Goal: Task Accomplishment & Management: Complete application form

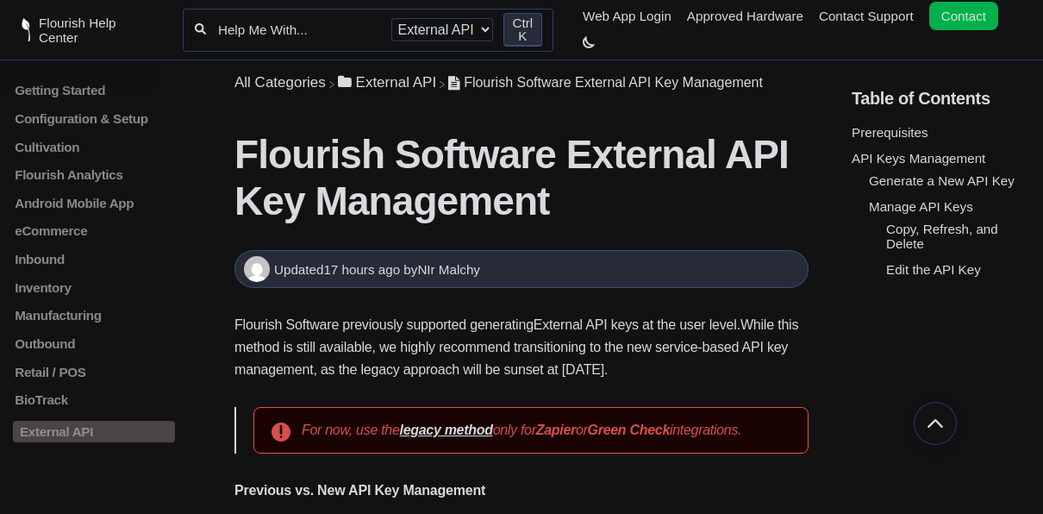
scroll to position [1146, 0]
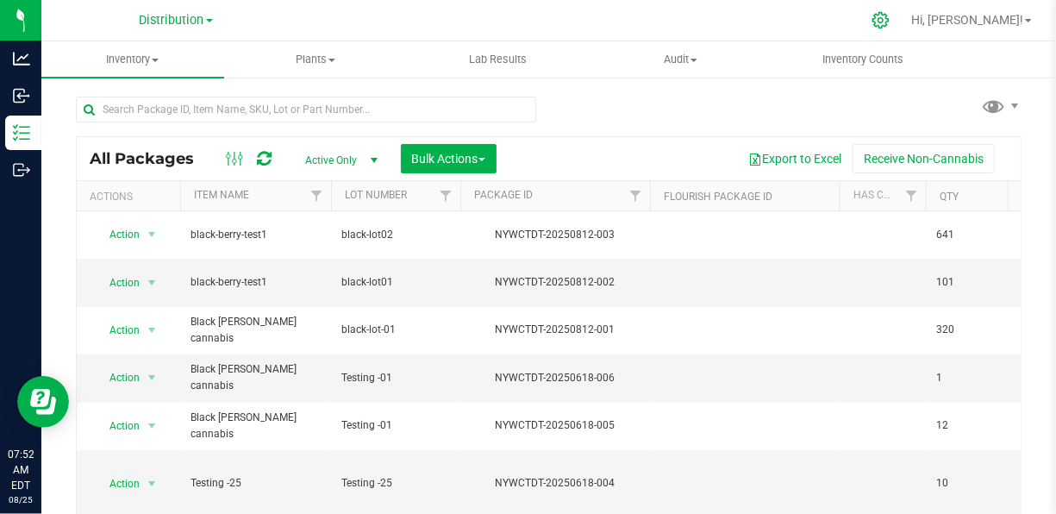
click at [889, 28] on icon at bounding box center [880, 20] width 18 height 18
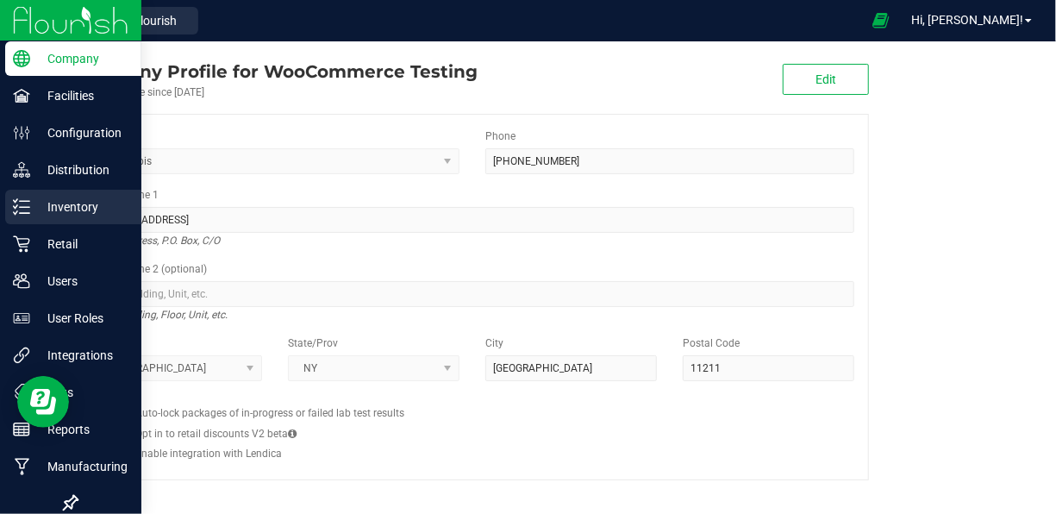
click at [63, 196] on p "Inventory" at bounding box center [81, 206] width 103 height 21
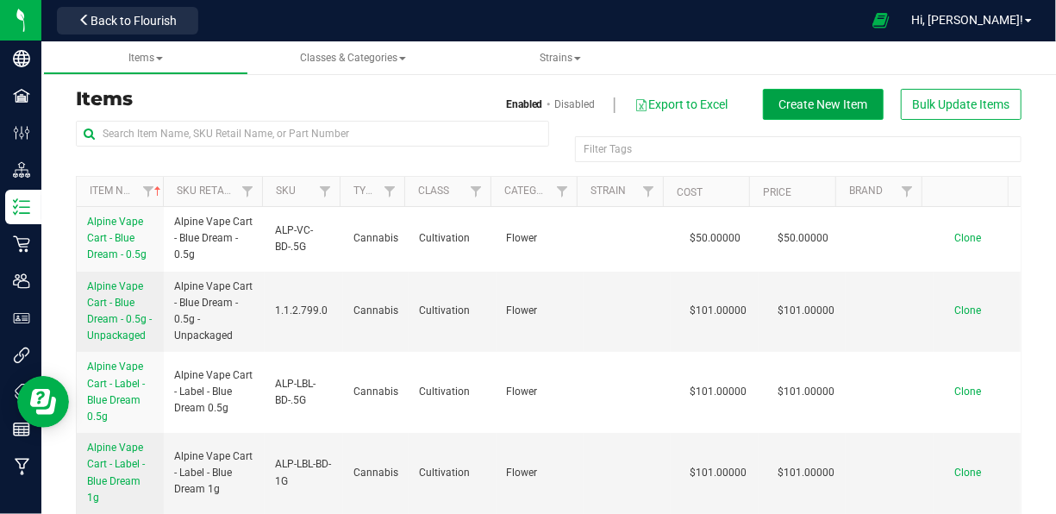
click at [805, 109] on span "Create New Item" at bounding box center [823, 104] width 89 height 14
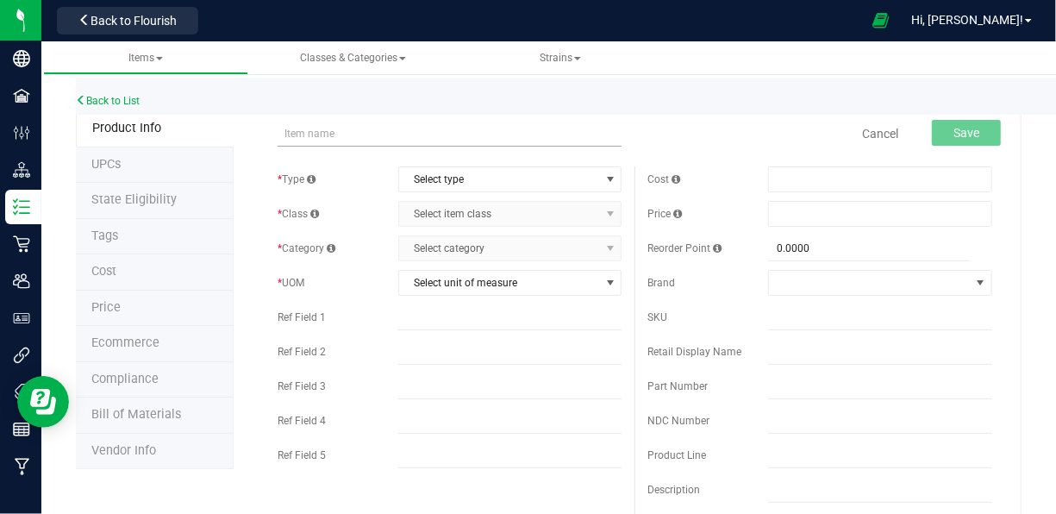
click at [371, 129] on input "text" at bounding box center [449, 134] width 345 height 26
type input "Apple T 2g Fatboy 41186- 43.46% THC"
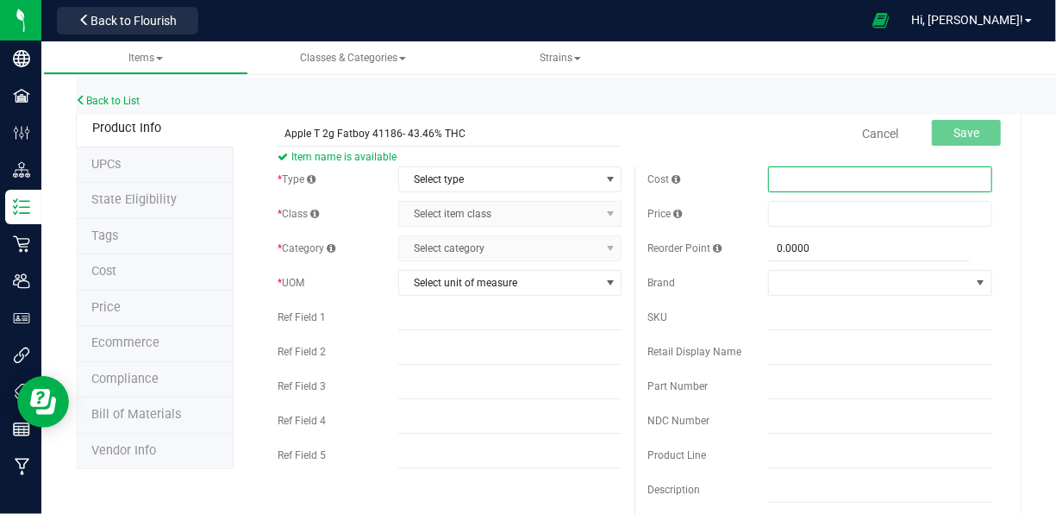
click at [789, 179] on span at bounding box center [880, 179] width 224 height 26
type input "43"
type input "$43.00000"
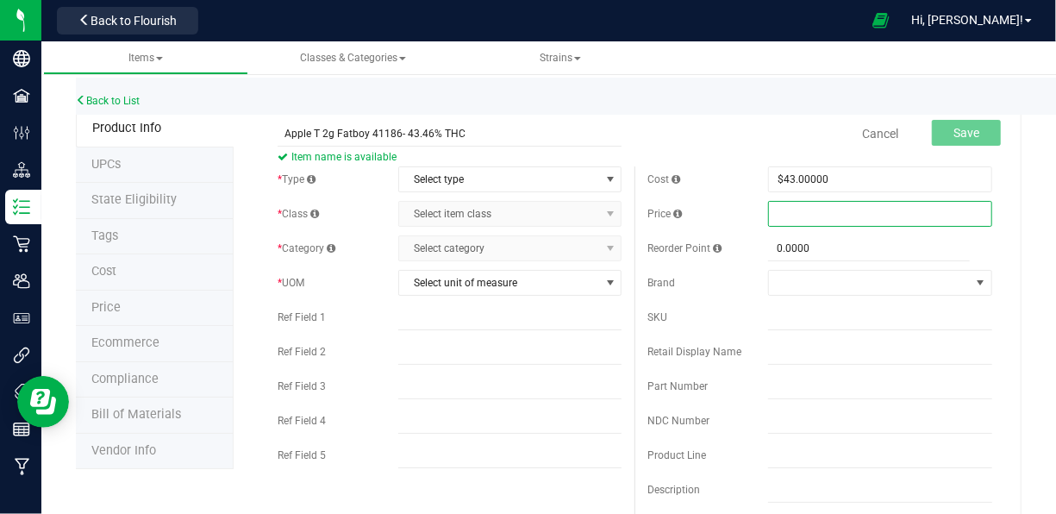
click at [778, 212] on span at bounding box center [880, 214] width 224 height 26
type input "45"
type input "$45.00000"
click at [726, 285] on div "Brand" at bounding box center [707, 283] width 121 height 16
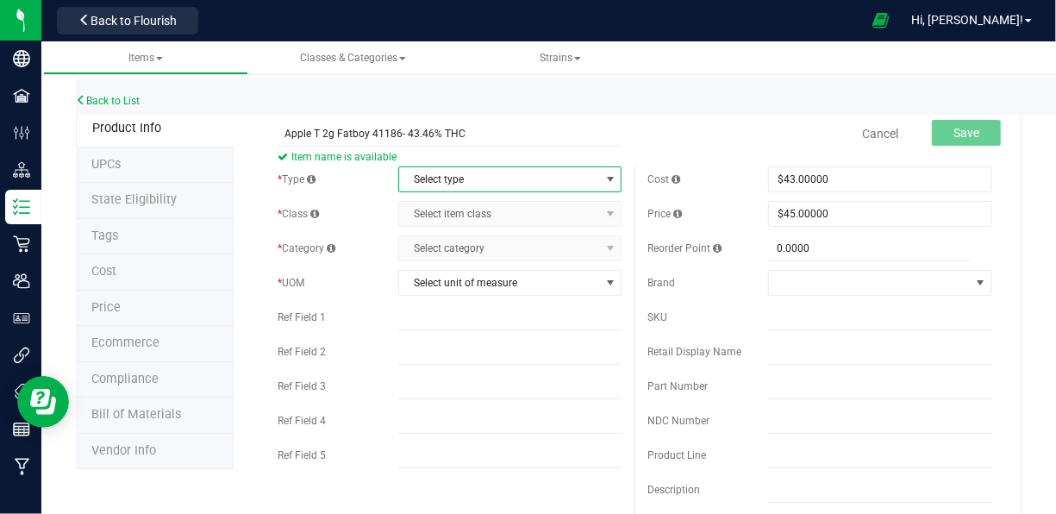
click at [413, 178] on span "Select type" at bounding box center [499, 179] width 201 height 24
click at [461, 217] on li "Cannabis" at bounding box center [504, 208] width 219 height 26
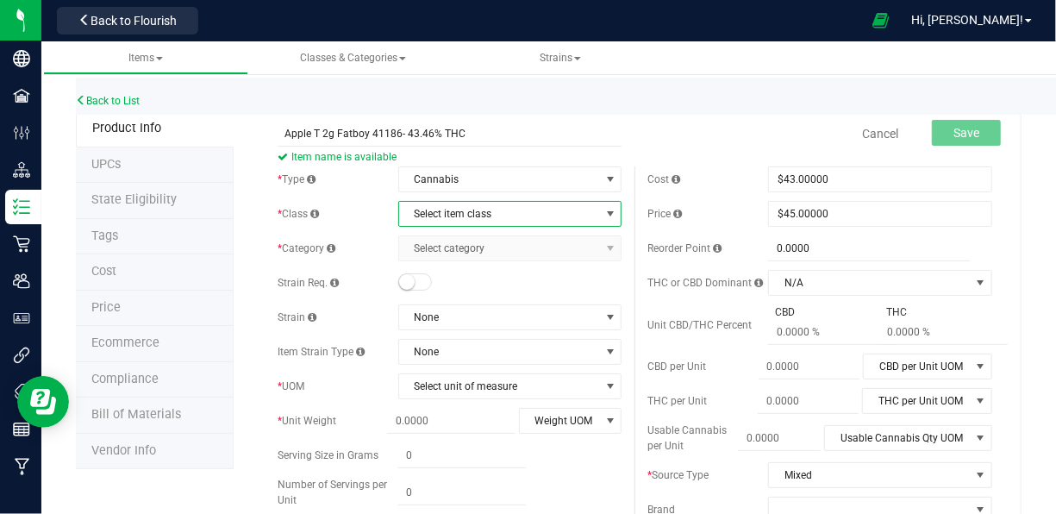
click at [483, 226] on span "Select item class" at bounding box center [510, 214] width 224 height 26
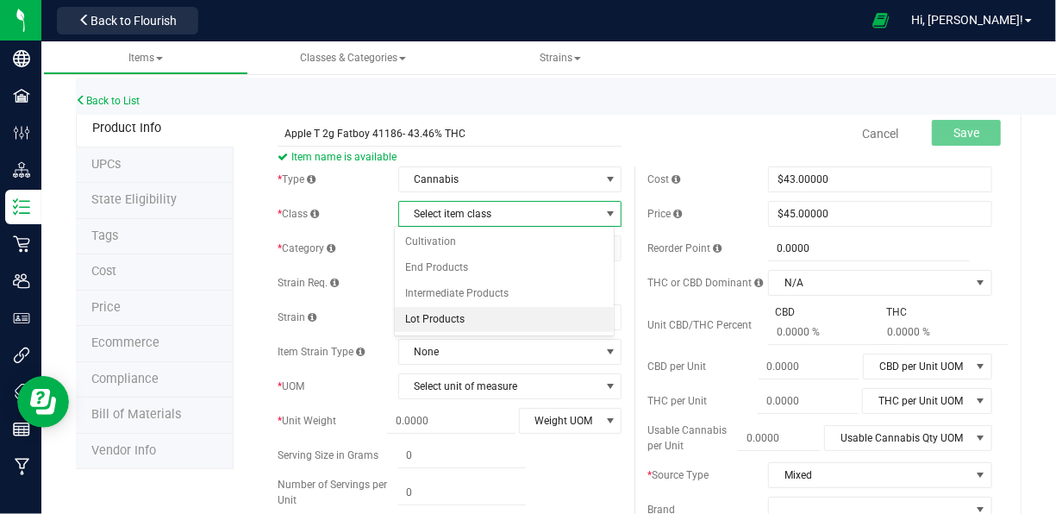
click at [456, 321] on li "Lot Products" at bounding box center [504, 320] width 219 height 26
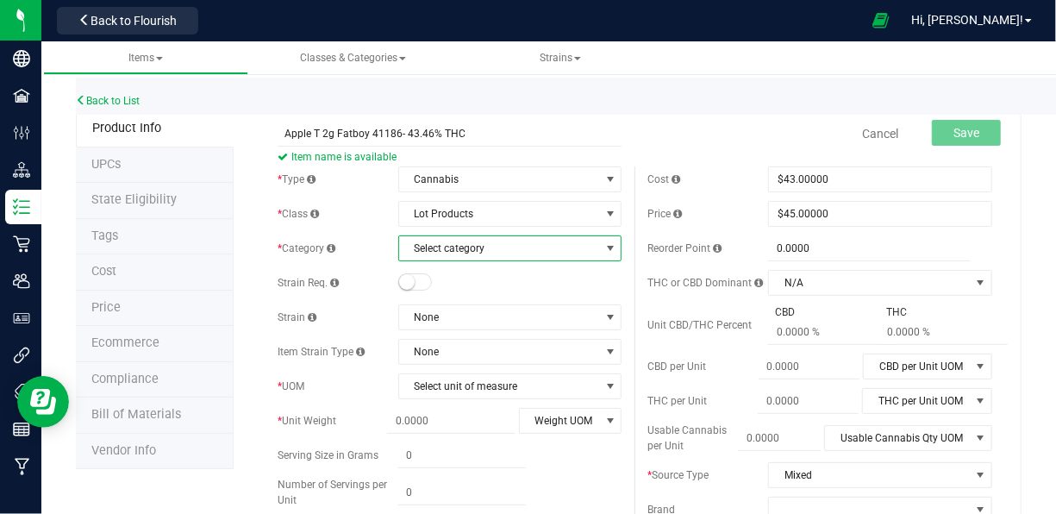
click at [473, 256] on span "Select category" at bounding box center [499, 248] width 201 height 24
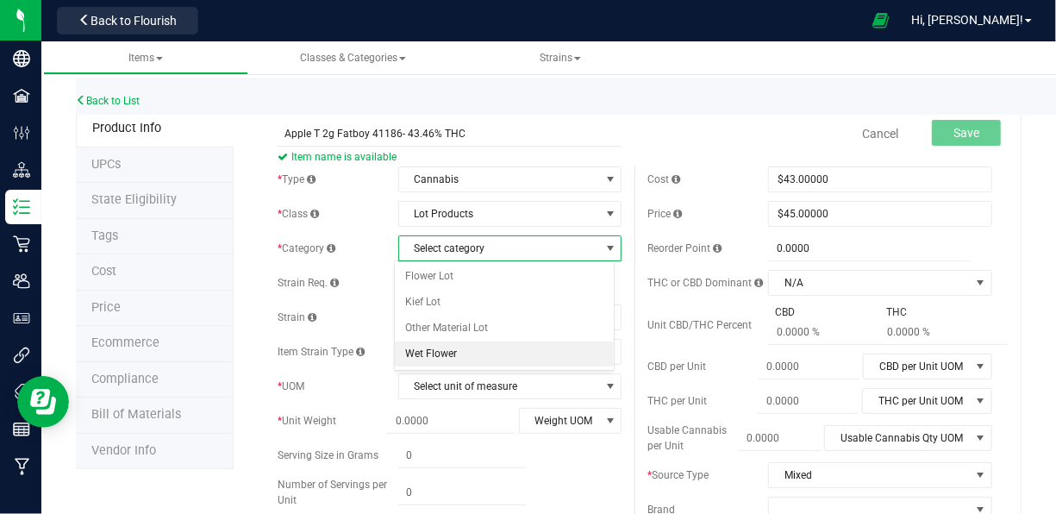
click at [452, 344] on li "Wet Flower" at bounding box center [504, 354] width 219 height 26
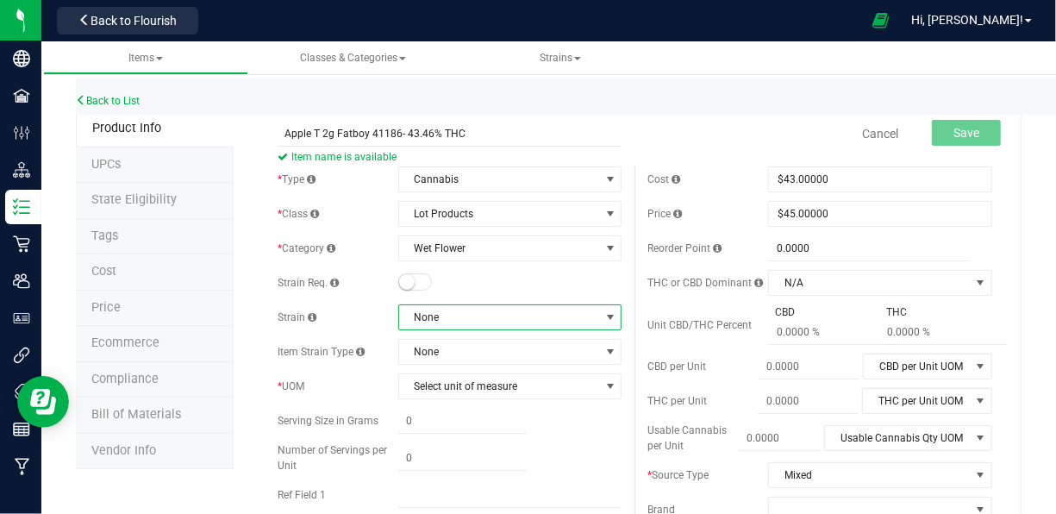
click at [483, 319] on span "None" at bounding box center [499, 317] width 201 height 24
click at [441, 395] on li "None" at bounding box center [504, 388] width 219 height 24
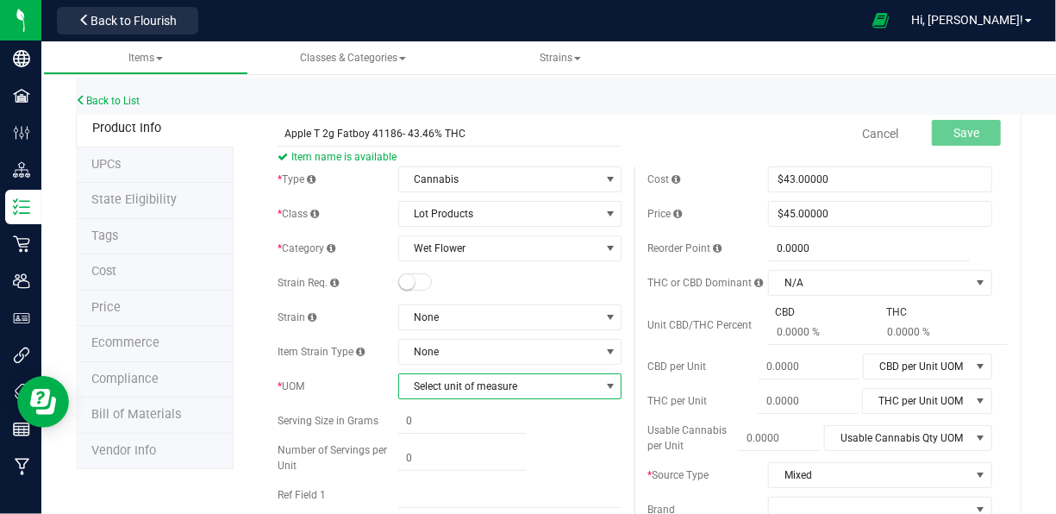
click at [461, 388] on span "Select unit of measure" at bounding box center [499, 386] width 201 height 24
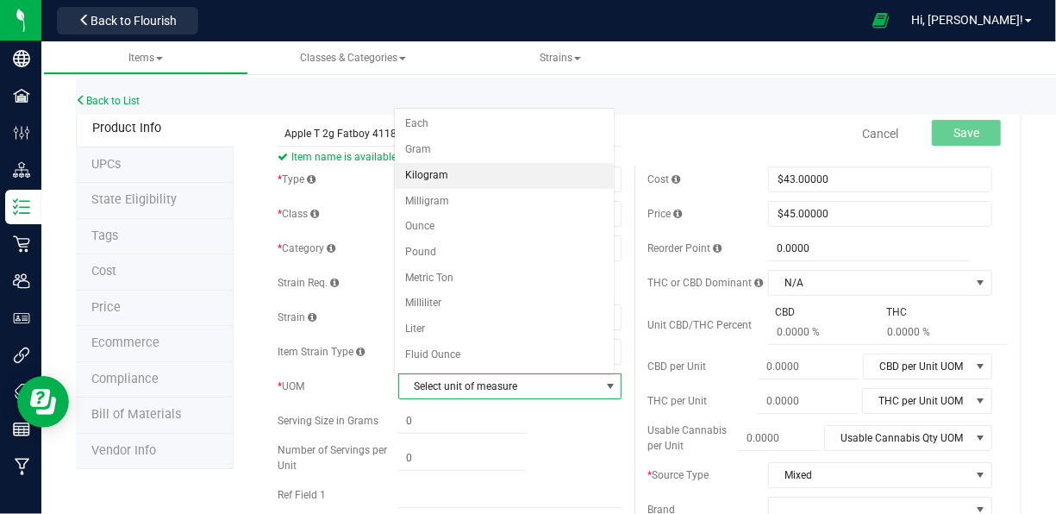
click at [448, 172] on li "Kilogram" at bounding box center [504, 176] width 219 height 26
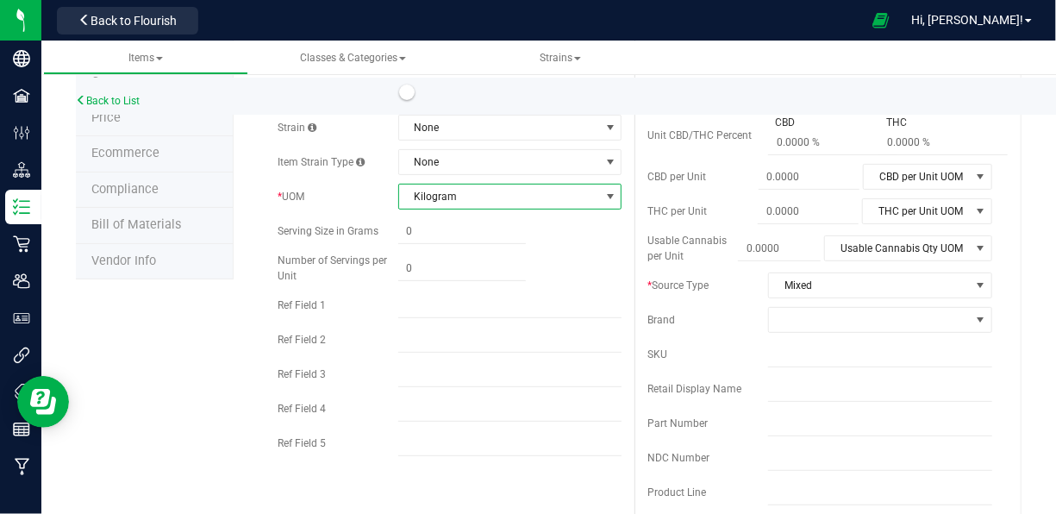
scroll to position [195, 0]
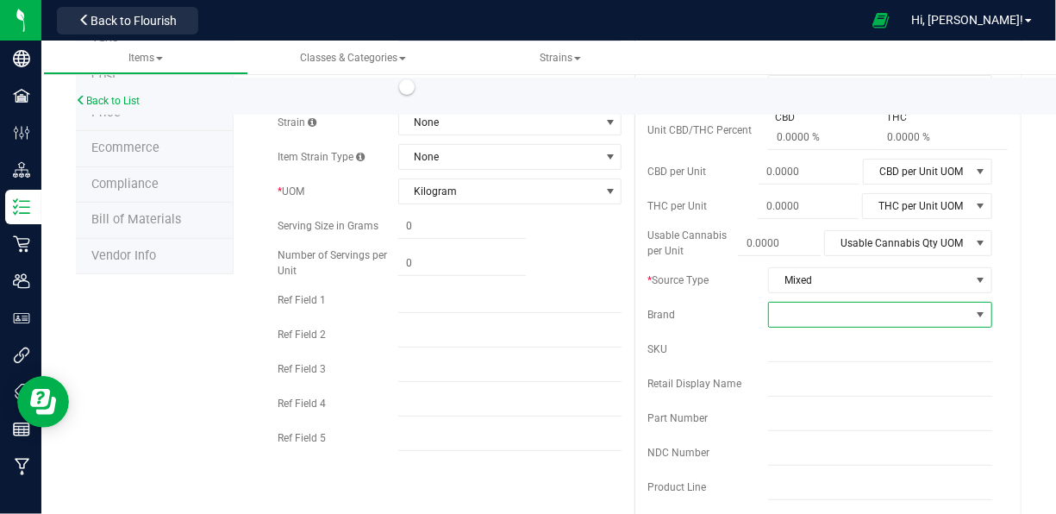
click at [840, 313] on span at bounding box center [869, 314] width 201 height 24
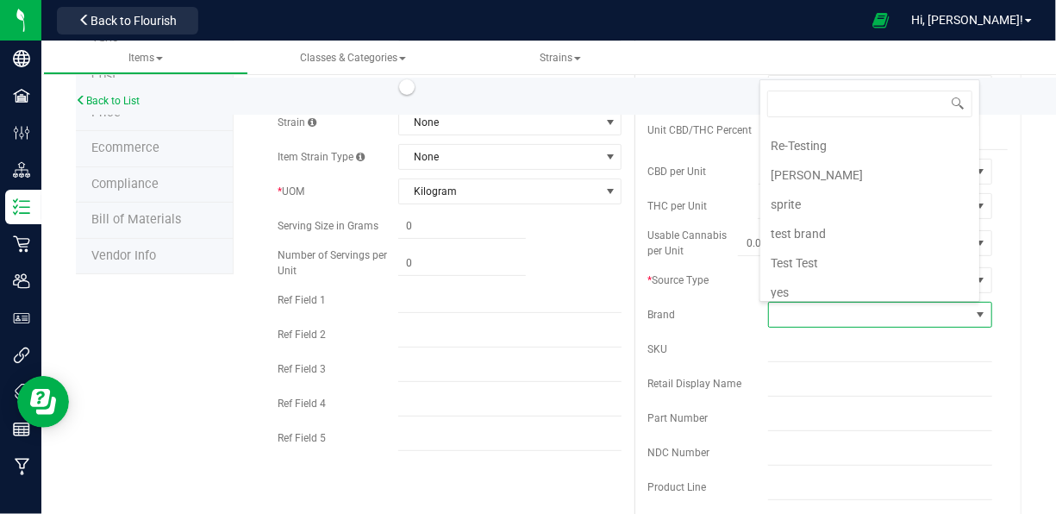
scroll to position [0, 0]
click at [824, 140] on li "+ Add New" at bounding box center [869, 140] width 219 height 29
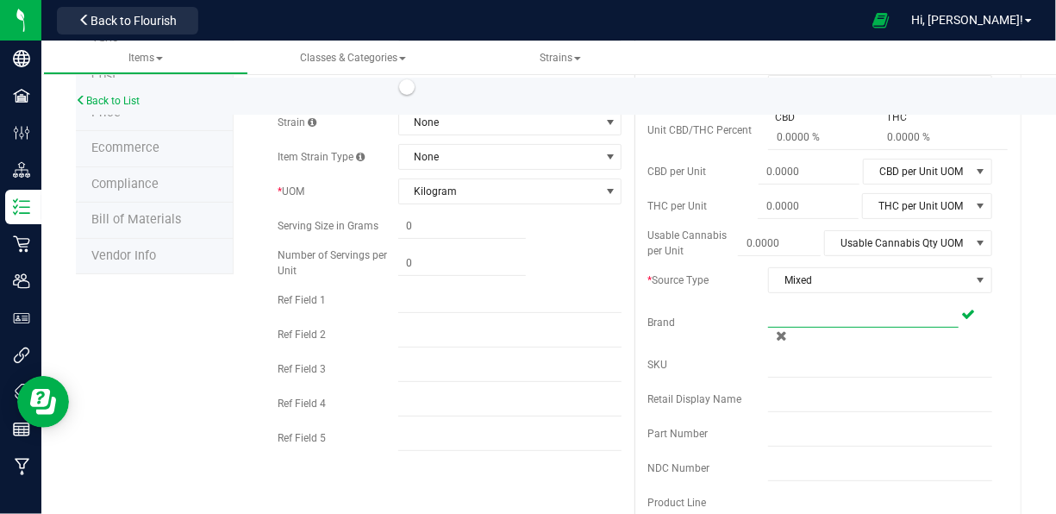
click at [791, 310] on input "text" at bounding box center [863, 315] width 190 height 26
type input "L"
type input "Lot-test"
click at [814, 345] on div "Cost $43.00000 43 Price $45.00000 45 Reorder Point 0.0000 0 kg THC or CBD Domin…" at bounding box center [819, 322] width 371 height 701
click at [961, 315] on icon at bounding box center [968, 314] width 14 height 10
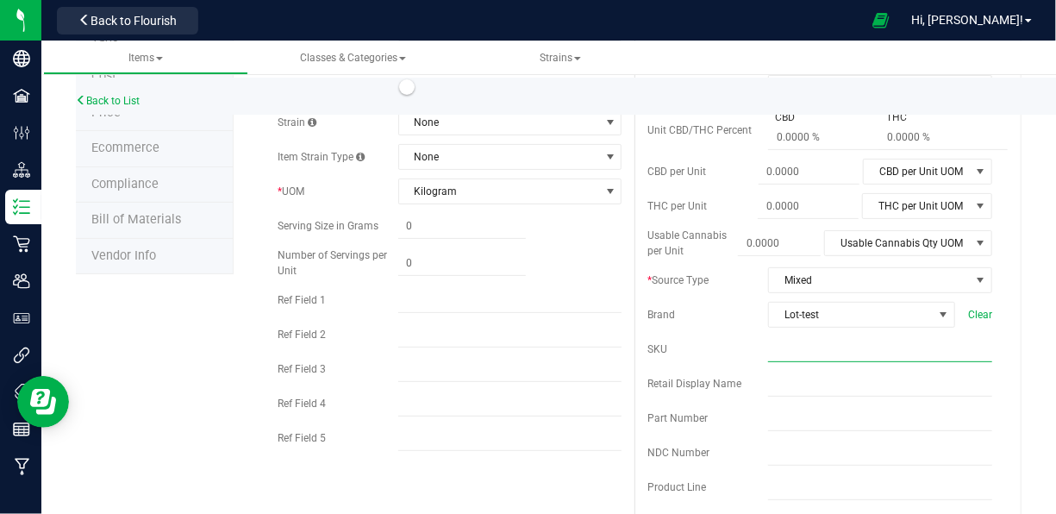
click at [832, 346] on input "text" at bounding box center [880, 349] width 224 height 26
click at [796, 348] on input "text" at bounding box center [880, 349] width 224 height 26
type input "l"
paste input "Apple T 2g Fatboy 41186- 43.46% THC"
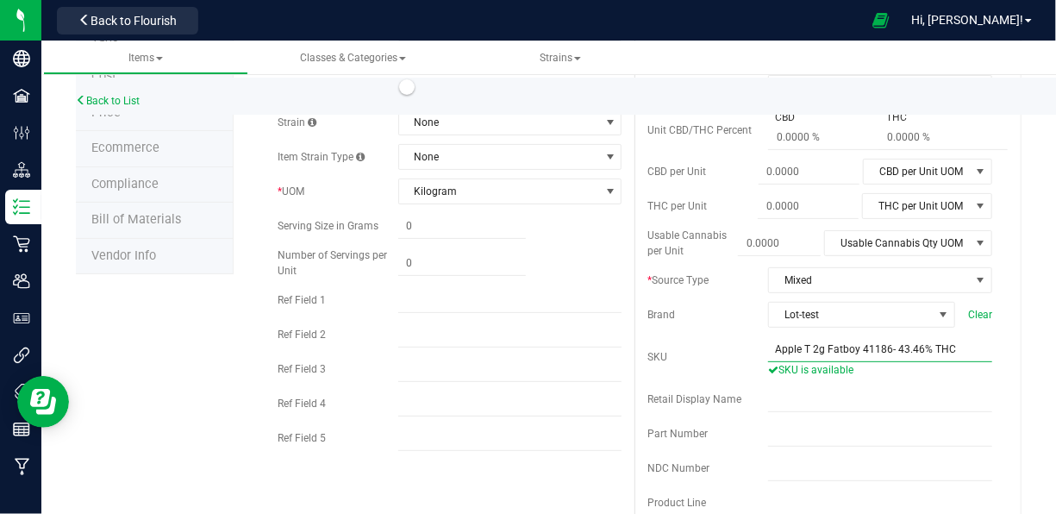
drag, startPoint x: 790, startPoint y: 343, endPoint x: 994, endPoint y: 327, distance: 204.0
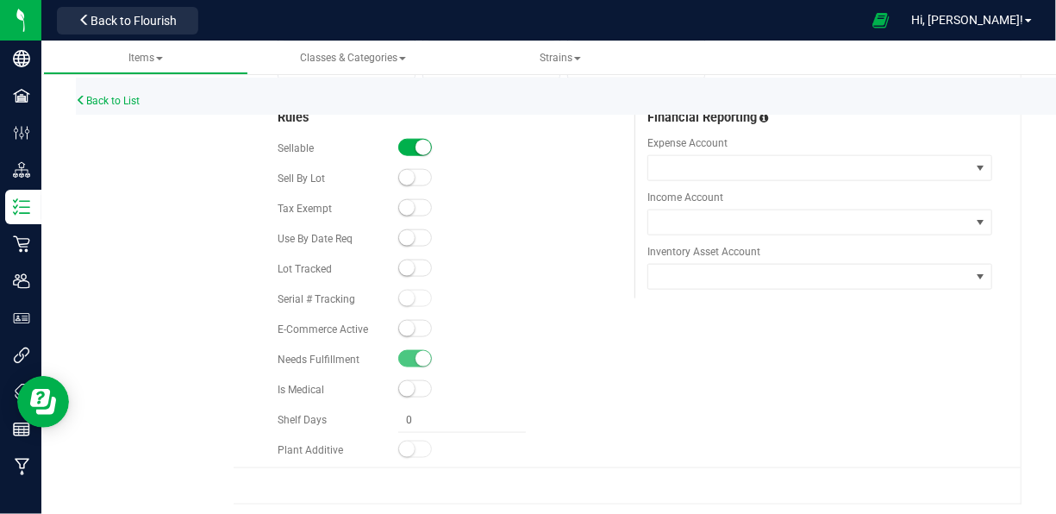
scroll to position [994, 0]
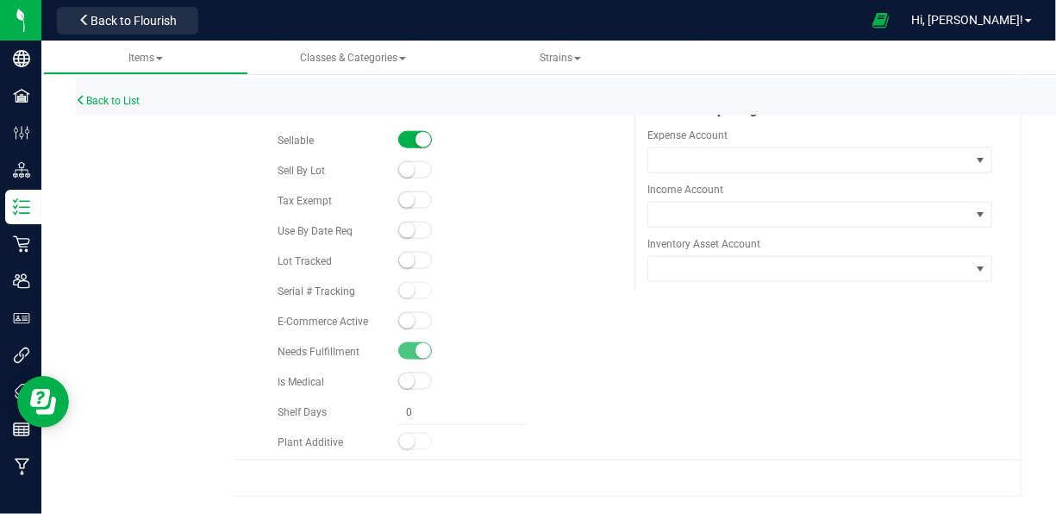
type input "Apple-t-2g-01"
click at [399, 173] on small at bounding box center [407, 170] width 16 height 16
click at [404, 327] on small at bounding box center [407, 321] width 16 height 16
click at [404, 264] on small at bounding box center [407, 260] width 16 height 16
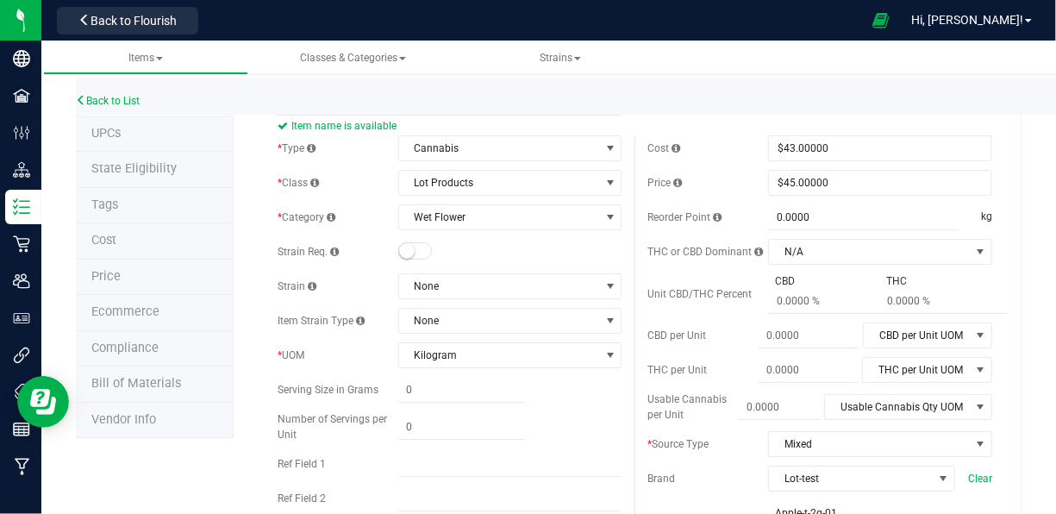
scroll to position [0, 0]
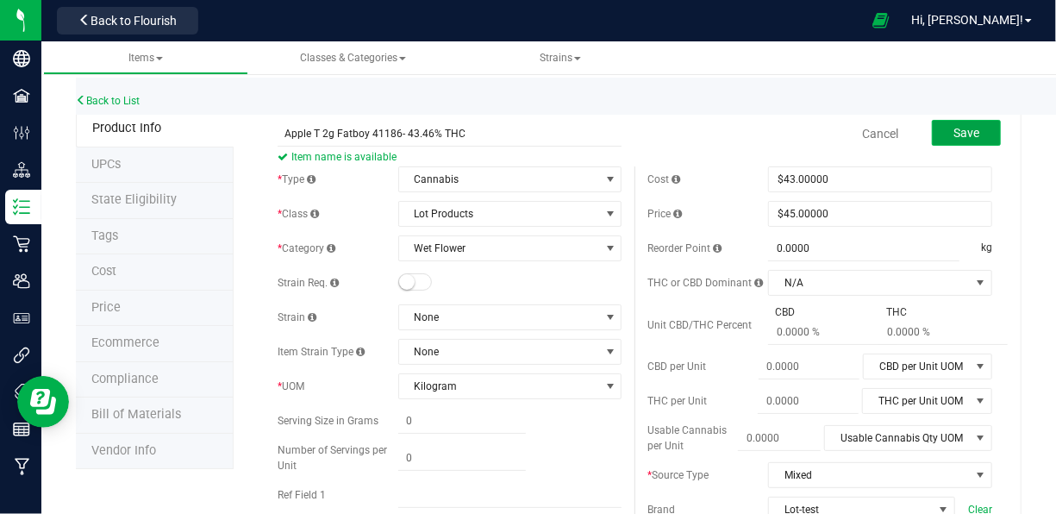
click at [970, 136] on button "Save" at bounding box center [966, 133] width 69 height 26
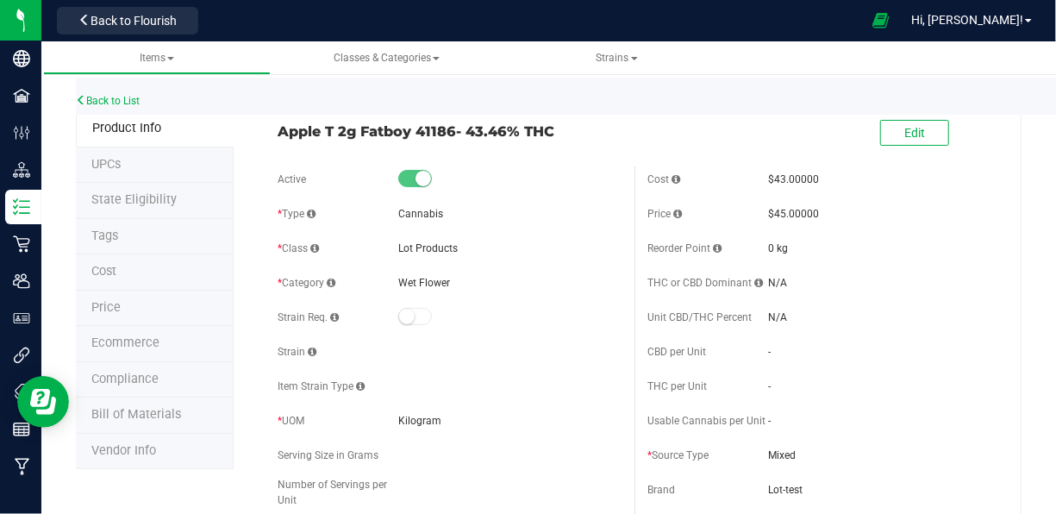
click at [1021, 62] on ul "Items Classes & Categories Strains" at bounding box center [571, 58] width 1056 height 34
click at [100, 93] on div "Back to List" at bounding box center [604, 96] width 1056 height 37
click at [105, 100] on link "Back to List" at bounding box center [108, 101] width 64 height 12
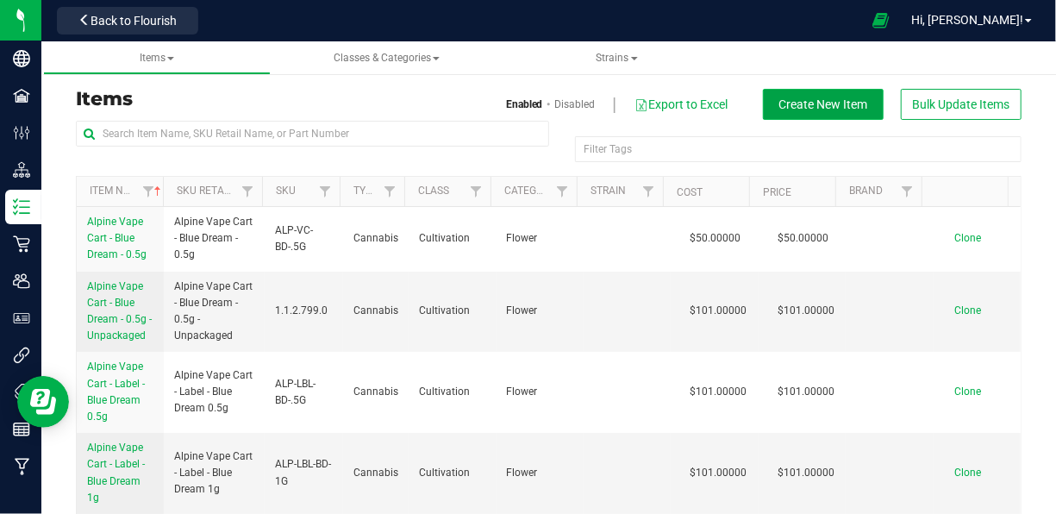
click at [830, 114] on button "Create New Item" at bounding box center [823, 104] width 121 height 31
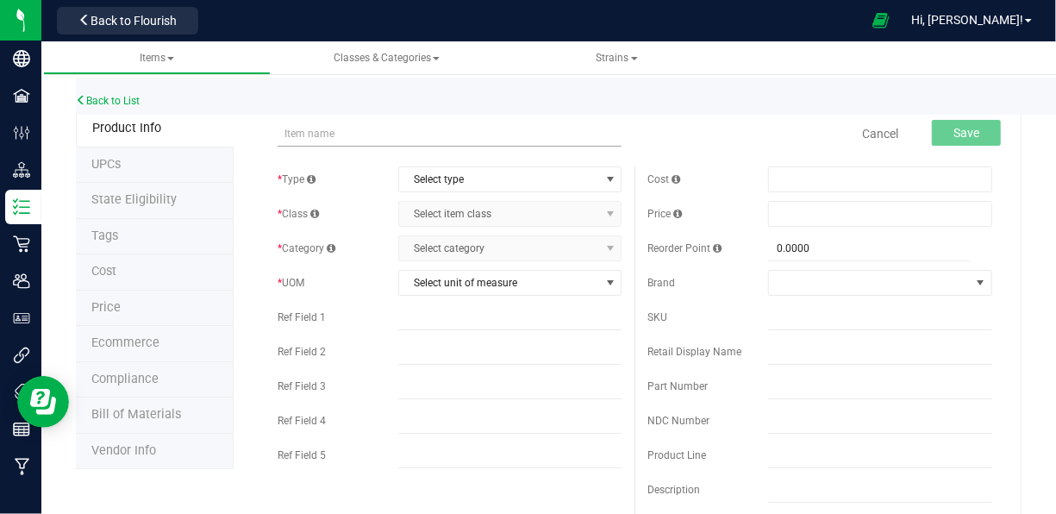
click at [396, 137] on input "text" at bounding box center [449, 134] width 345 height 26
type input "Banapple Medellin 41131- 22.39% THC"
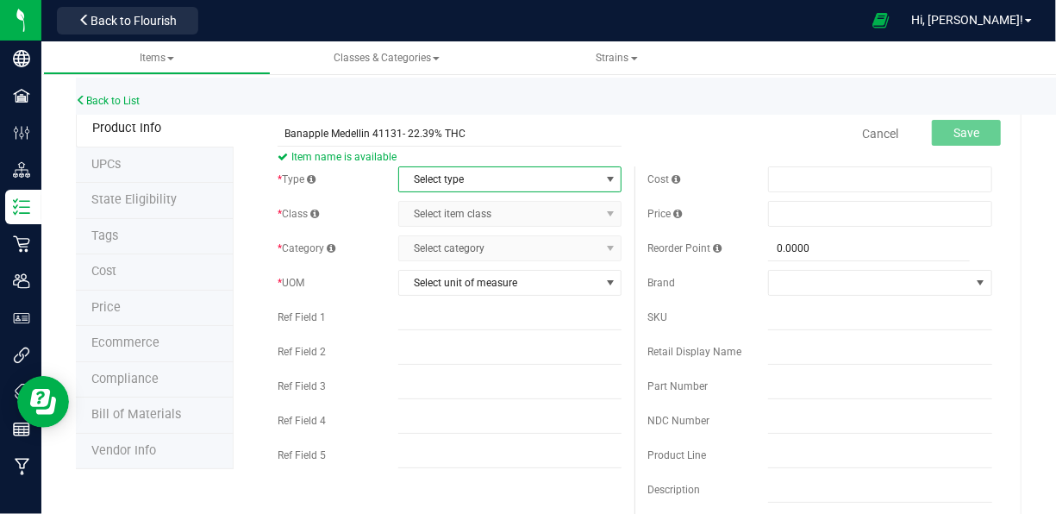
click at [437, 169] on span "Select type" at bounding box center [499, 179] width 201 height 24
click at [440, 215] on li "Cannabis" at bounding box center [504, 208] width 219 height 26
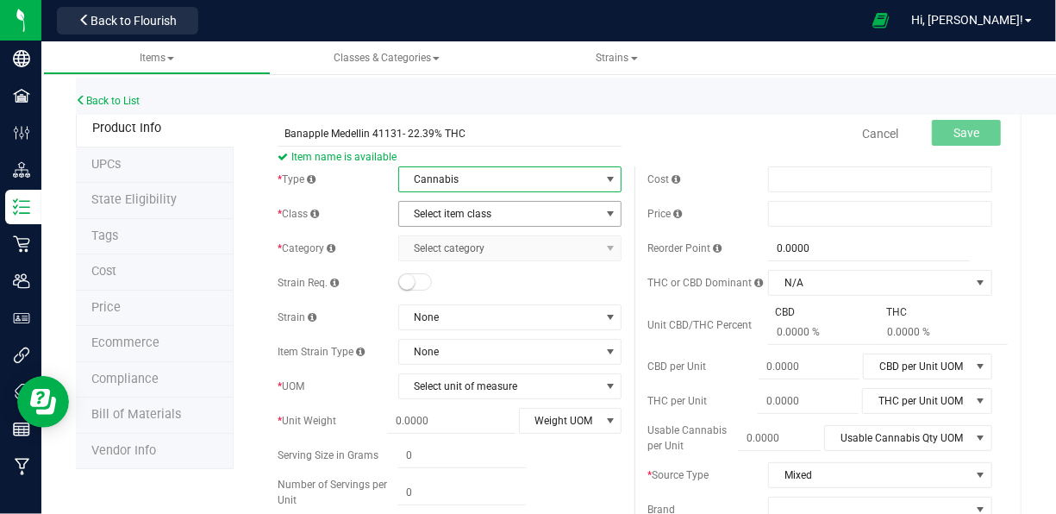
click at [472, 212] on span "Select item class" at bounding box center [499, 214] width 201 height 24
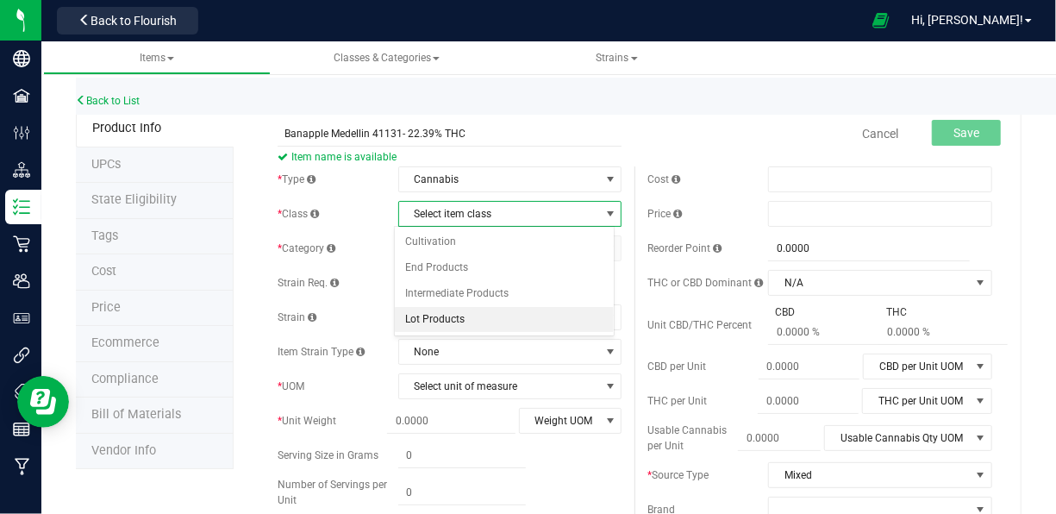
click at [446, 315] on li "Lot Products" at bounding box center [504, 320] width 219 height 26
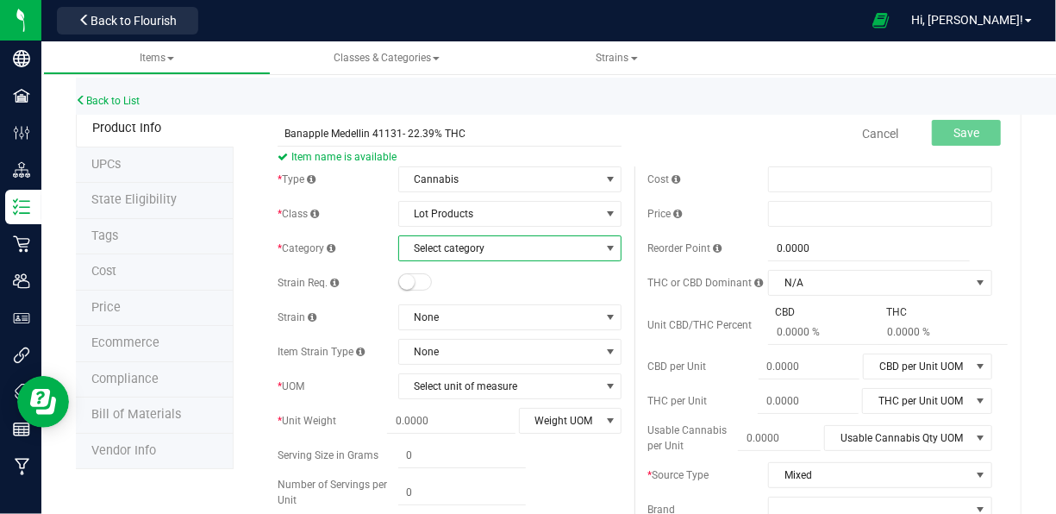
click at [471, 249] on span "Select category" at bounding box center [499, 248] width 201 height 24
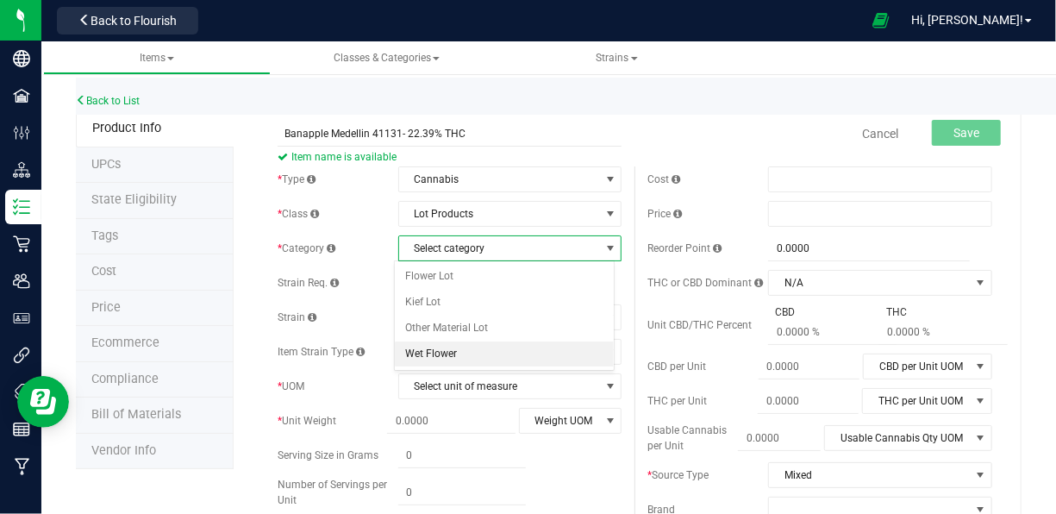
click at [443, 359] on li "Wet Flower" at bounding box center [504, 354] width 219 height 26
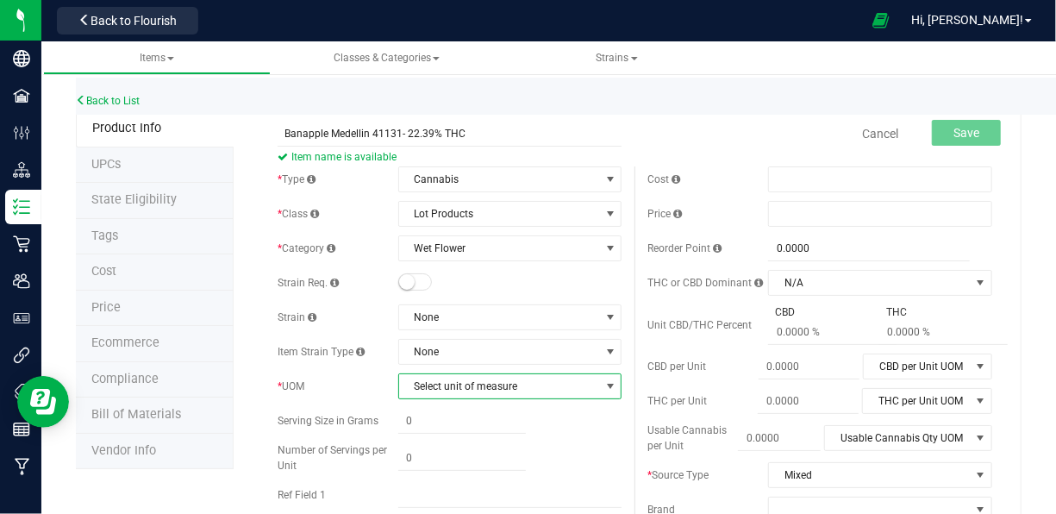
click at [443, 390] on span "Select unit of measure" at bounding box center [499, 386] width 201 height 24
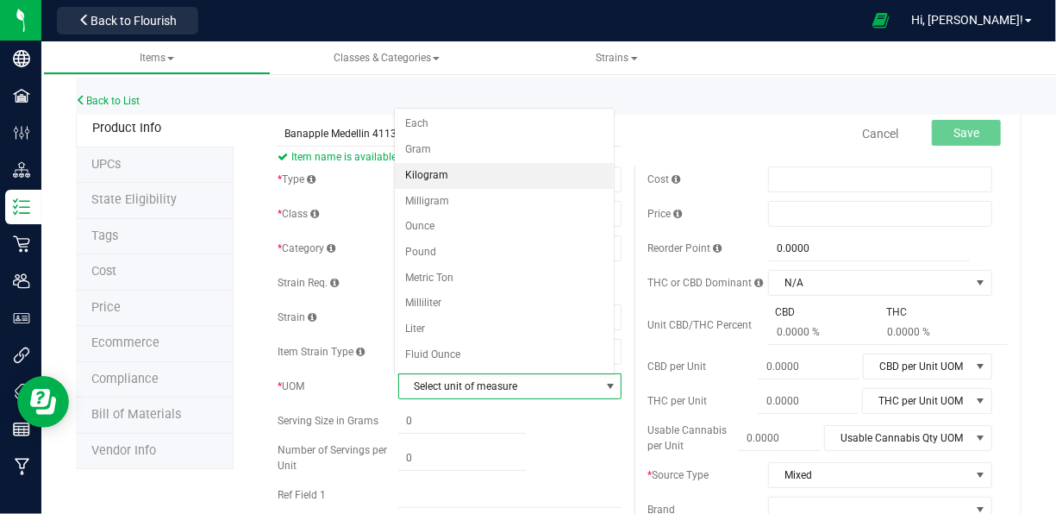
click at [468, 172] on li "Kilogram" at bounding box center [504, 176] width 219 height 26
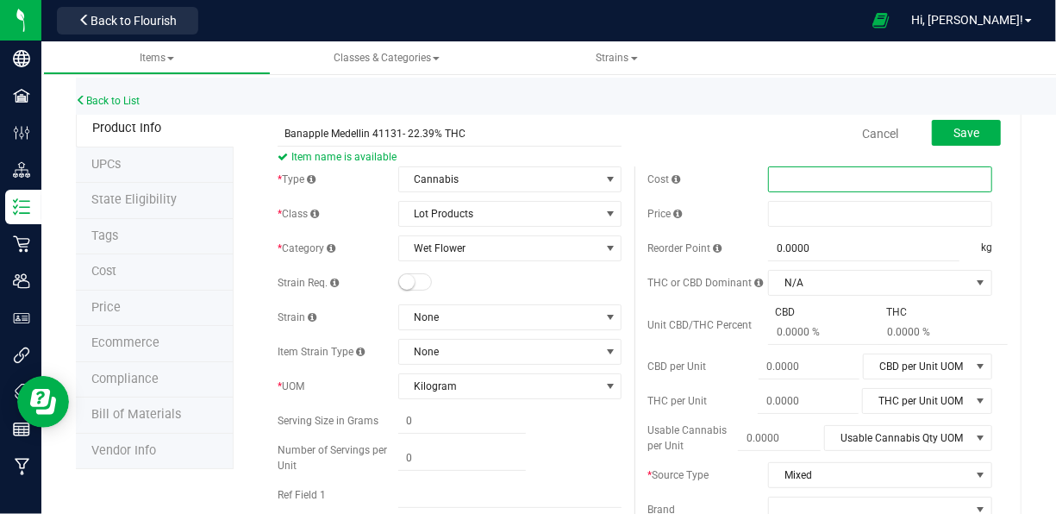
click at [783, 190] on span at bounding box center [880, 179] width 224 height 26
type input "67"
type input "$67.00000"
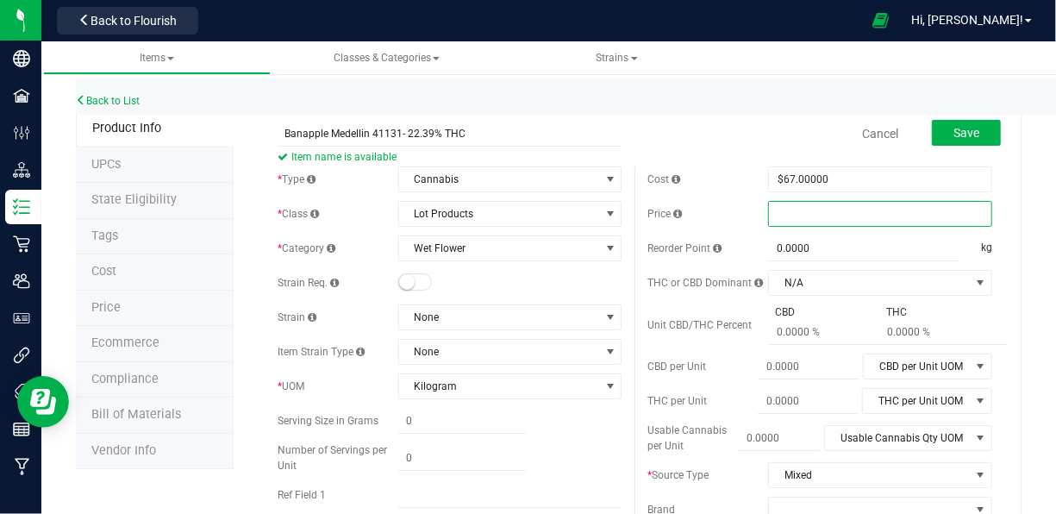
click at [776, 205] on span at bounding box center [880, 214] width 224 height 26
type input "68"
type input "$68.00000"
click at [960, 317] on div "THC" at bounding box center [935, 324] width 112 height 41
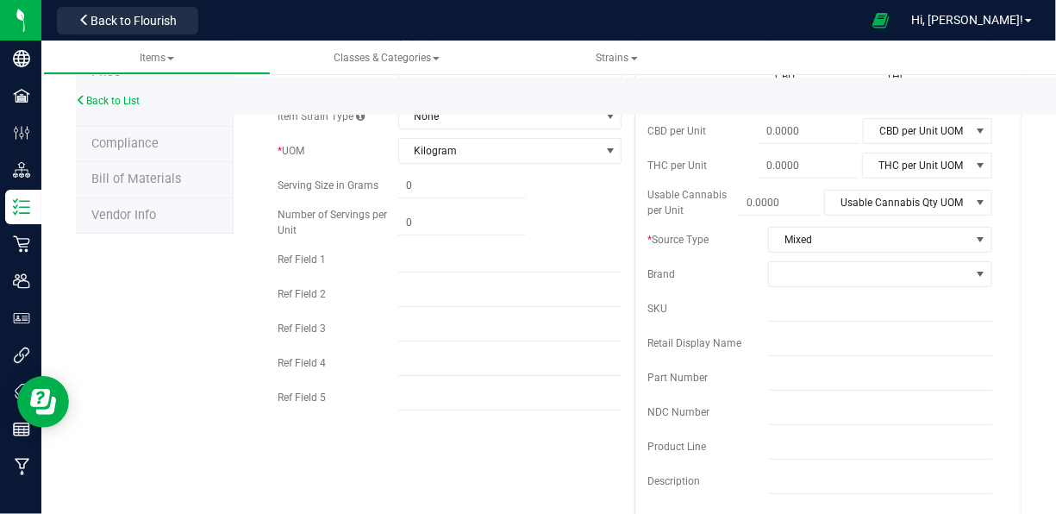
scroll to position [240, 0]
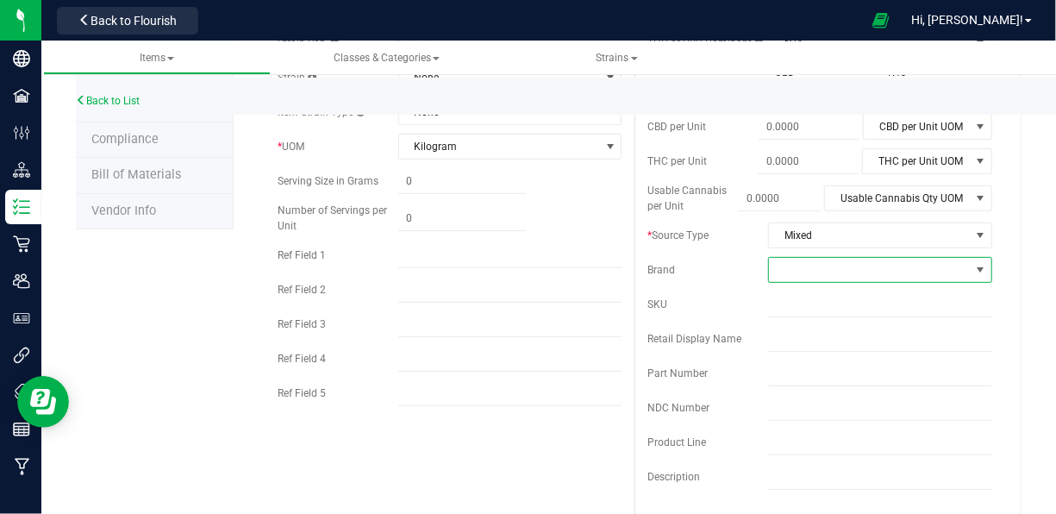
click at [819, 267] on span at bounding box center [869, 270] width 201 height 24
click at [794, 405] on li "Lot-test" at bounding box center [869, 413] width 219 height 29
click at [808, 305] on input "text" at bounding box center [880, 304] width 224 height 26
type input "Apple-t-2g-01"
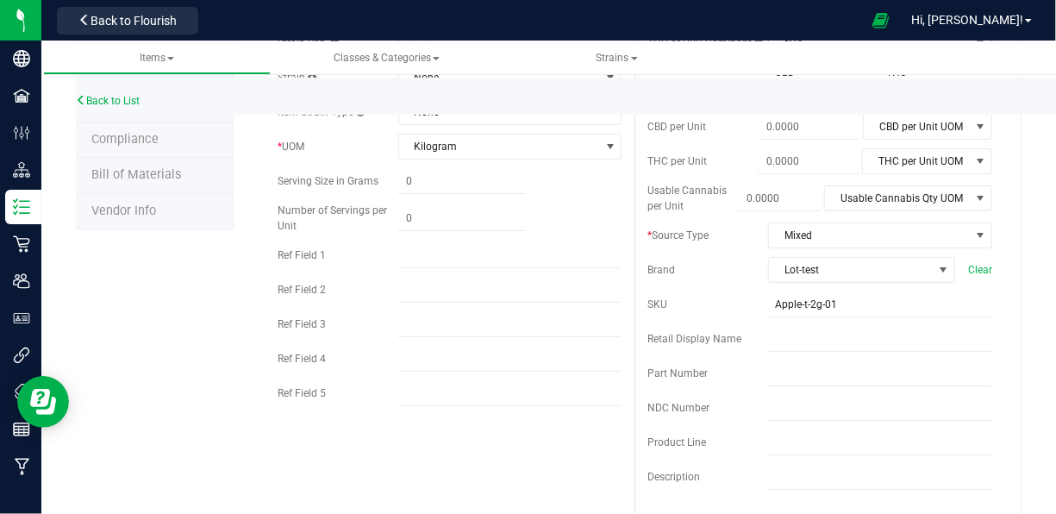
type input "0.0000"
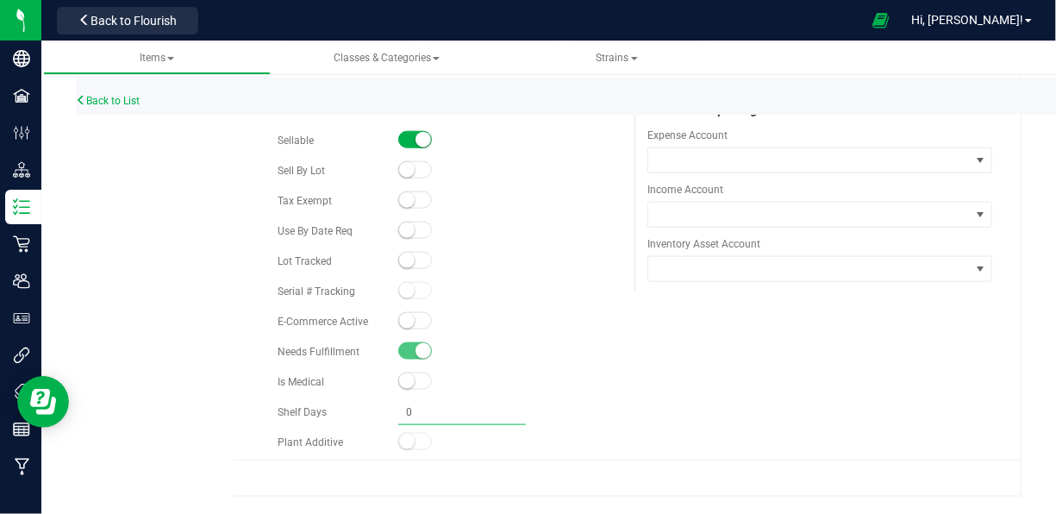
type input "0.0000"
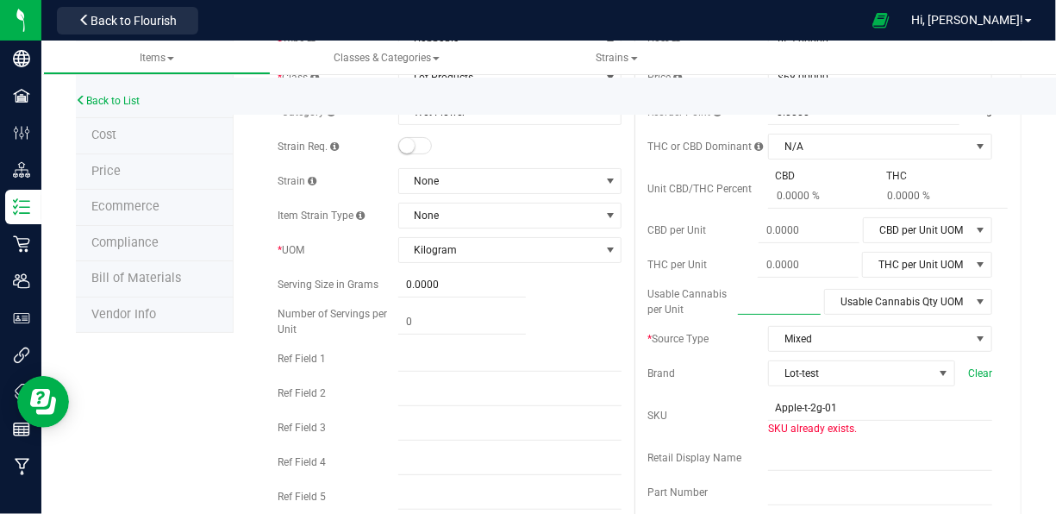
scroll to position [134, 0]
drag, startPoint x: 815, startPoint y: 412, endPoint x: 835, endPoint y: 409, distance: 20.0
click at [835, 409] on input "Apple-t-2g-01" at bounding box center [880, 409] width 224 height 26
click at [822, 409] on input "Apple-t-2g-01" at bounding box center [880, 409] width 224 height 26
click at [768, 407] on input "Apple-t-2g-01" at bounding box center [880, 409] width 224 height 26
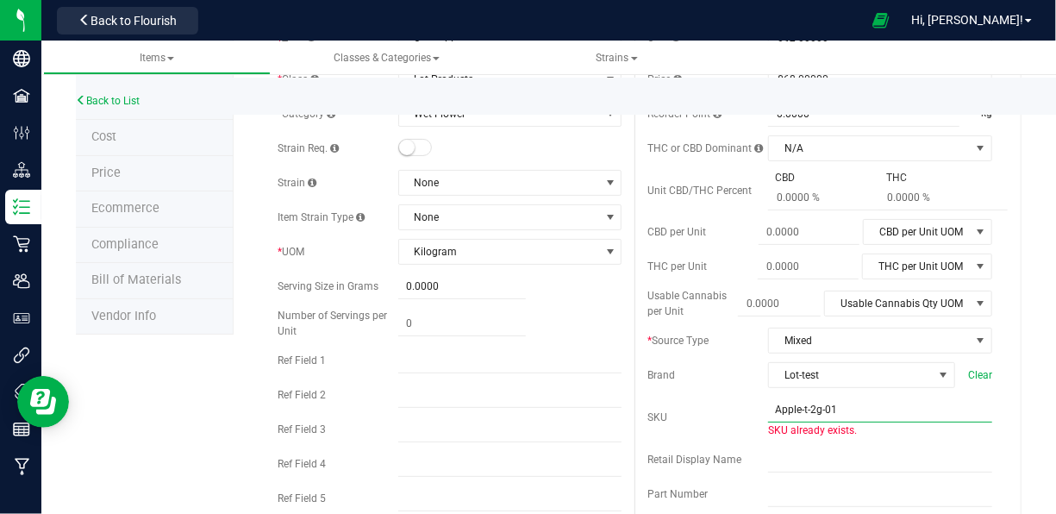
click at [768, 407] on input "Apple-t-2g-01" at bounding box center [880, 409] width 224 height 26
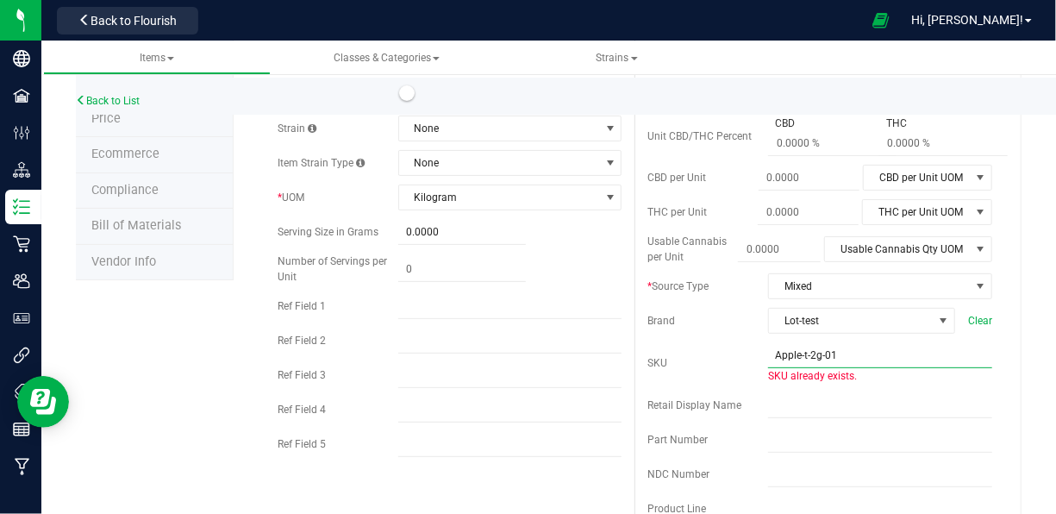
scroll to position [191, 0]
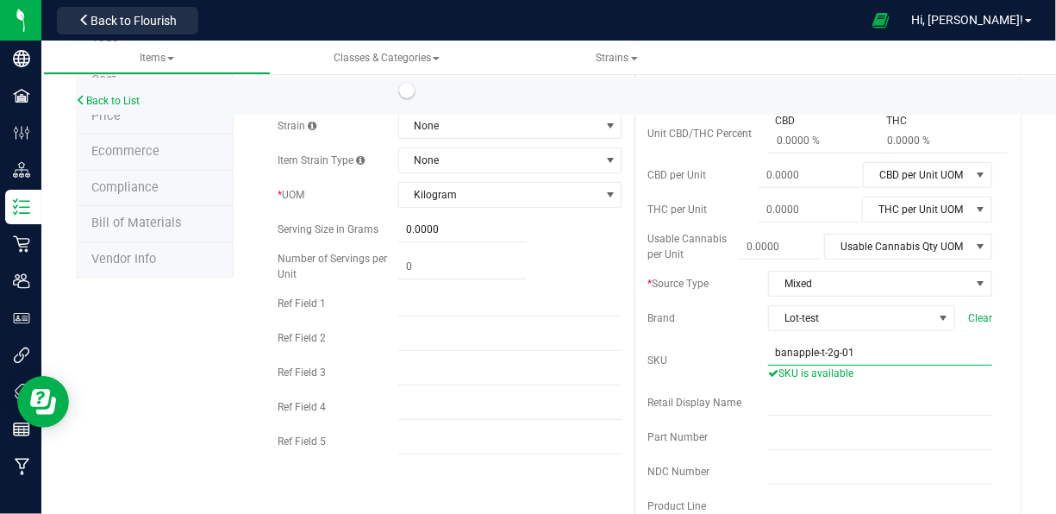
drag, startPoint x: 829, startPoint y: 357, endPoint x: 863, endPoint y: 351, distance: 35.0
click at [863, 351] on input "banapple-t-2g-01" at bounding box center [880, 353] width 224 height 26
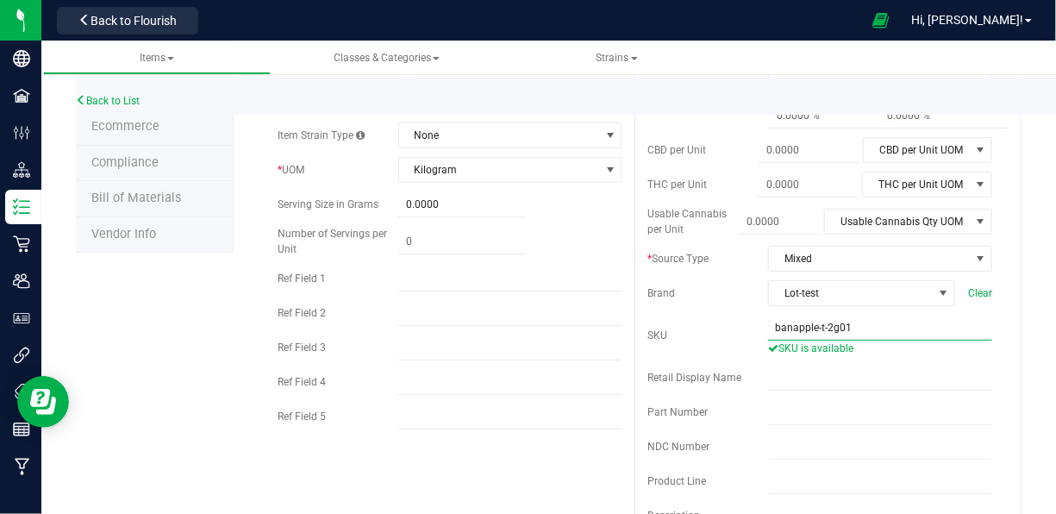
scroll to position [246, 0]
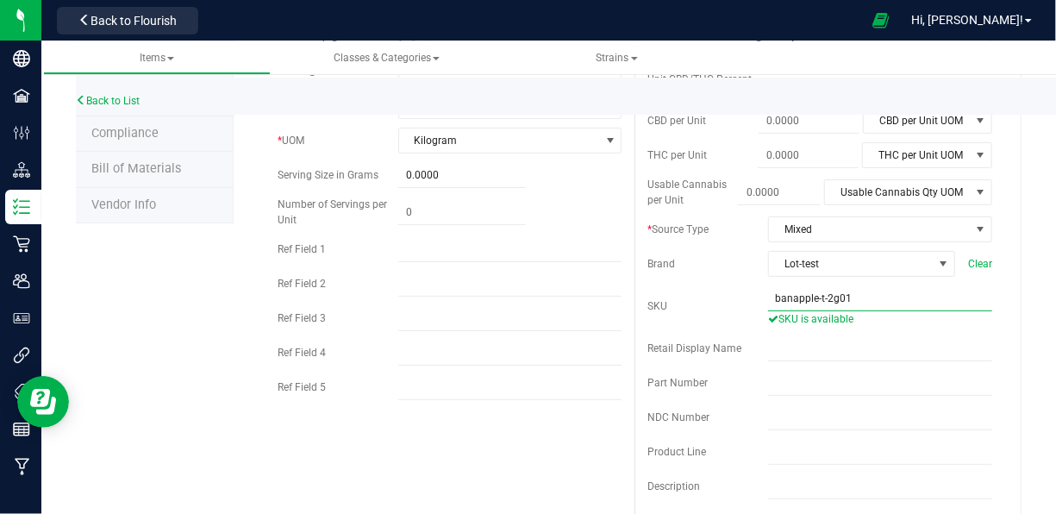
drag, startPoint x: 807, startPoint y: 298, endPoint x: 887, endPoint y: 295, distance: 80.2
click at [887, 295] on input "banapple-t-2g01" at bounding box center [880, 298] width 224 height 26
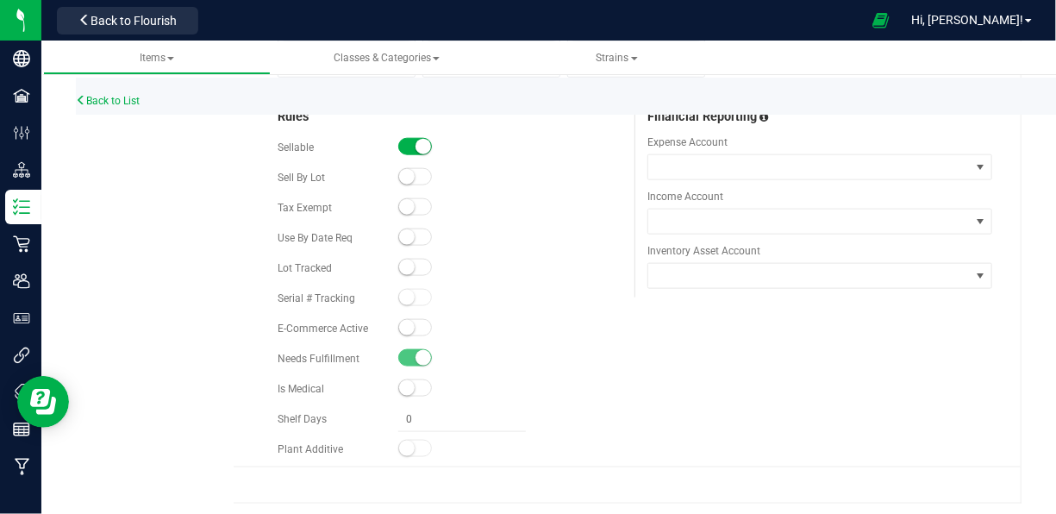
scroll to position [994, 0]
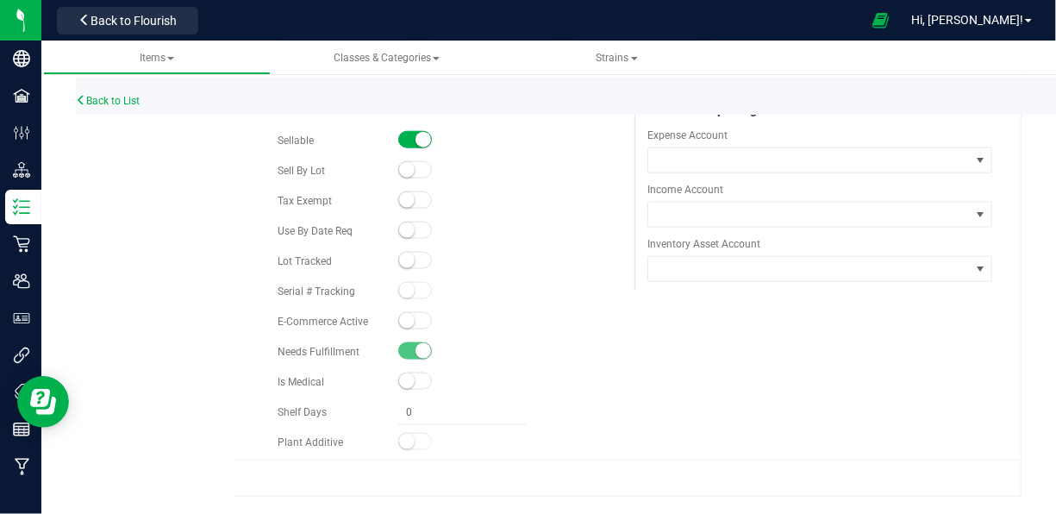
type input "banapple201"
click at [407, 165] on small at bounding box center [407, 170] width 16 height 16
click at [402, 253] on small at bounding box center [407, 260] width 16 height 16
click at [400, 325] on small at bounding box center [407, 321] width 16 height 16
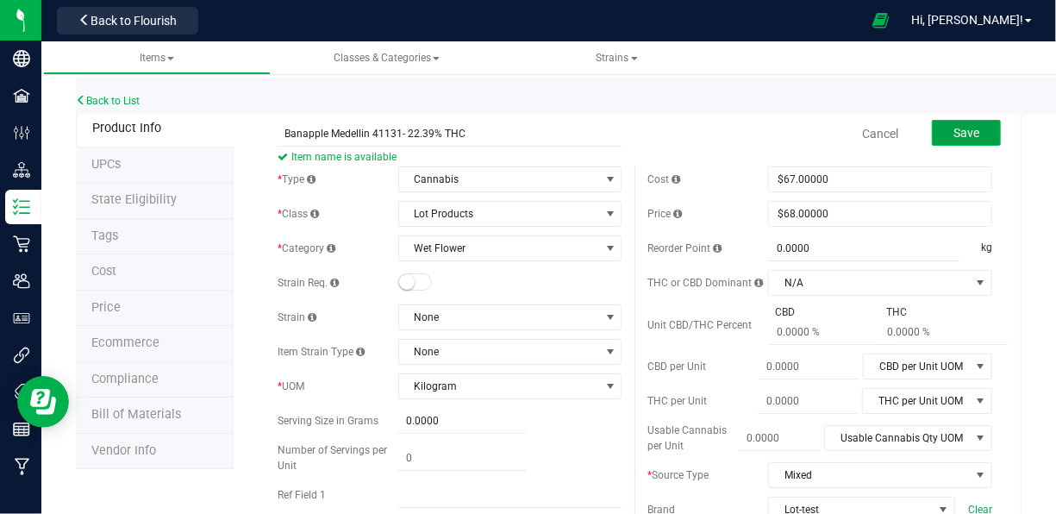
click at [963, 136] on span "Save" at bounding box center [966, 133] width 26 height 14
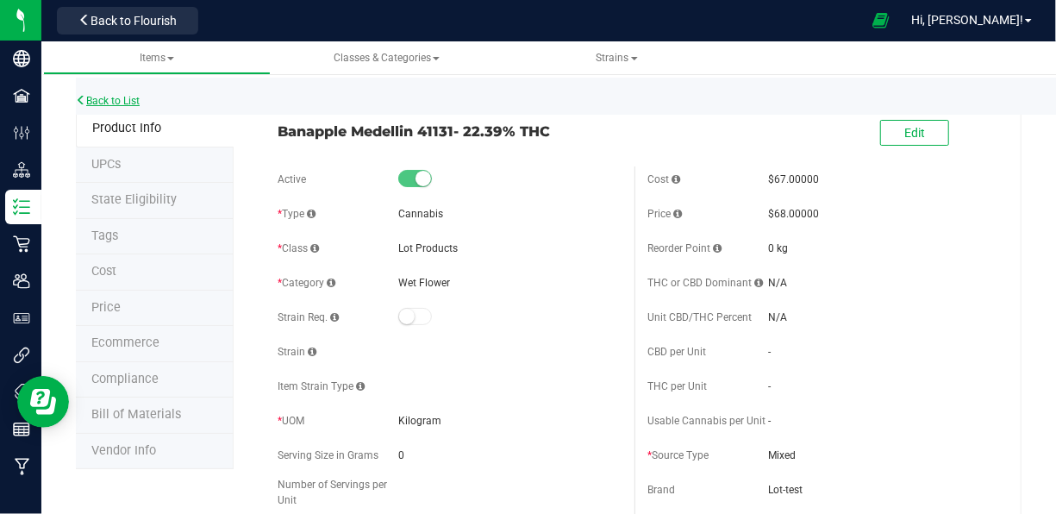
click at [115, 103] on link "Back to List" at bounding box center [108, 101] width 64 height 12
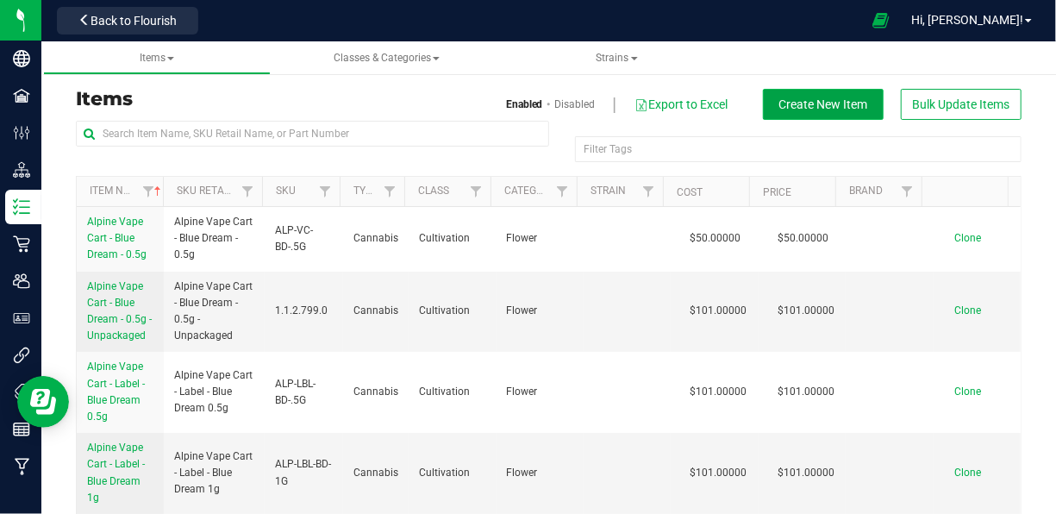
click at [806, 96] on button "Create New Item" at bounding box center [823, 104] width 121 height 31
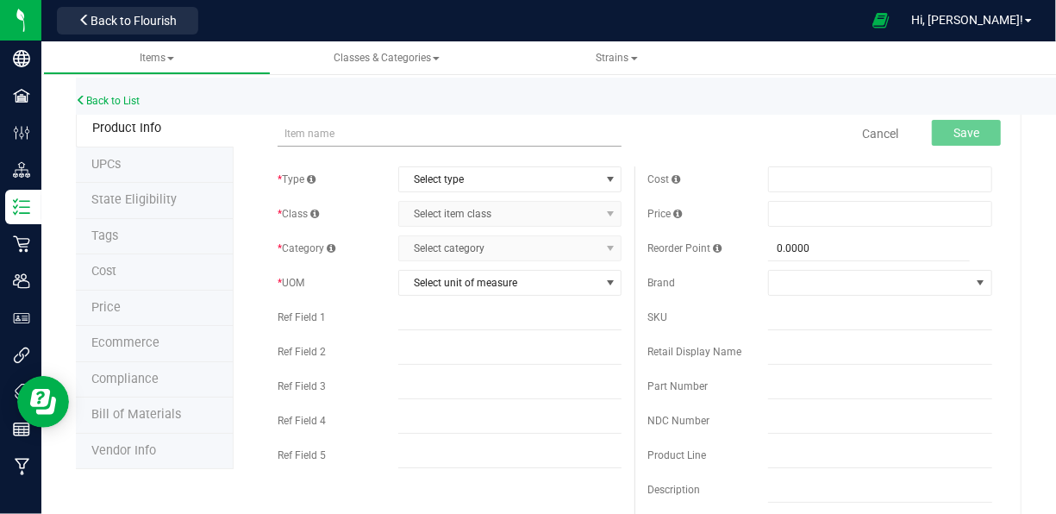
click at [406, 135] on input "text" at bounding box center [449, 134] width 345 height 26
type input "Banapple Medellin PR Party Pack 41146- 21.79%"
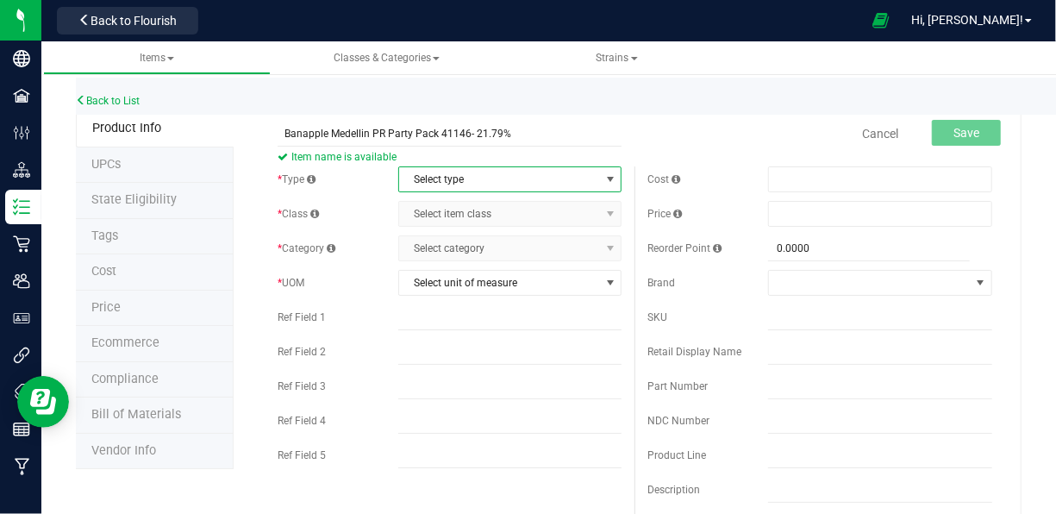
click at [473, 179] on span "Select type" at bounding box center [499, 179] width 201 height 24
click at [471, 214] on li "Cannabis" at bounding box center [504, 208] width 219 height 26
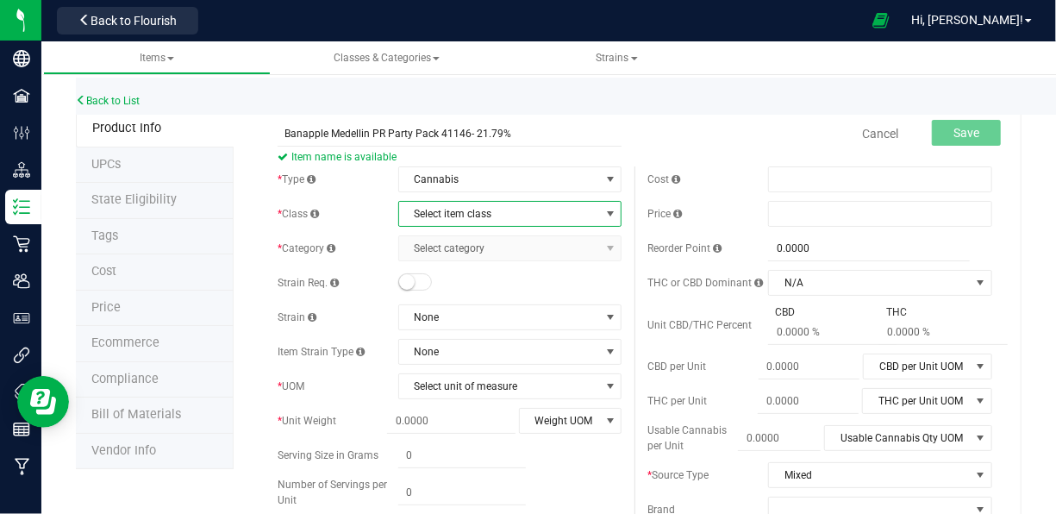
click at [501, 221] on span "Select item class" at bounding box center [499, 214] width 201 height 24
click at [483, 243] on li "Cultivation" at bounding box center [504, 242] width 219 height 26
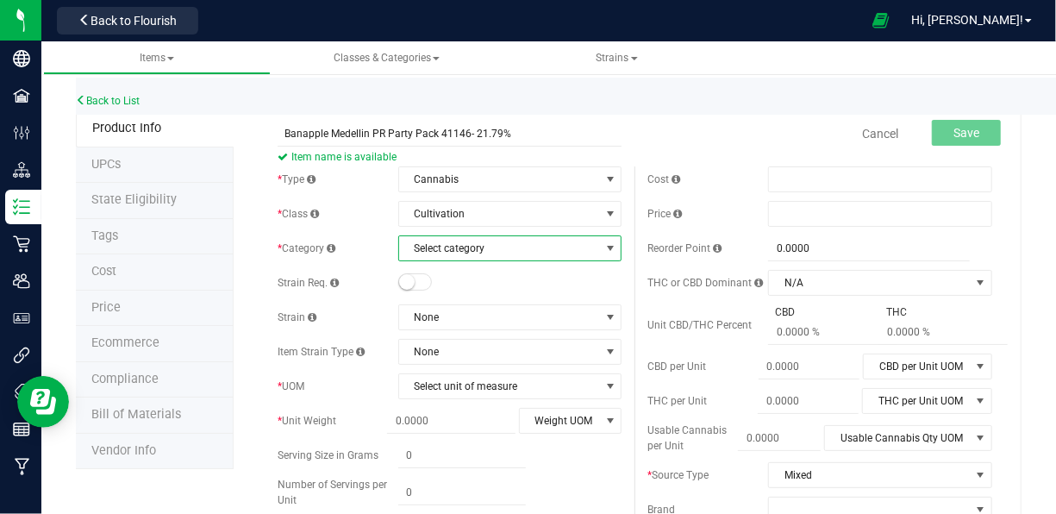
click at [470, 246] on span "Select category" at bounding box center [499, 248] width 201 height 24
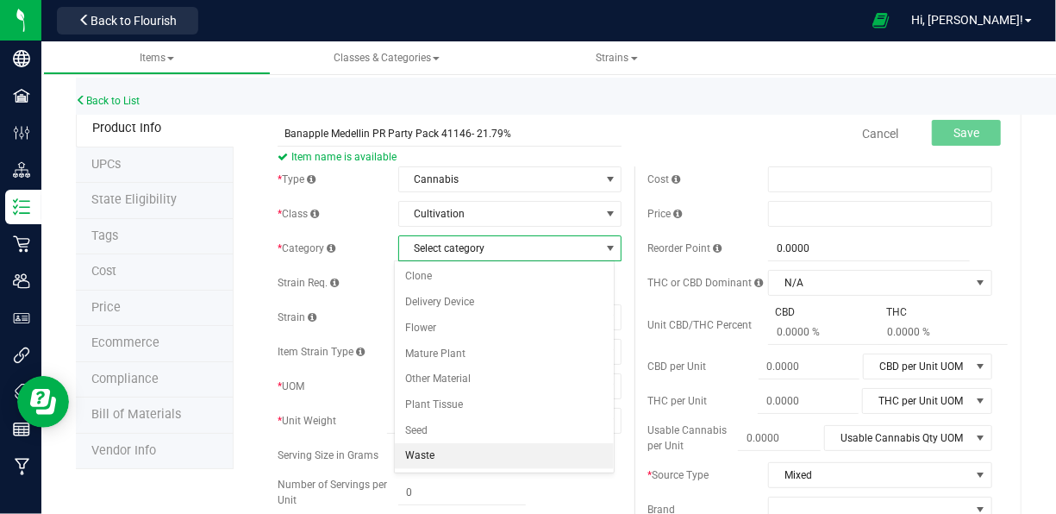
click at [416, 446] on li "Waste" at bounding box center [504, 456] width 219 height 26
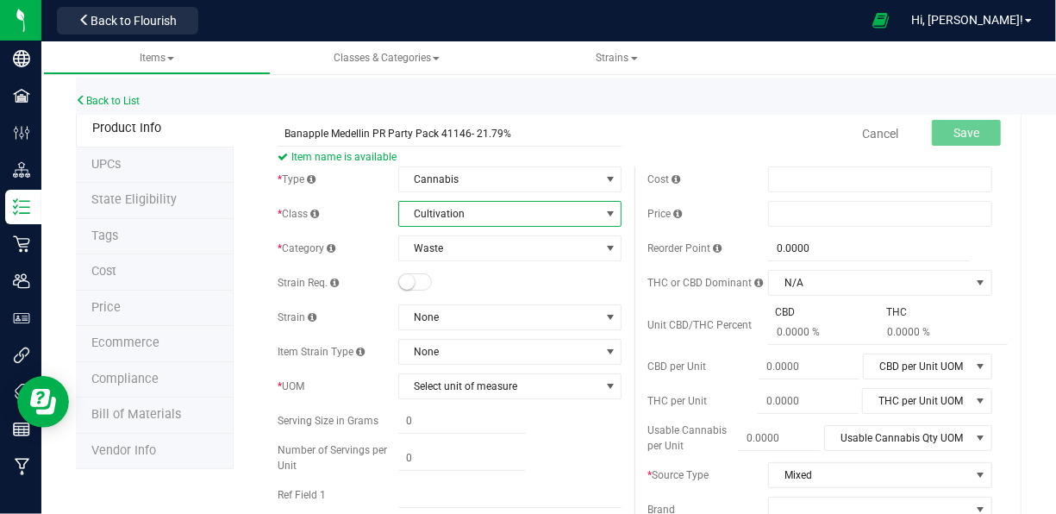
click at [481, 218] on span "Cultivation" at bounding box center [499, 214] width 201 height 24
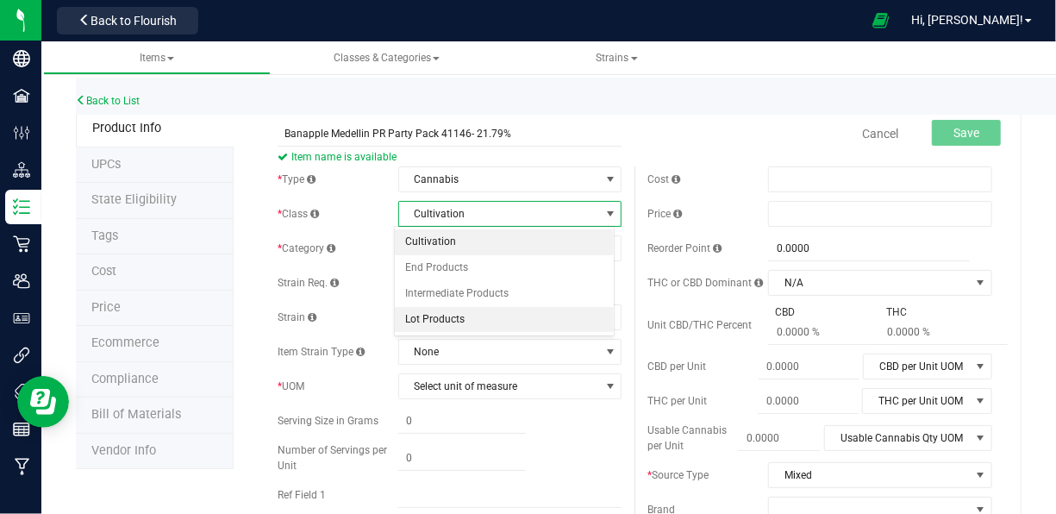
click at [446, 321] on li "Lot Products" at bounding box center [504, 320] width 219 height 26
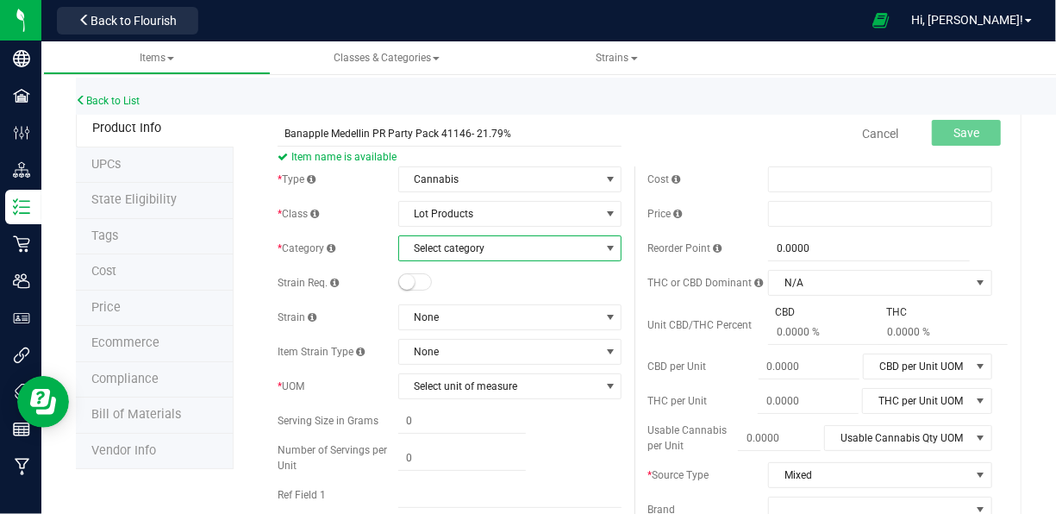
click at [473, 246] on span "Select category" at bounding box center [499, 248] width 201 height 24
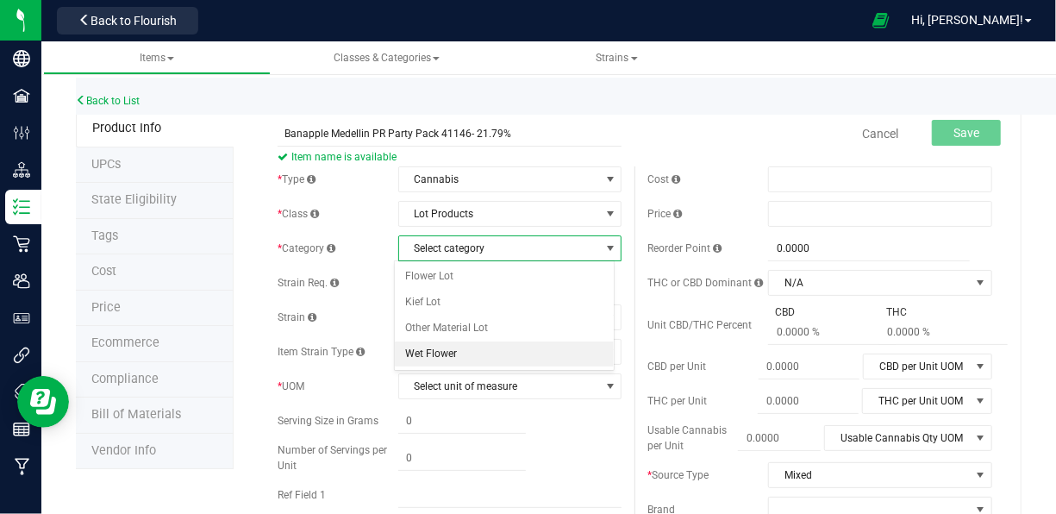
click at [434, 347] on li "Wet Flower" at bounding box center [504, 354] width 219 height 26
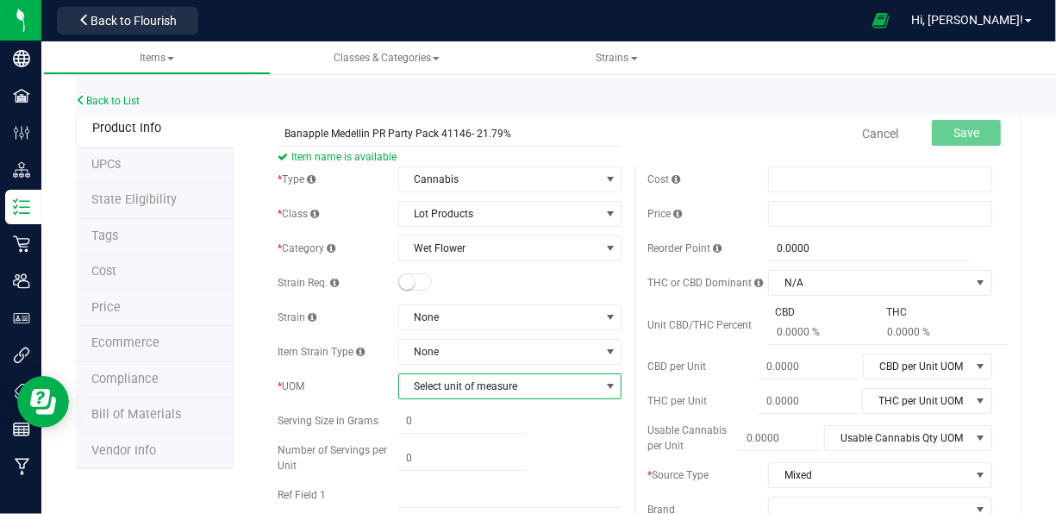
click at [455, 379] on span "Select unit of measure" at bounding box center [499, 386] width 201 height 24
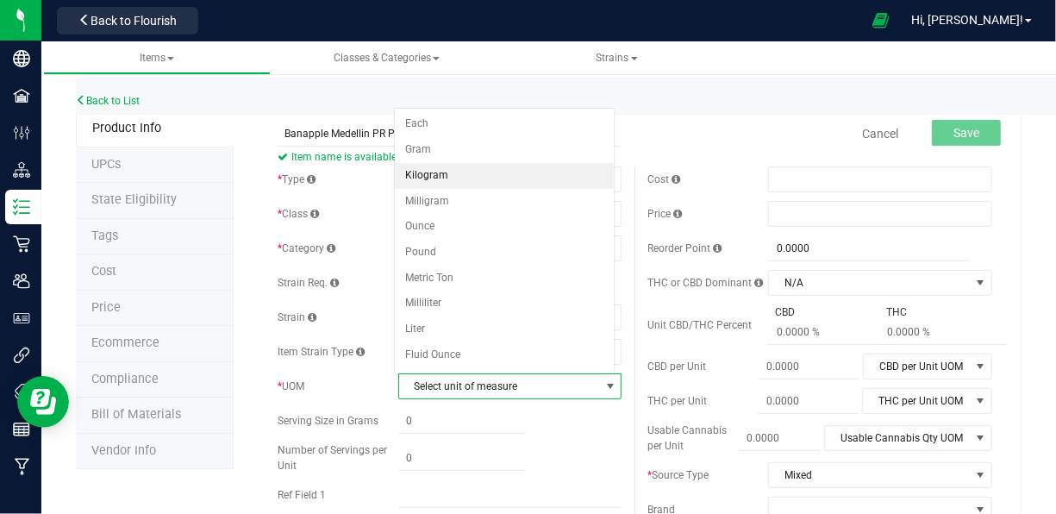
click at [467, 178] on li "Kilogram" at bounding box center [504, 176] width 219 height 26
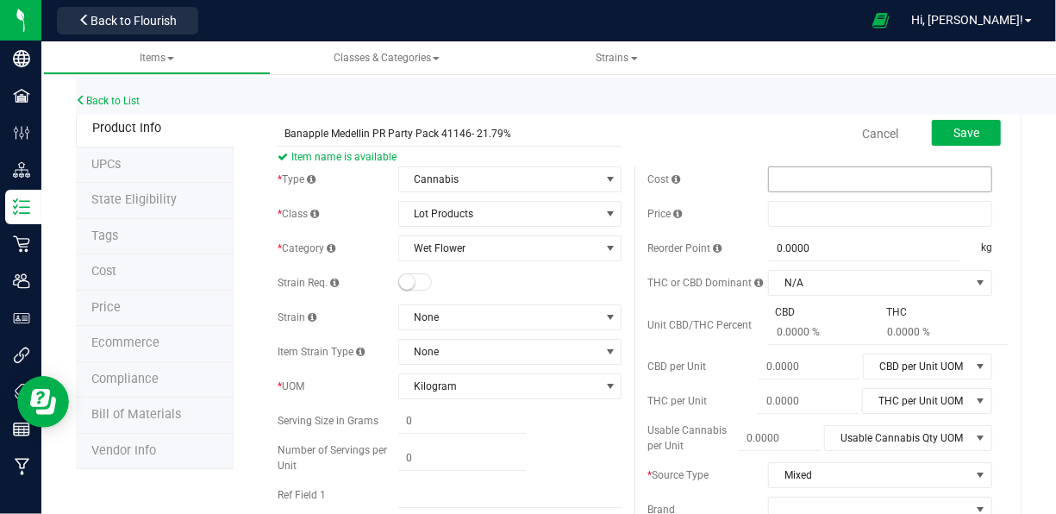
drag, startPoint x: 805, startPoint y: 165, endPoint x: 798, endPoint y: 182, distance: 17.8
click at [798, 182] on span at bounding box center [880, 179] width 224 height 26
type input "65"
type input "$65.00000"
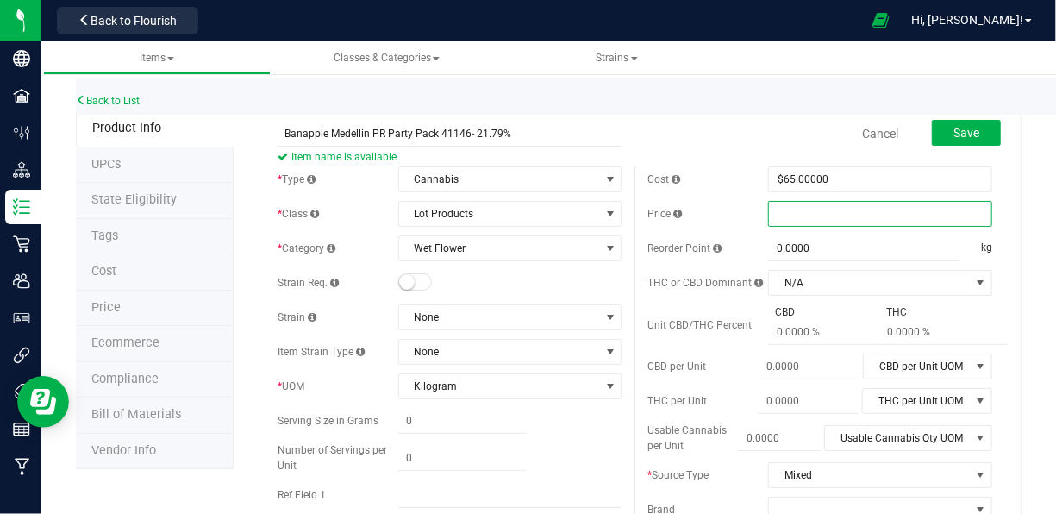
click at [777, 216] on span at bounding box center [880, 214] width 224 height 26
type input "65"
type input "$65.00000"
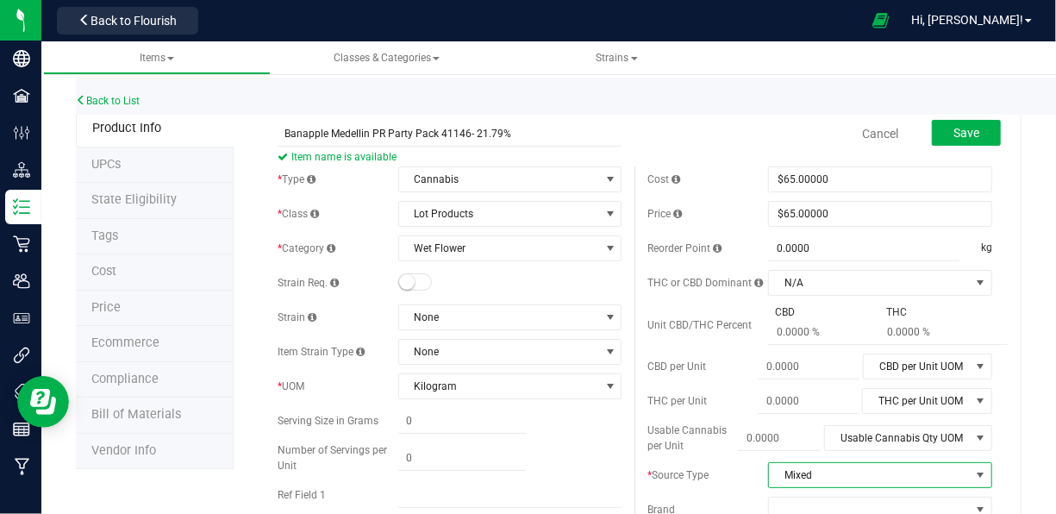
click at [848, 462] on span "Mixed" at bounding box center [880, 475] width 224 height 26
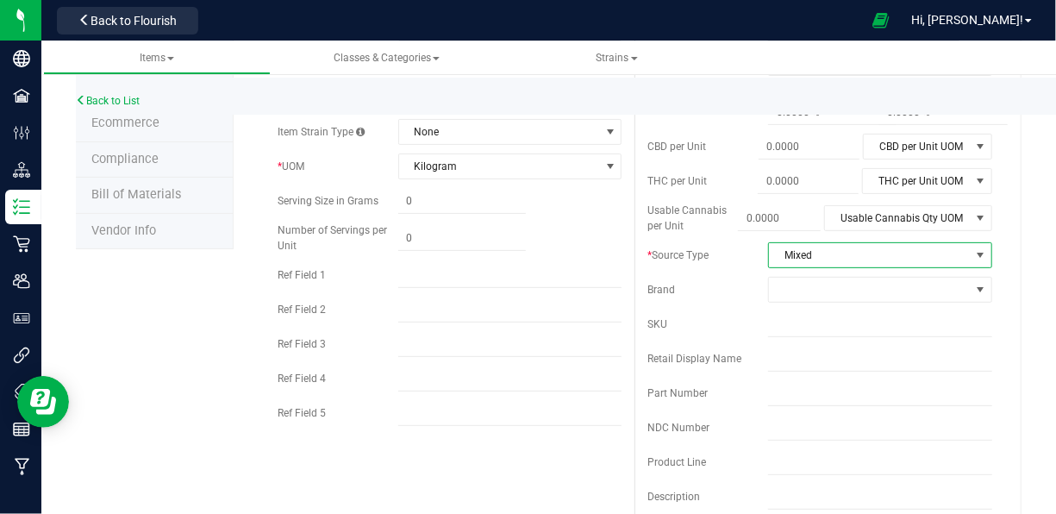
scroll to position [245, 0]
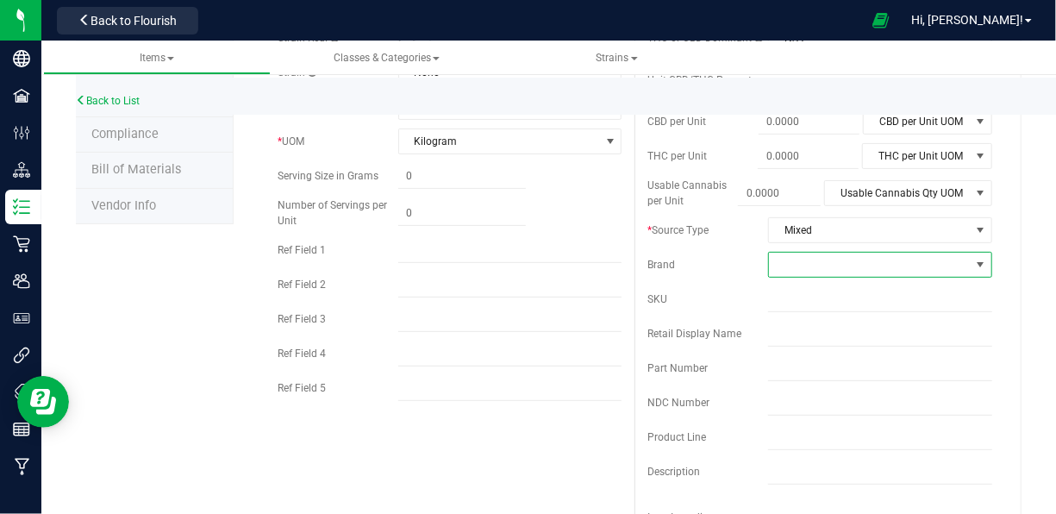
click at [811, 259] on span at bounding box center [869, 264] width 201 height 24
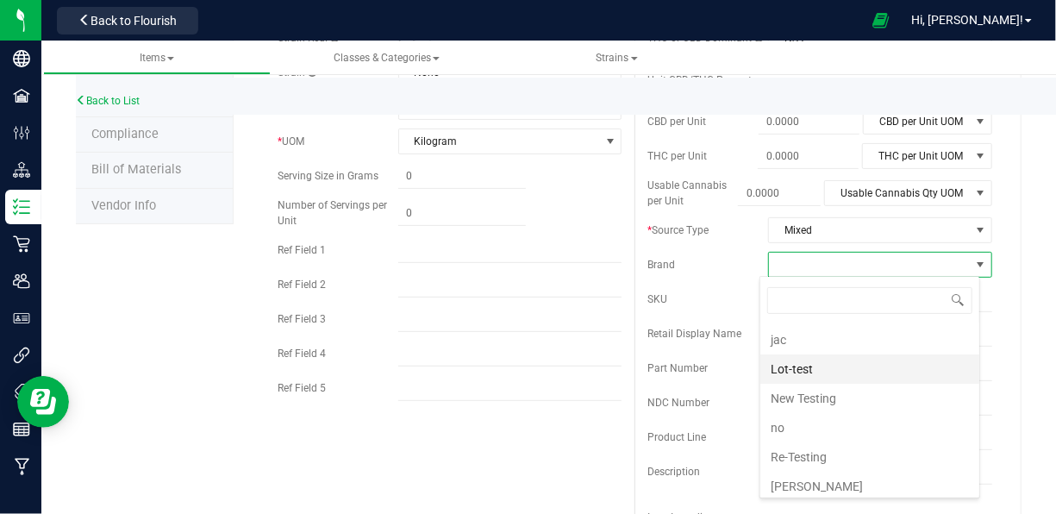
click at [851, 370] on li "Lot-test" at bounding box center [869, 368] width 219 height 29
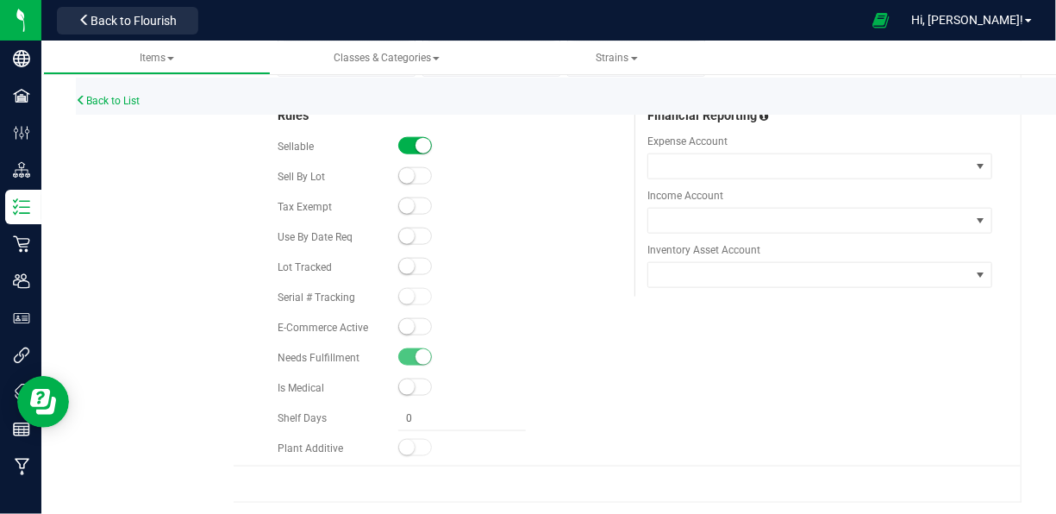
scroll to position [976, 0]
click at [399, 178] on small at bounding box center [407, 173] width 16 height 16
click at [402, 264] on small at bounding box center [407, 263] width 16 height 16
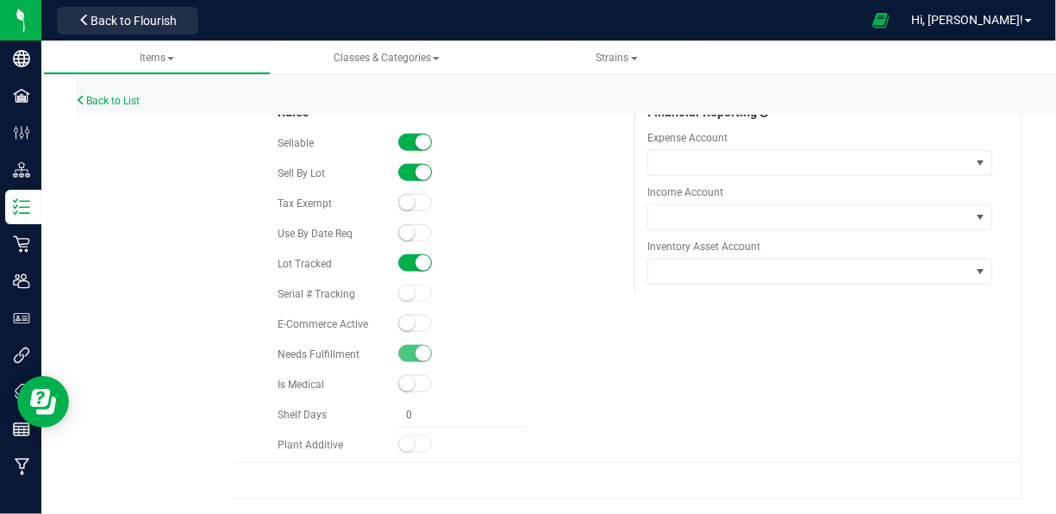
click at [402, 329] on small at bounding box center [407, 323] width 16 height 16
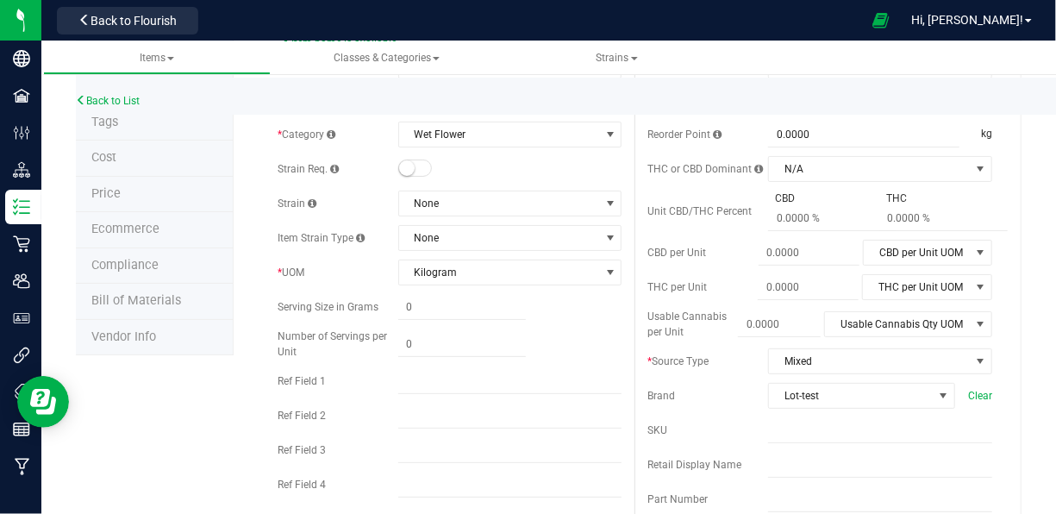
scroll to position [0, 0]
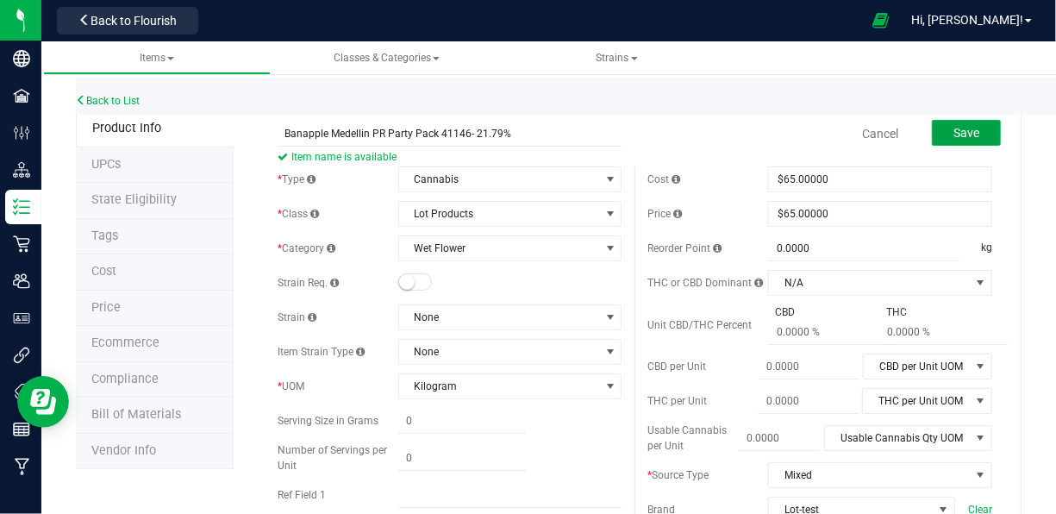
click at [968, 128] on button "Save" at bounding box center [966, 133] width 69 height 26
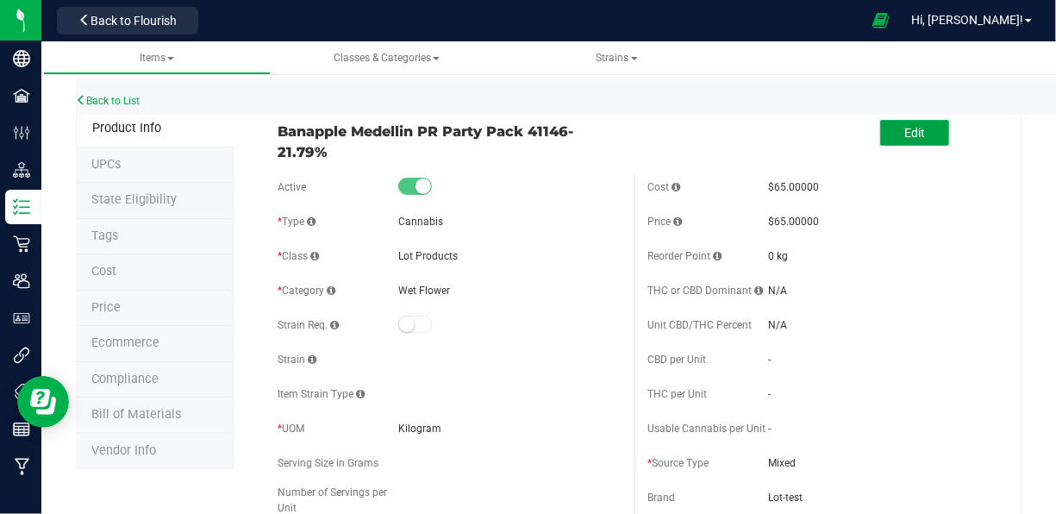
click at [904, 138] on span "Edit" at bounding box center [914, 133] width 21 height 14
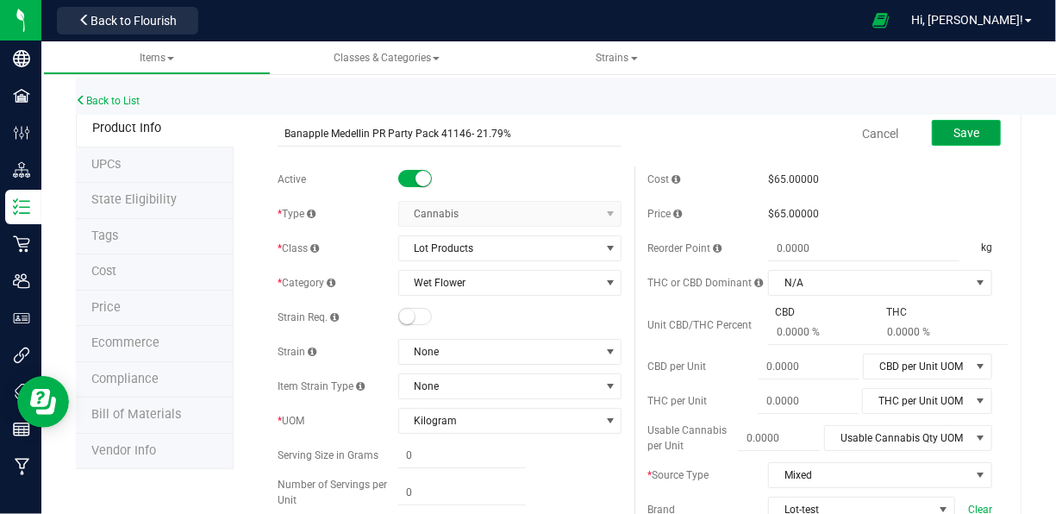
click at [963, 134] on span "Save" at bounding box center [966, 133] width 26 height 14
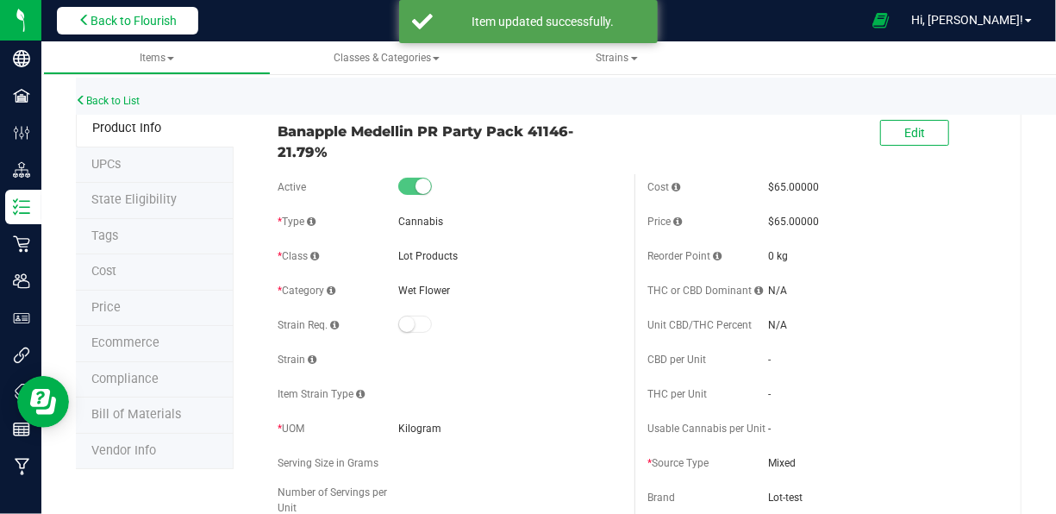
click at [158, 24] on span "Back to Flourish" at bounding box center [133, 21] width 86 height 14
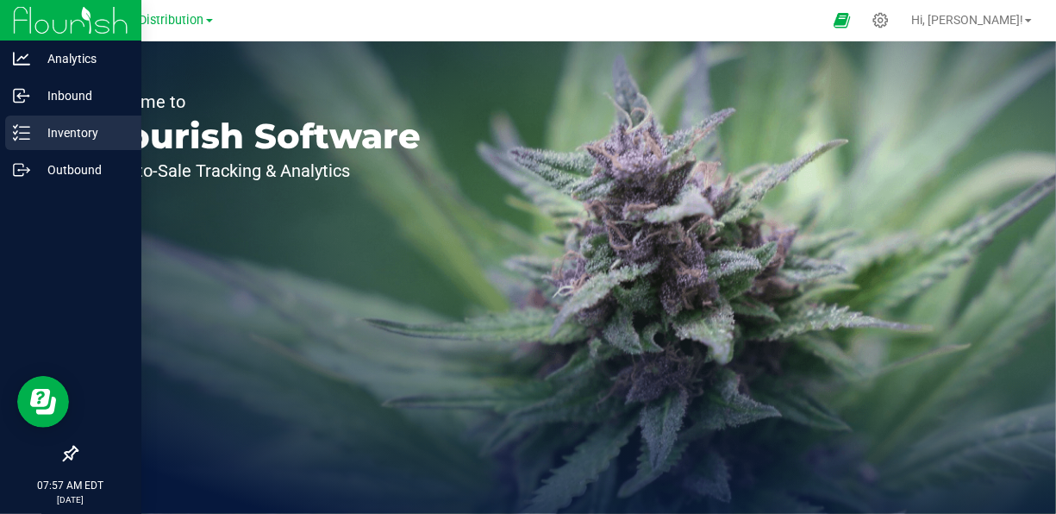
click at [47, 140] on p "Inventory" at bounding box center [81, 132] width 103 height 21
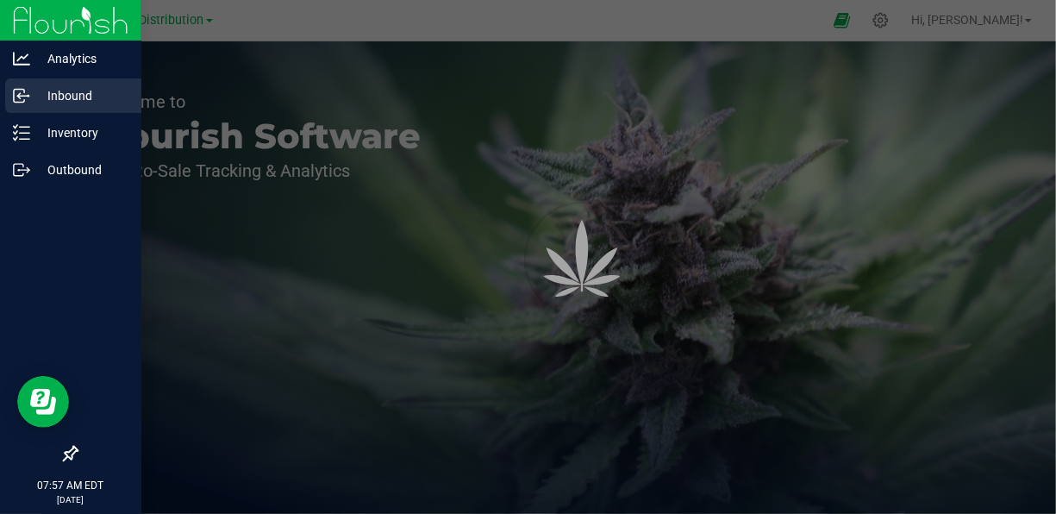
click at [90, 98] on p "Inbound" at bounding box center [81, 95] width 103 height 21
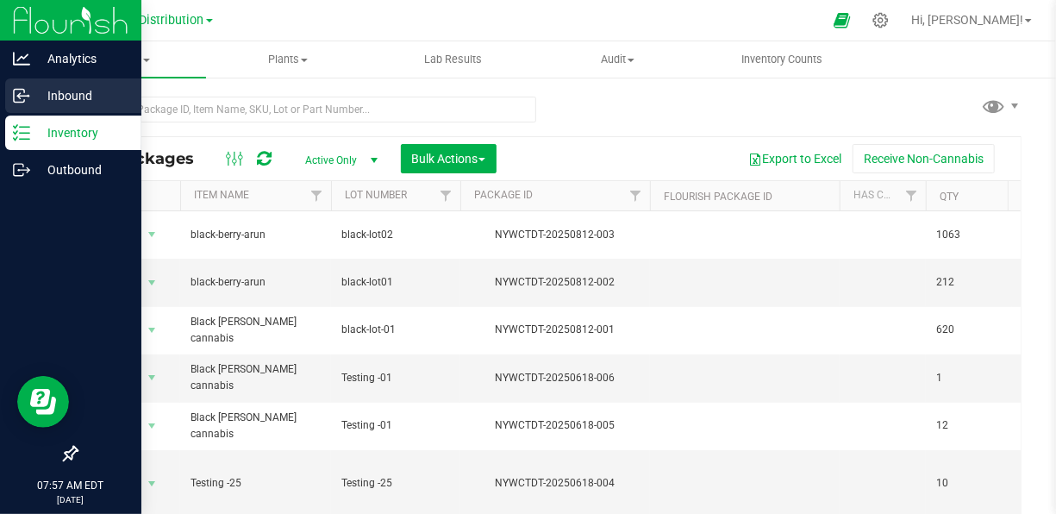
click at [10, 100] on div "Inbound" at bounding box center [73, 95] width 136 height 34
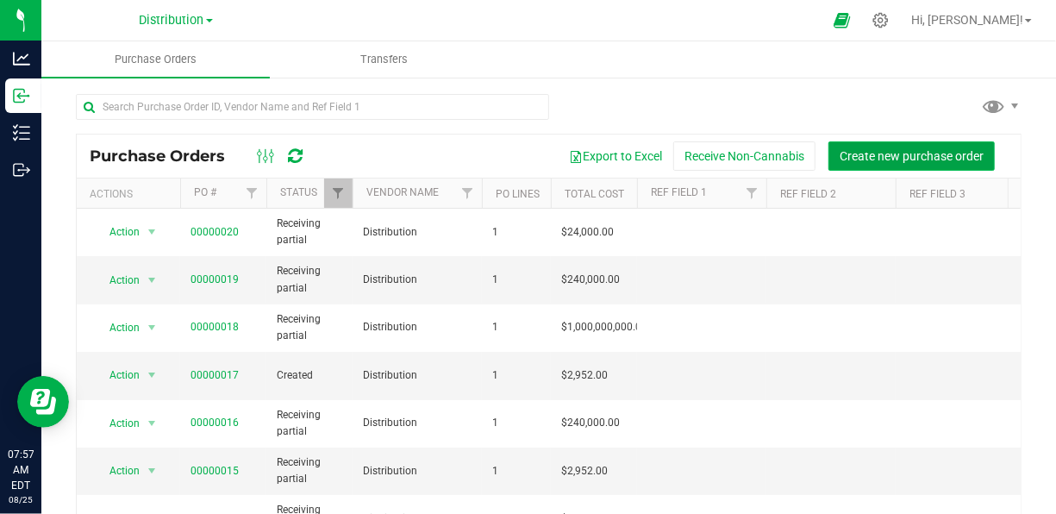
click at [918, 160] on span "Create new purchase order" at bounding box center [911, 156] width 144 height 14
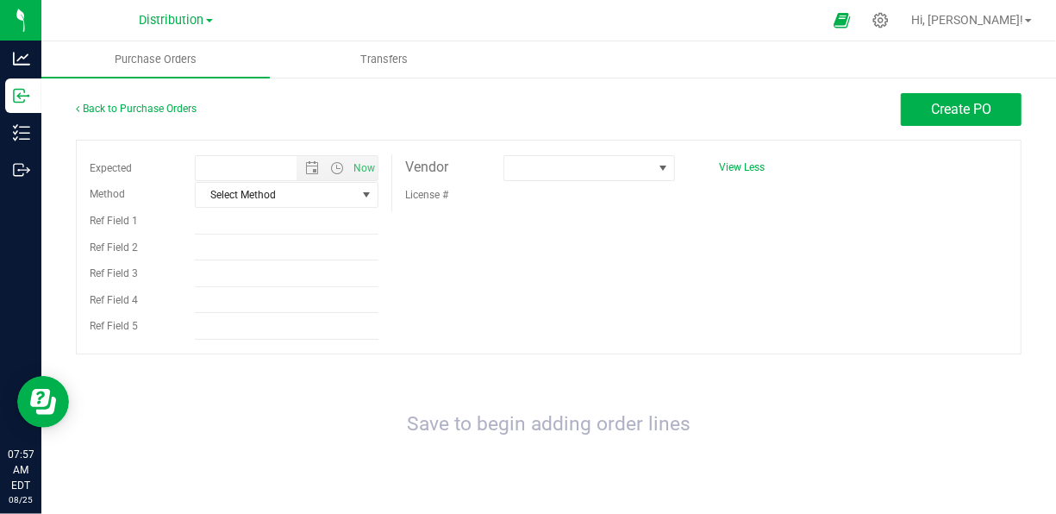
type input "8/25/2025 7:57 AM"
click at [911, 121] on button "Create PO" at bounding box center [961, 109] width 121 height 33
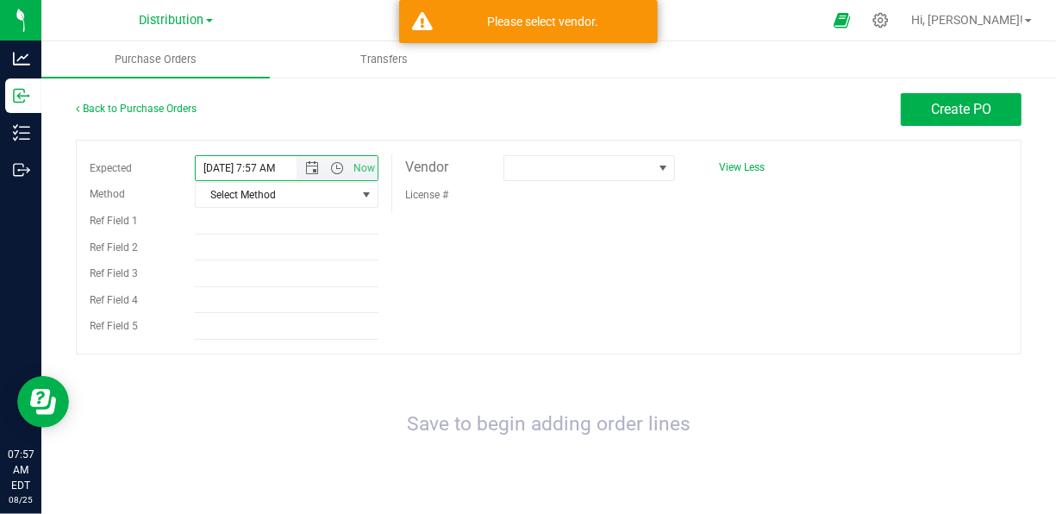
click at [278, 167] on input "8/25/2025 7:57 AM" at bounding box center [261, 168] width 130 height 24
click at [301, 184] on span "Select Method" at bounding box center [276, 195] width 160 height 24
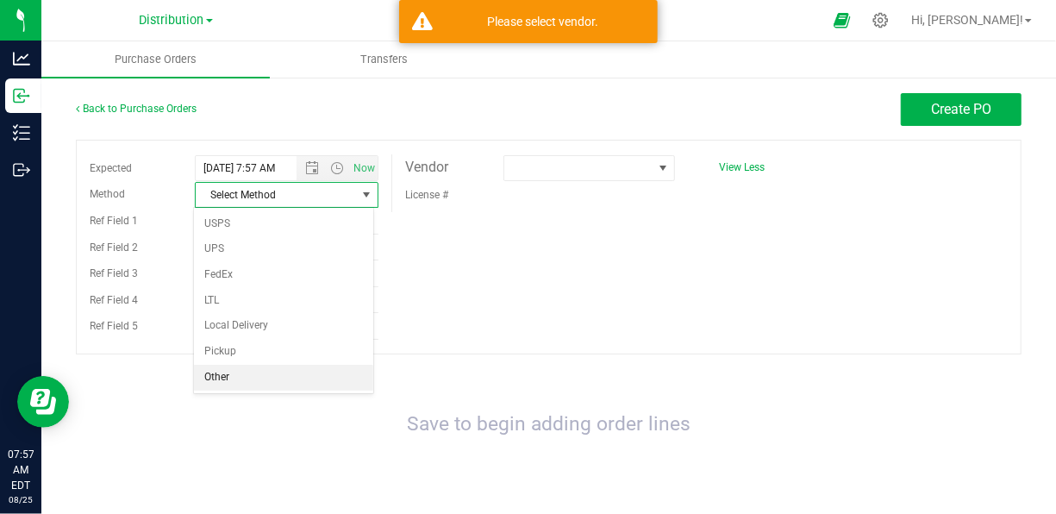
click at [261, 367] on li "Other" at bounding box center [283, 378] width 179 height 26
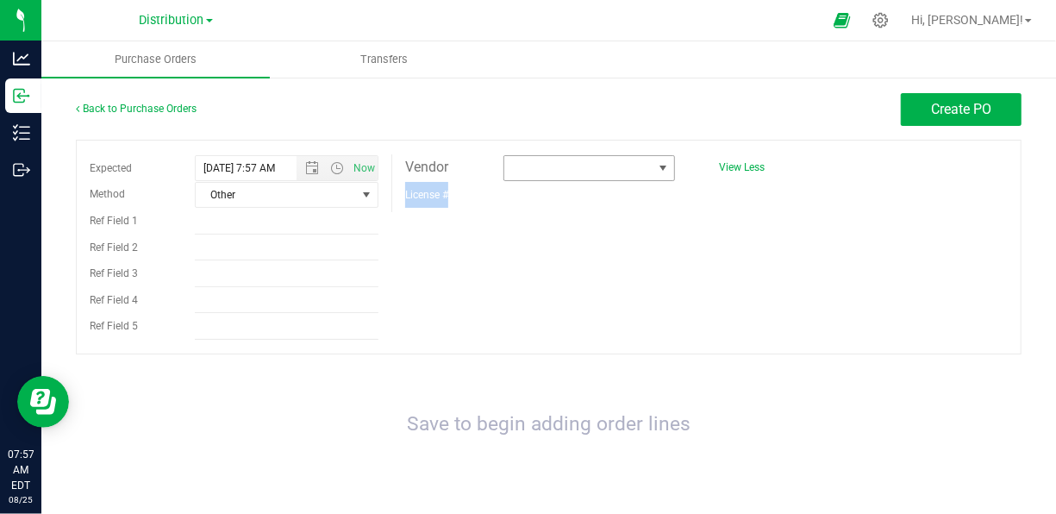
drag, startPoint x: 653, startPoint y: 182, endPoint x: 653, endPoint y: 172, distance: 9.5
click at [653, 172] on div "Vendor License #" at bounding box center [540, 180] width 270 height 53
click at [656, 172] on span at bounding box center [663, 168] width 14 height 14
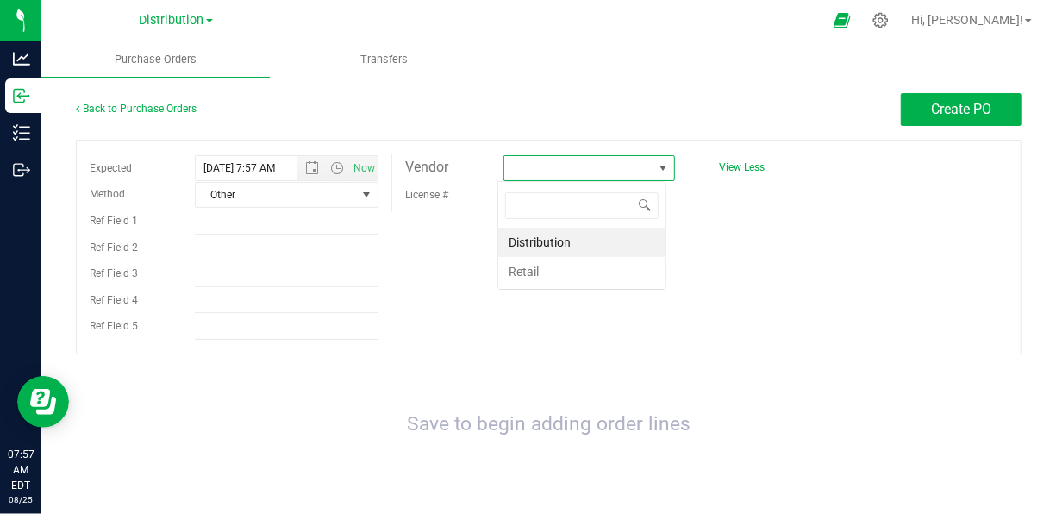
scroll to position [25, 168]
click at [656, 172] on span at bounding box center [663, 168] width 14 height 14
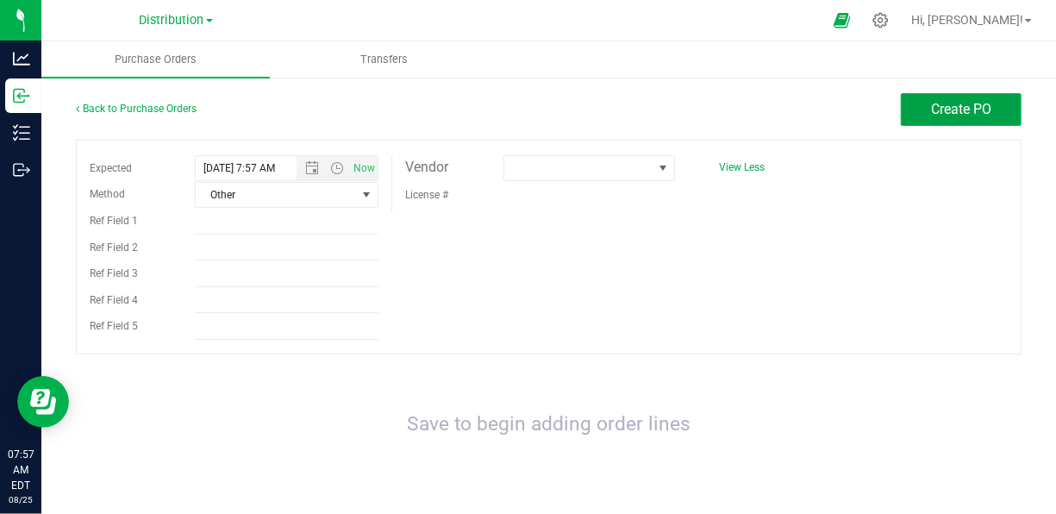
click at [955, 108] on span "Create PO" at bounding box center [961, 109] width 60 height 16
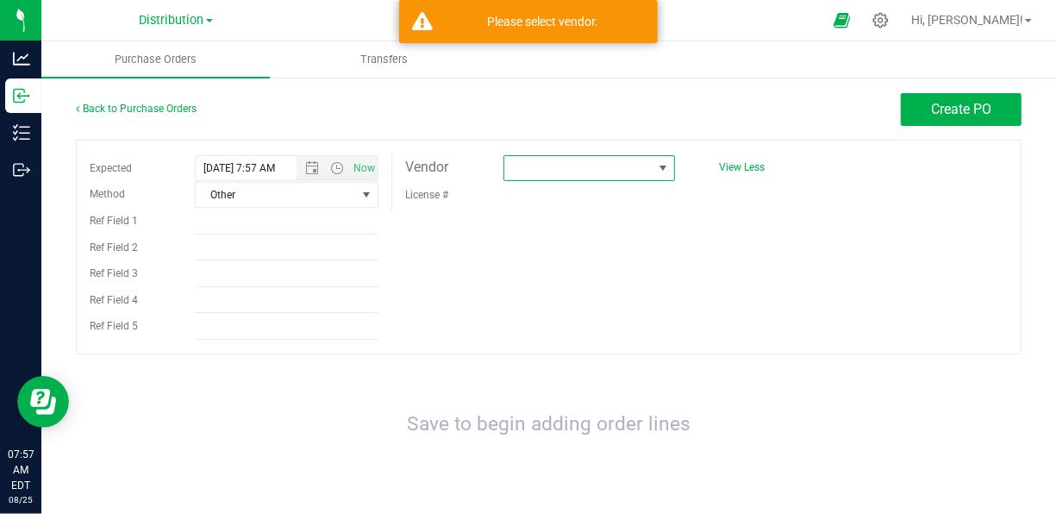
click at [578, 169] on span at bounding box center [578, 168] width 148 height 24
click at [540, 243] on li "Distribution" at bounding box center [581, 242] width 167 height 29
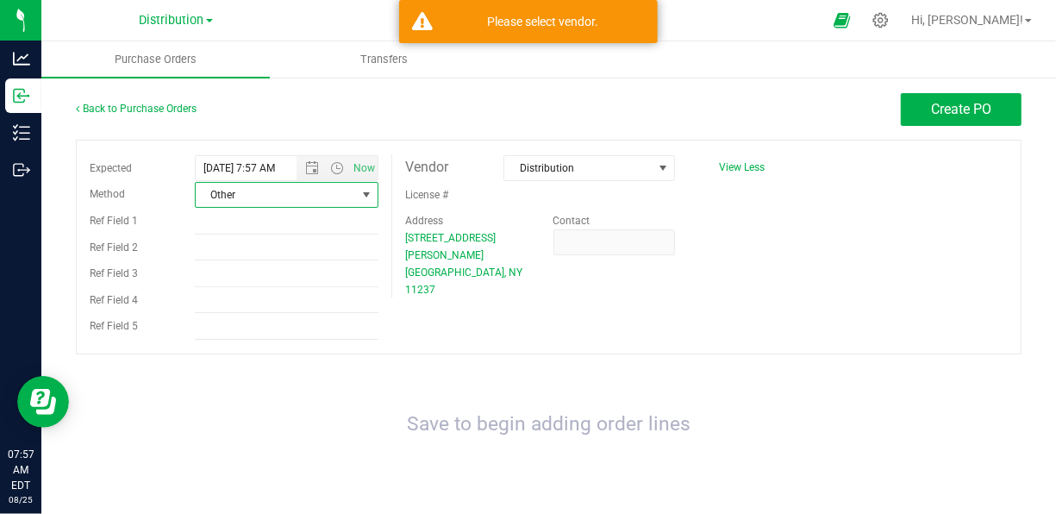
click at [277, 189] on span "Other" at bounding box center [276, 195] width 160 height 24
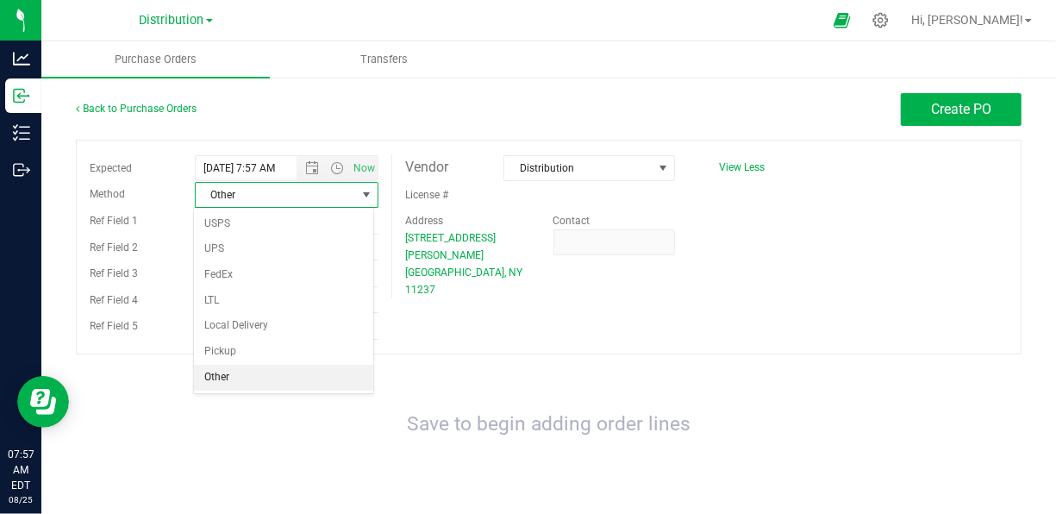
click at [277, 189] on span "Other" at bounding box center [276, 195] width 160 height 24
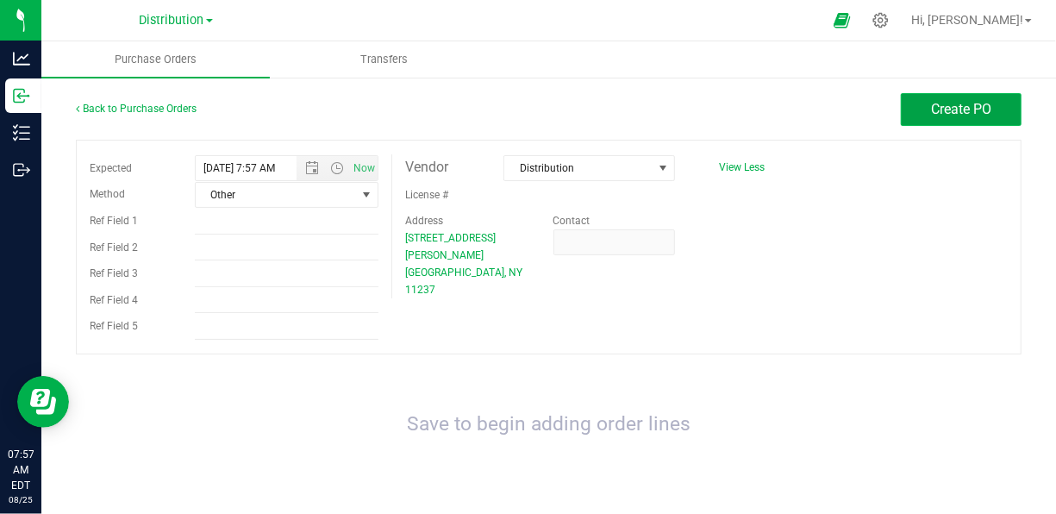
click at [964, 110] on span "Create PO" at bounding box center [961, 109] width 60 height 16
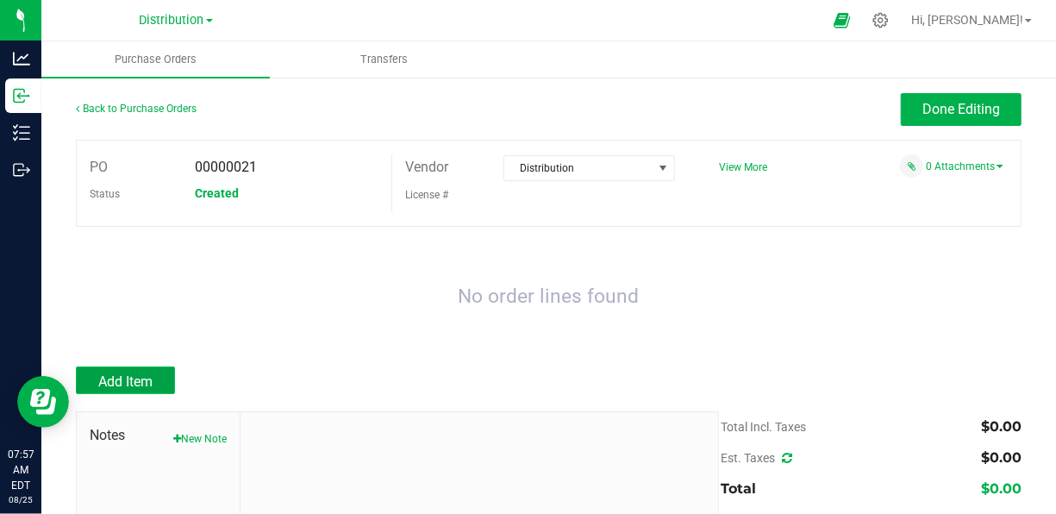
click at [112, 383] on span "Add Item" at bounding box center [125, 381] width 54 height 16
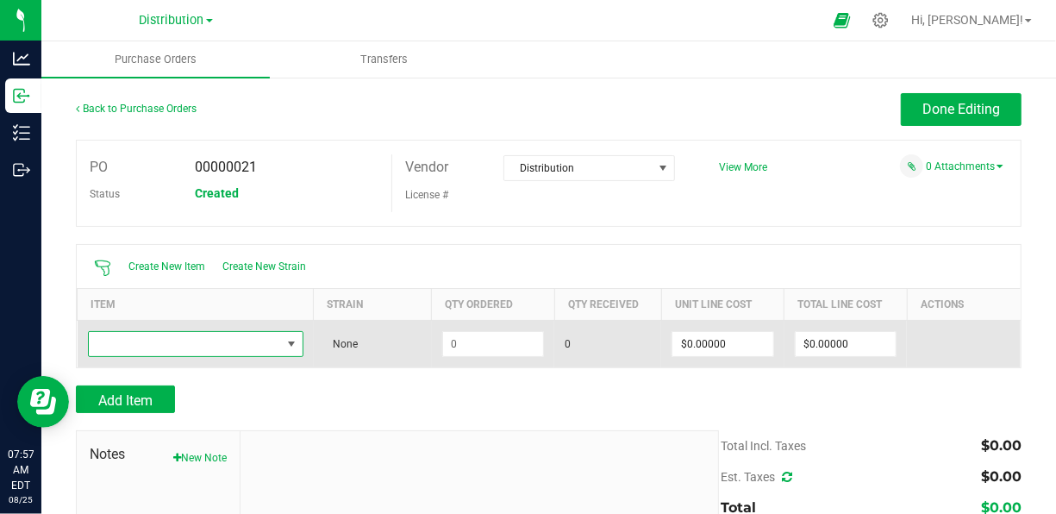
click at [201, 344] on span "NO DATA FOUND" at bounding box center [185, 344] width 192 height 24
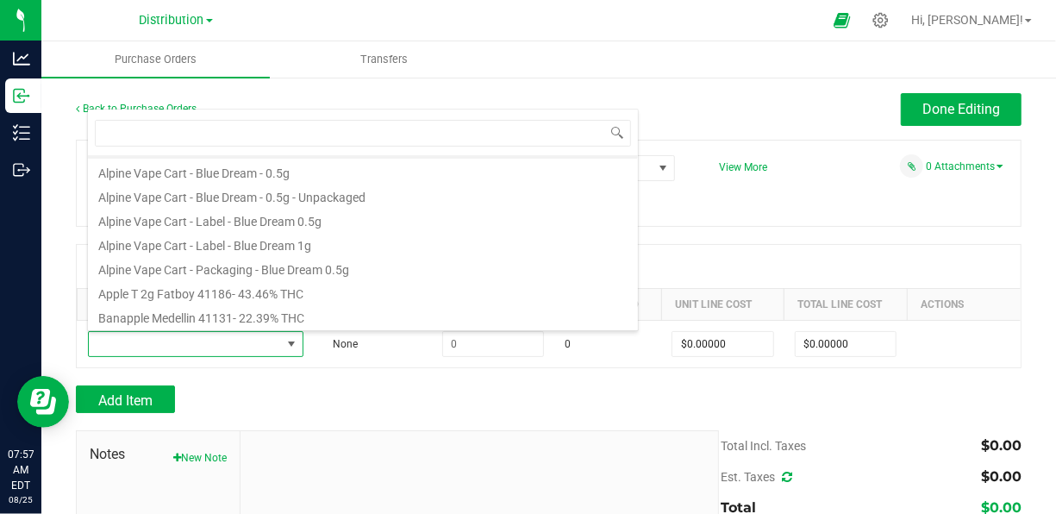
scroll to position [100, 0]
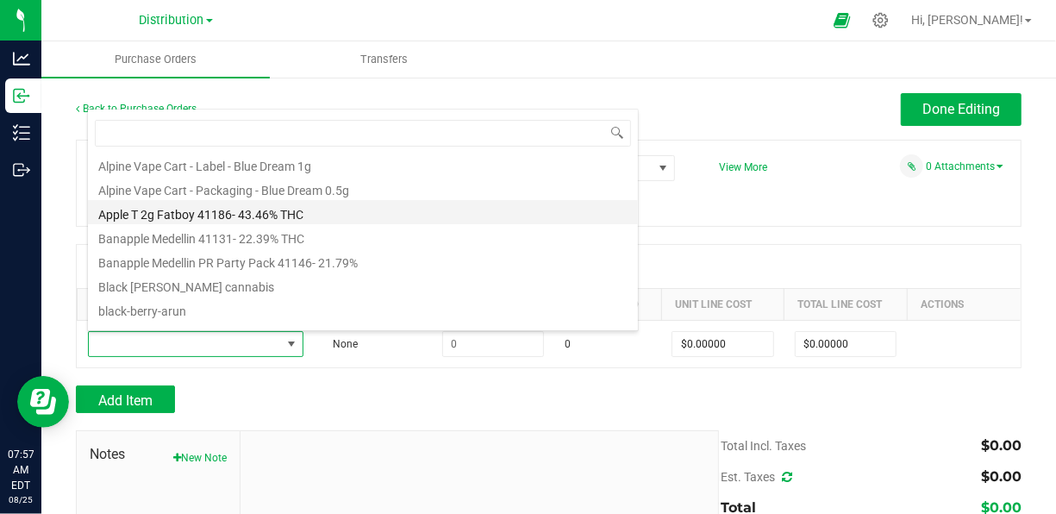
click at [255, 217] on li "Apple T 2g Fatboy 41186- 43.46% THC" at bounding box center [363, 212] width 550 height 24
type input "$43.00000"
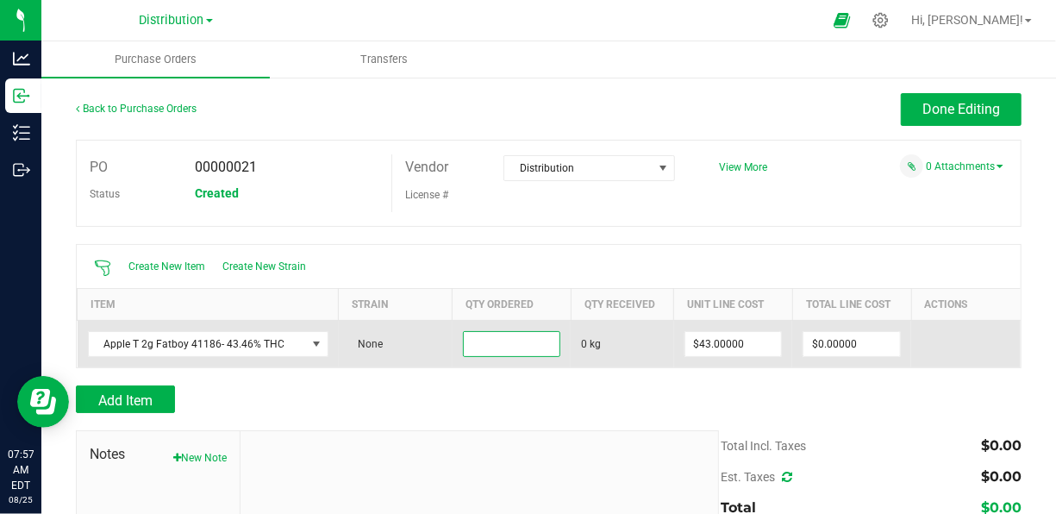
click at [513, 340] on input at bounding box center [512, 344] width 97 height 24
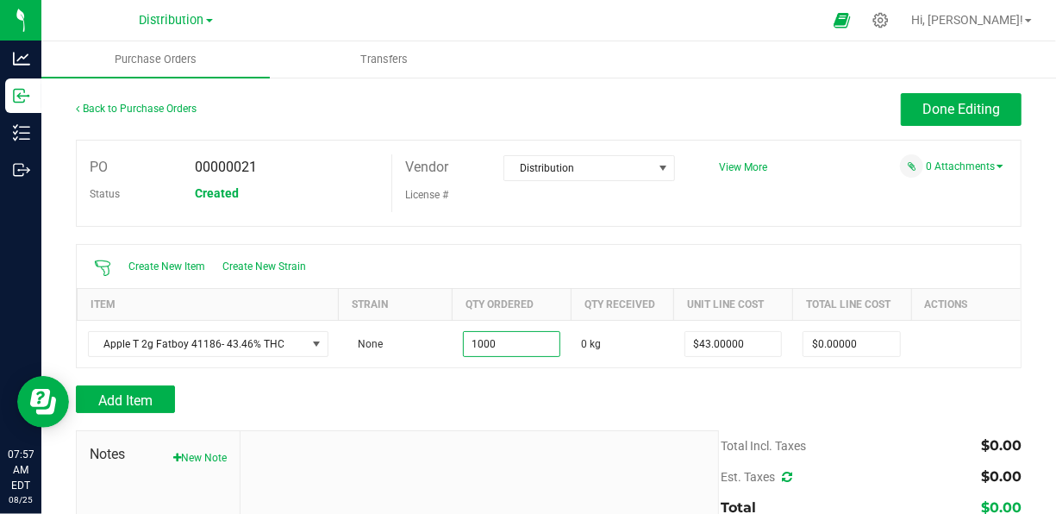
type input "1000.0000 kg"
click at [395, 394] on div "Add Item" at bounding box center [391, 399] width 630 height 28
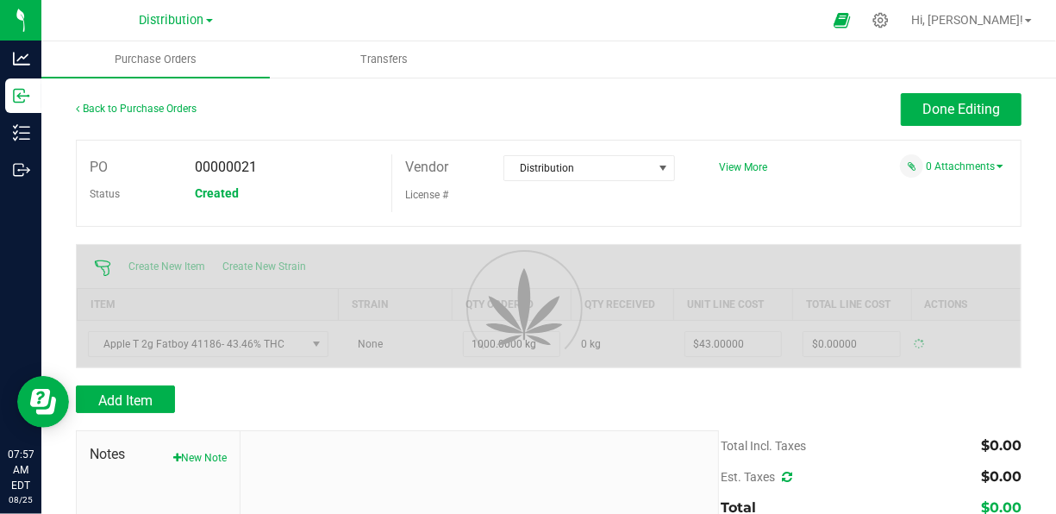
type input "$43,000.00000"
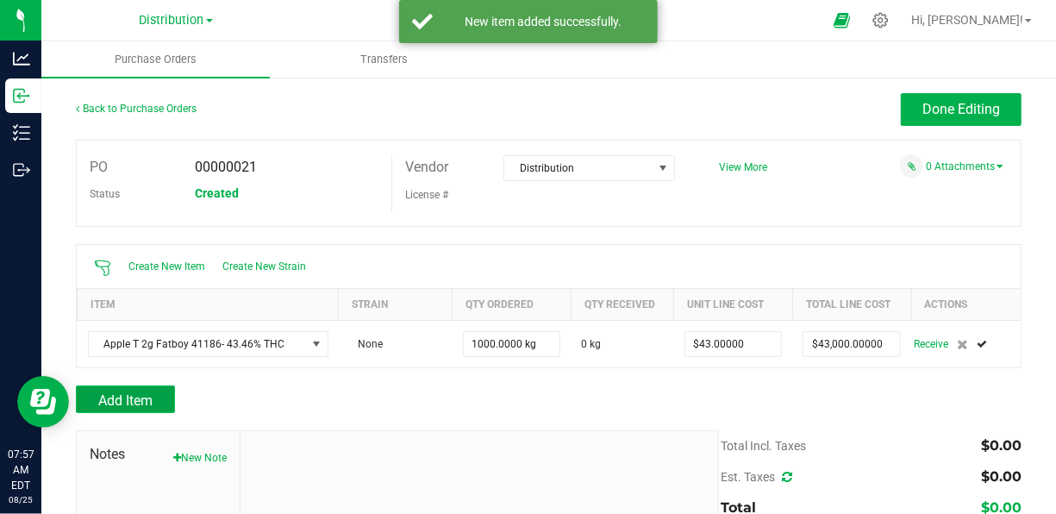
click at [167, 402] on button "Add Item" at bounding box center [125, 399] width 99 height 28
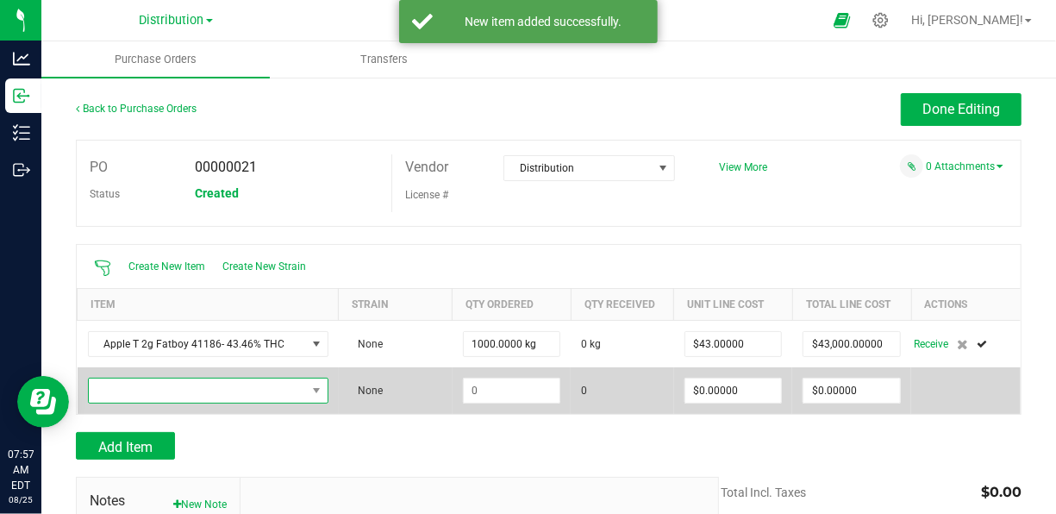
click at [166, 390] on span "NO DATA FOUND" at bounding box center [197, 390] width 217 height 24
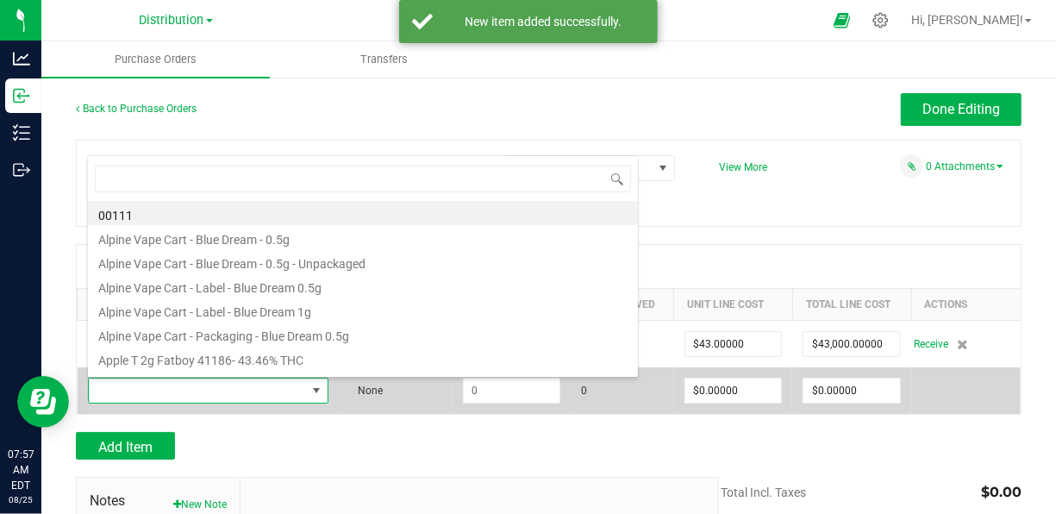
scroll to position [0, 0]
type input "ba"
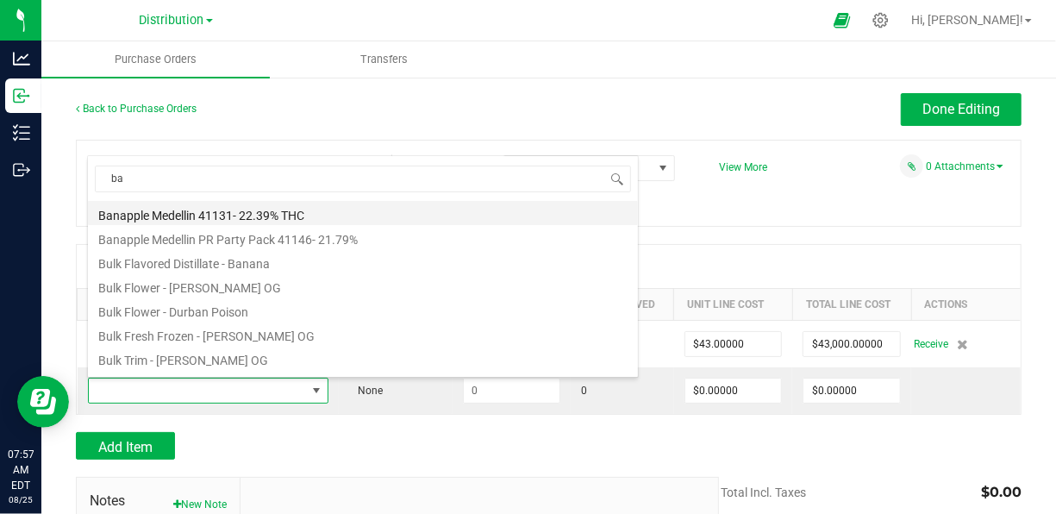
click at [196, 216] on li "Banapple Medellin 41131- 22.39% THC" at bounding box center [363, 213] width 550 height 24
type input "$67.00000"
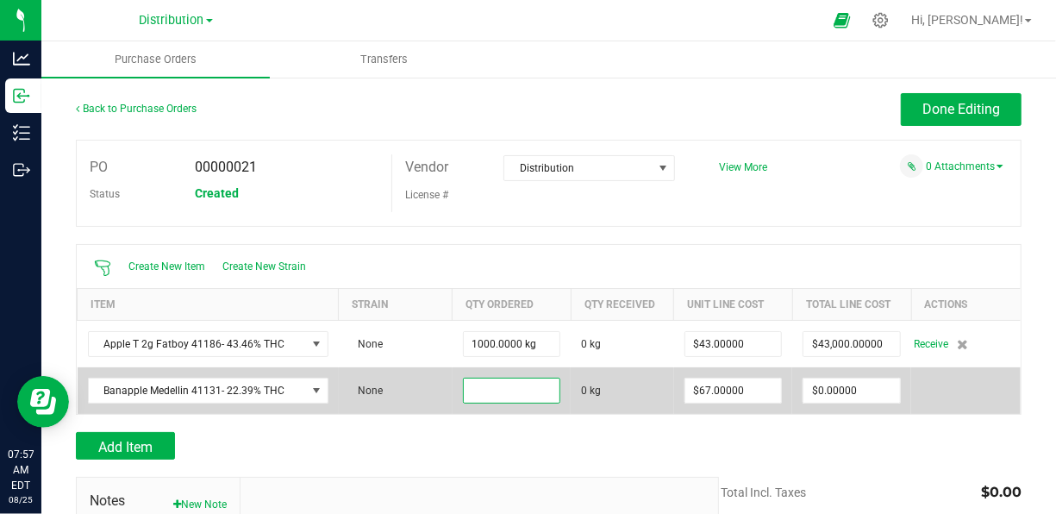
click at [508, 382] on input at bounding box center [512, 390] width 97 height 24
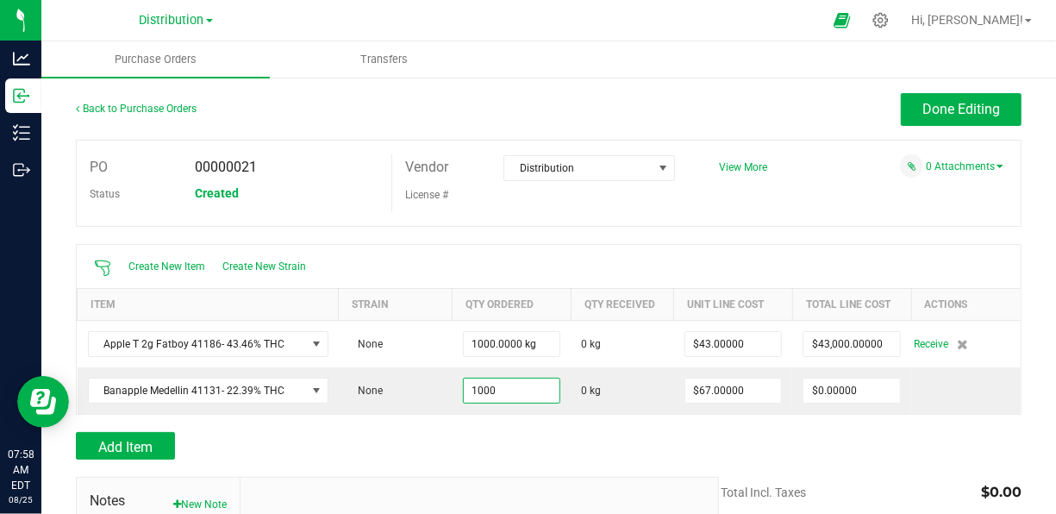
type input "1000.0000 kg"
click at [351, 426] on div at bounding box center [548, 423] width 945 height 17
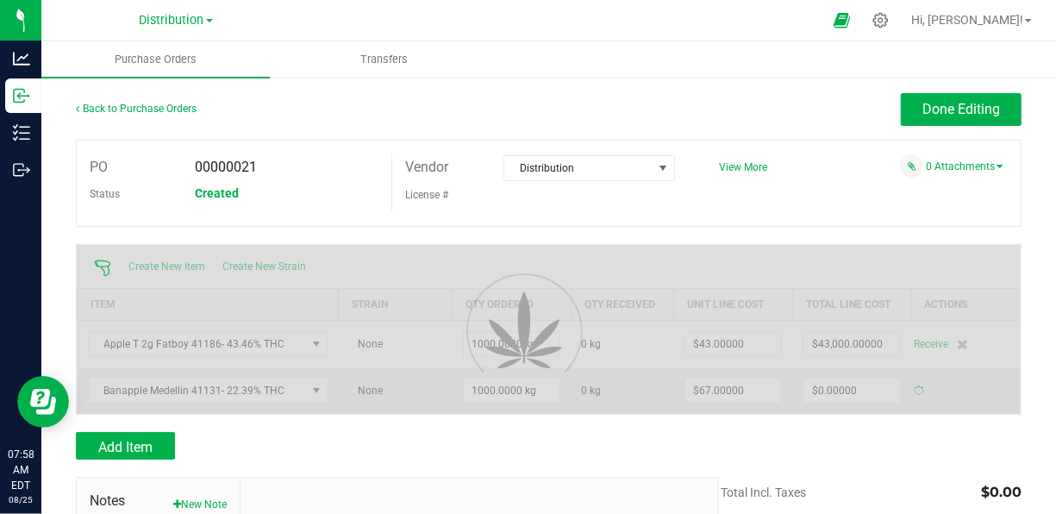
type input "$67,000.00000"
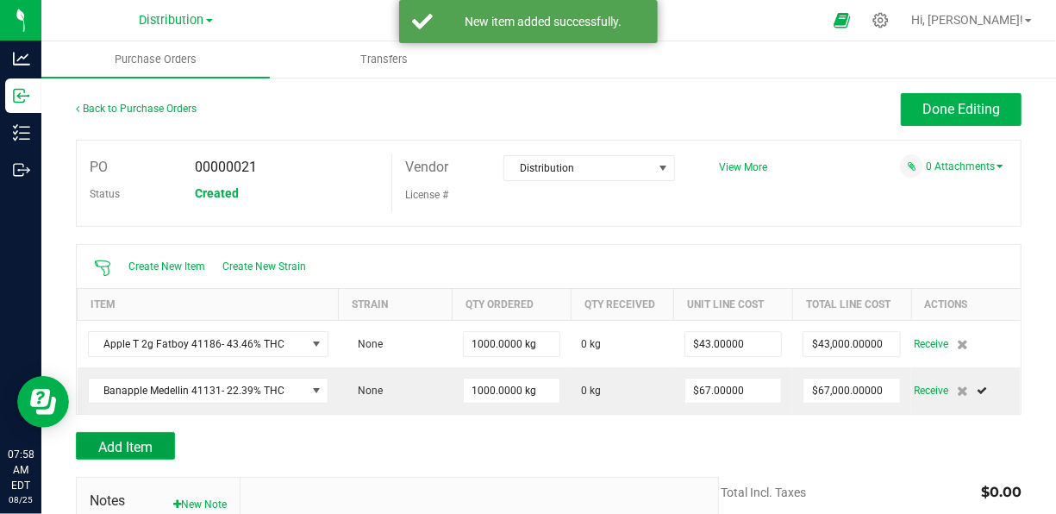
click at [138, 445] on span "Add Item" at bounding box center [125, 447] width 54 height 16
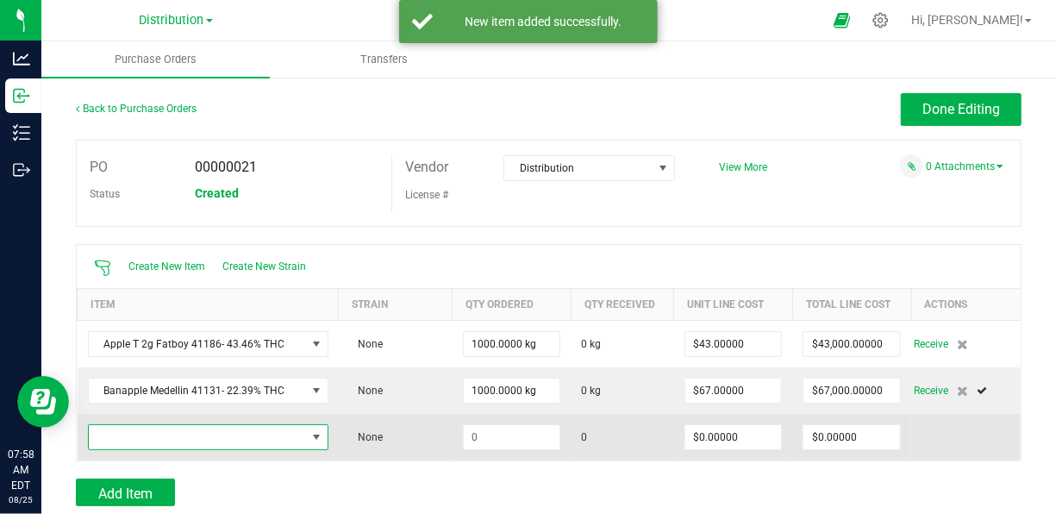
click at [132, 431] on span "NO DATA FOUND" at bounding box center [197, 437] width 217 height 24
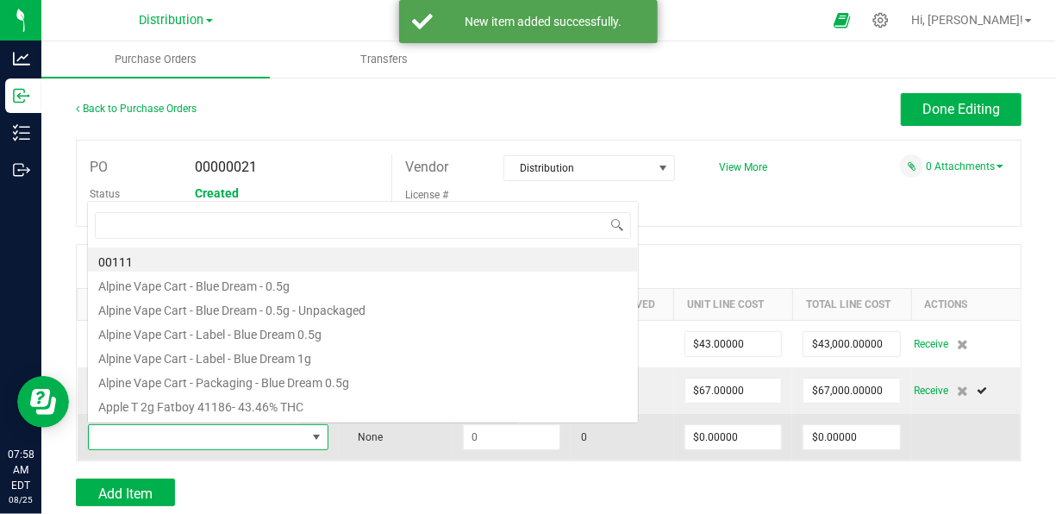
scroll to position [25, 231]
type input "ba"
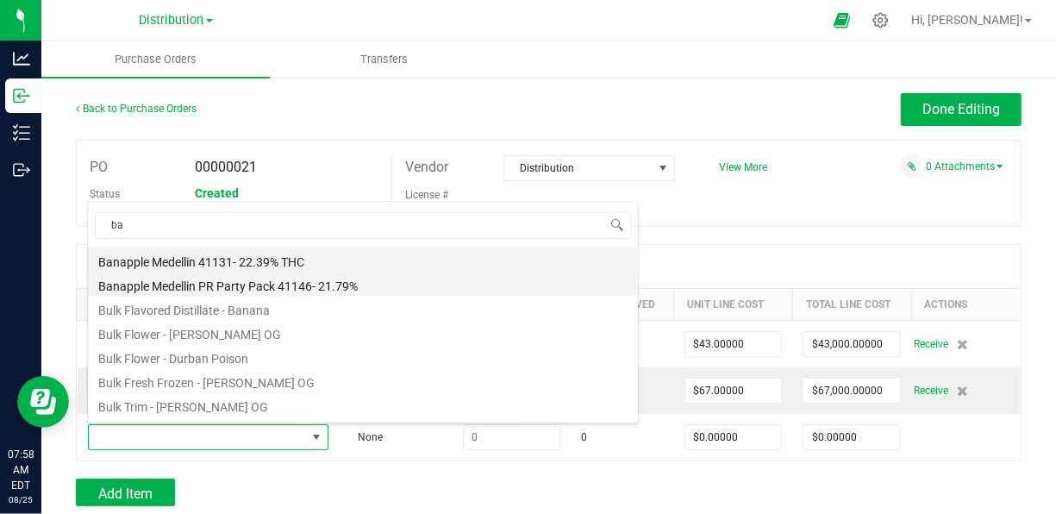
click at [199, 276] on li "Banapple Medellin PR Party Pack 41146- 21.79%" at bounding box center [363, 283] width 550 height 24
type input "$65.00000"
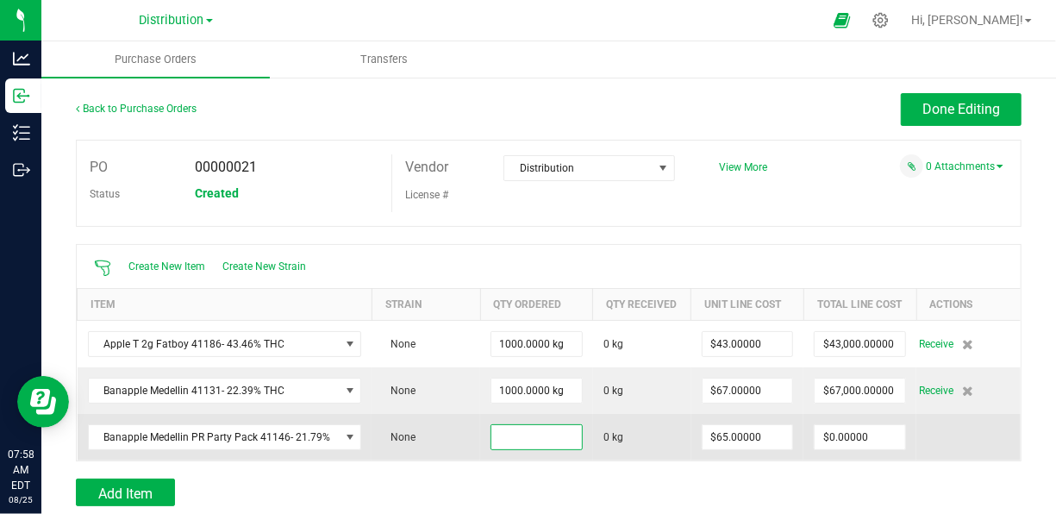
click at [545, 449] on input at bounding box center [536, 437] width 90 height 24
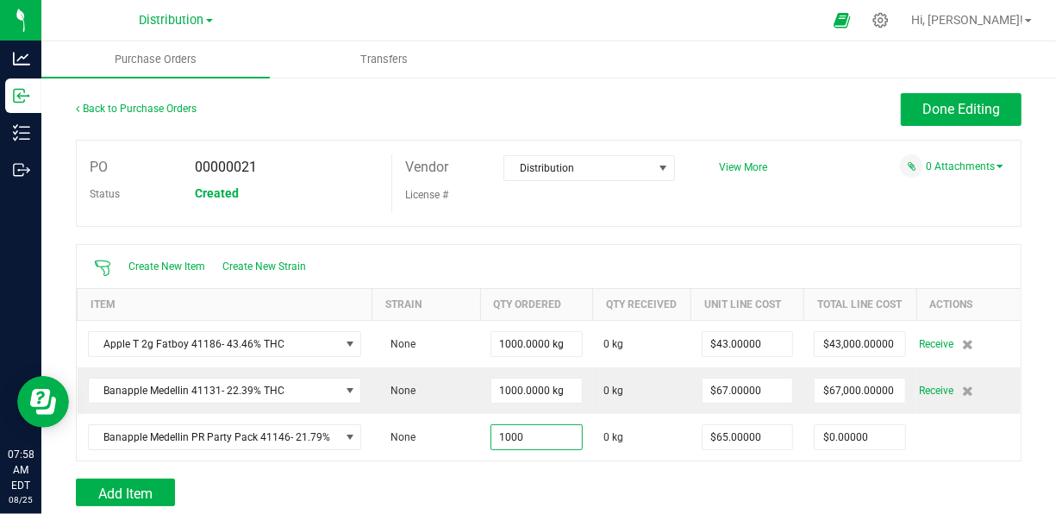
type input "1000.0000 kg"
click at [609, 477] on div at bounding box center [548, 469] width 945 height 17
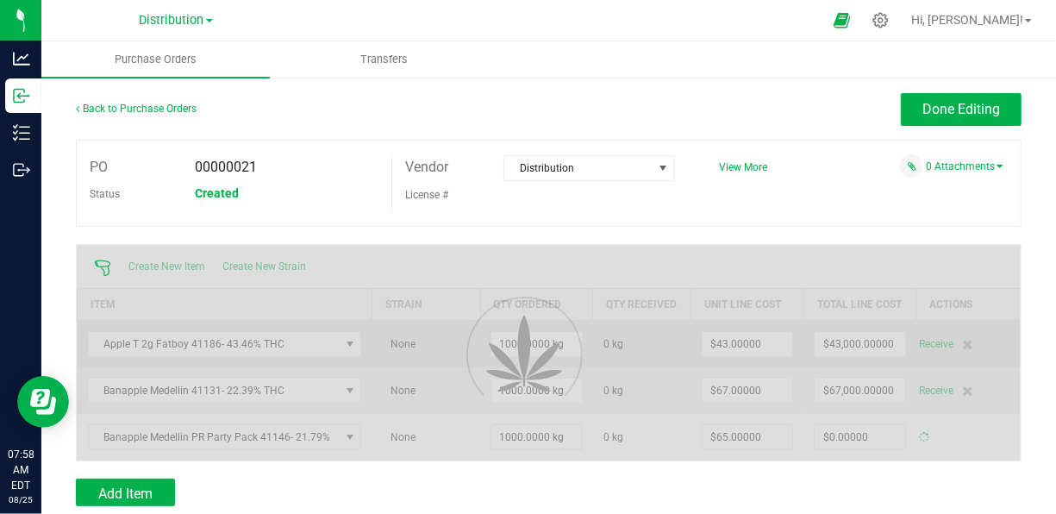
type input "$65,000.00000"
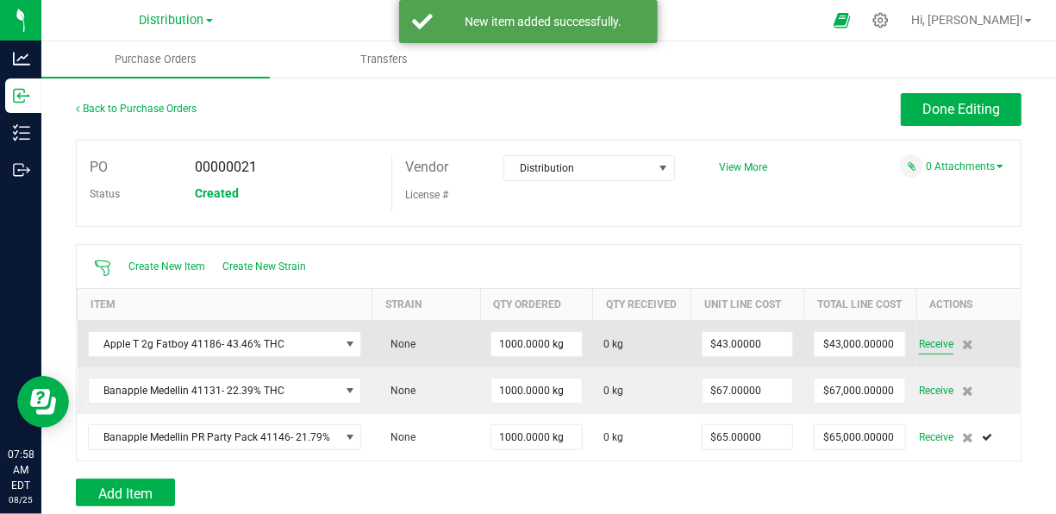
click at [920, 352] on span "Receive" at bounding box center [936, 344] width 34 height 21
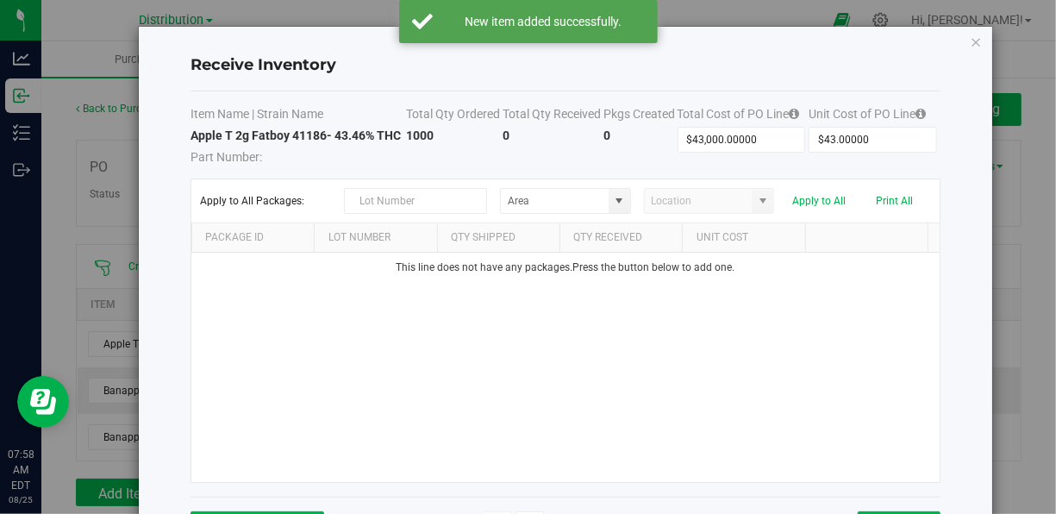
click at [485, 330] on div "This line does not have any packages. Press the button below to add one." at bounding box center [565, 366] width 748 height 229
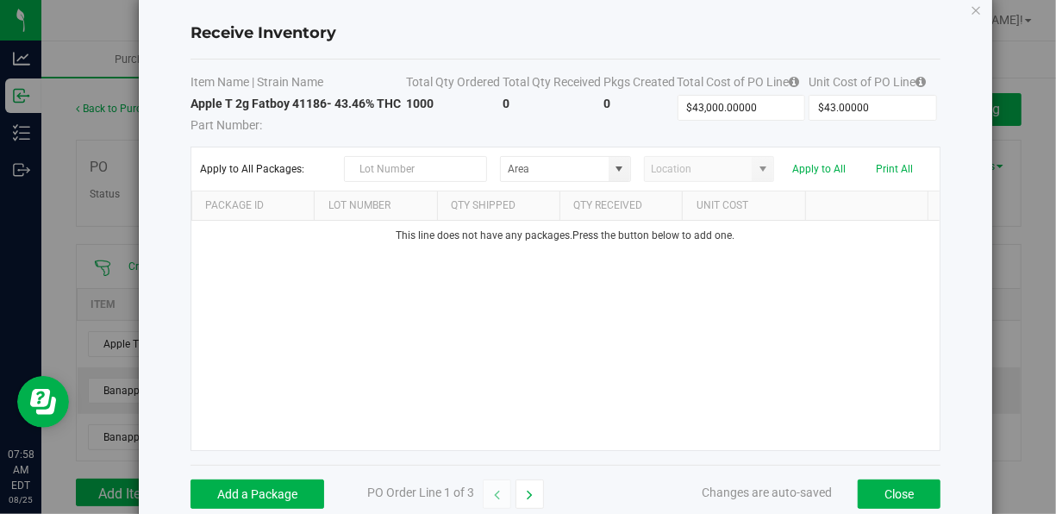
scroll to position [34, 0]
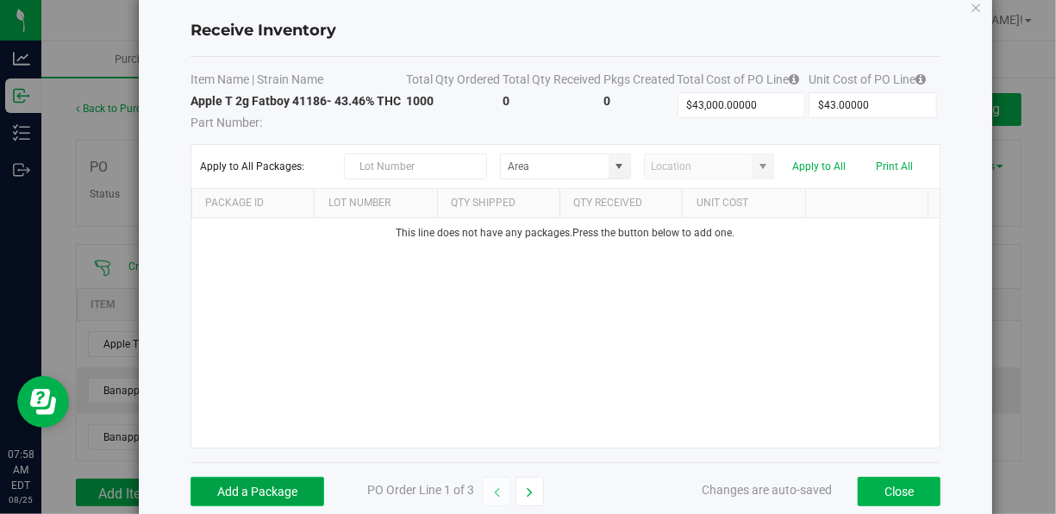
click at [272, 481] on button "Add a Package" at bounding box center [257, 491] width 134 height 29
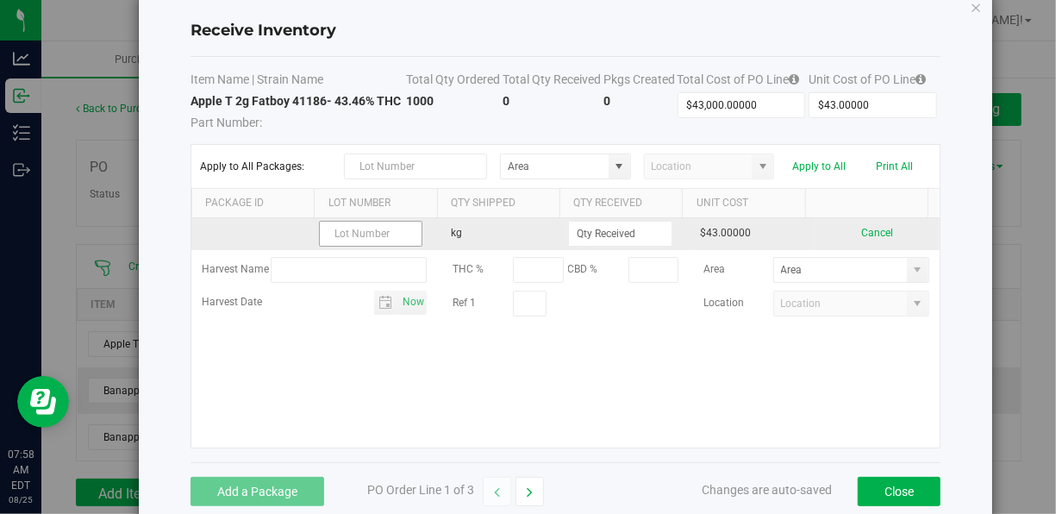
click at [364, 236] on input "text" at bounding box center [371, 234] width 104 height 26
drag, startPoint x: 380, startPoint y: 235, endPoint x: 323, endPoint y: 232, distance: 57.0
click at [323, 232] on input "apple-lot1" at bounding box center [371, 234] width 104 height 26
type input "lot10001"
click at [606, 231] on input at bounding box center [620, 233] width 103 height 24
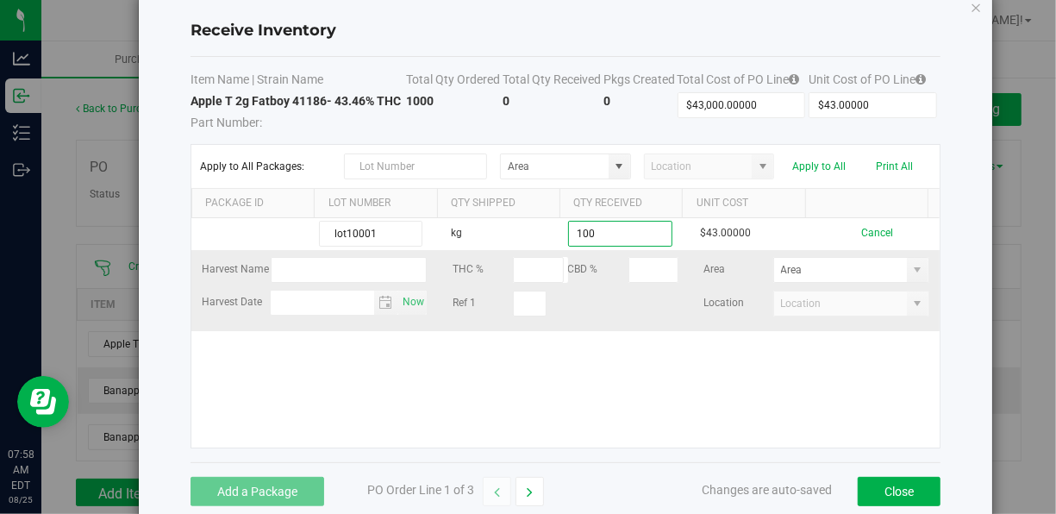
type input "100.0000 kg"
click at [845, 329] on kendo-grid-list "lot10001 kg 100.0000 kg $43.00000 Cancel Harvest Name THC % CBD % Area Harvest …" at bounding box center [565, 332] width 748 height 229
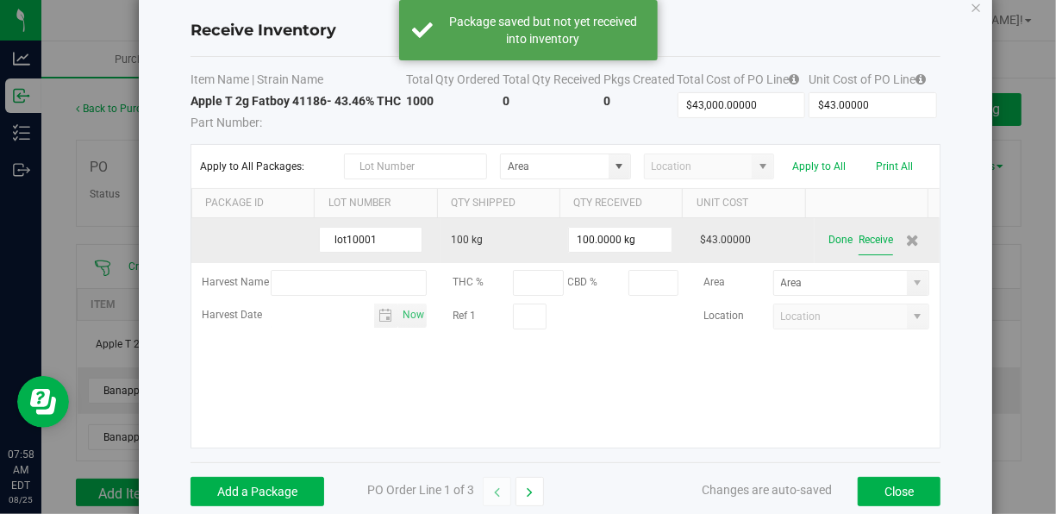
click at [858, 240] on button "Receive" at bounding box center [875, 240] width 34 height 30
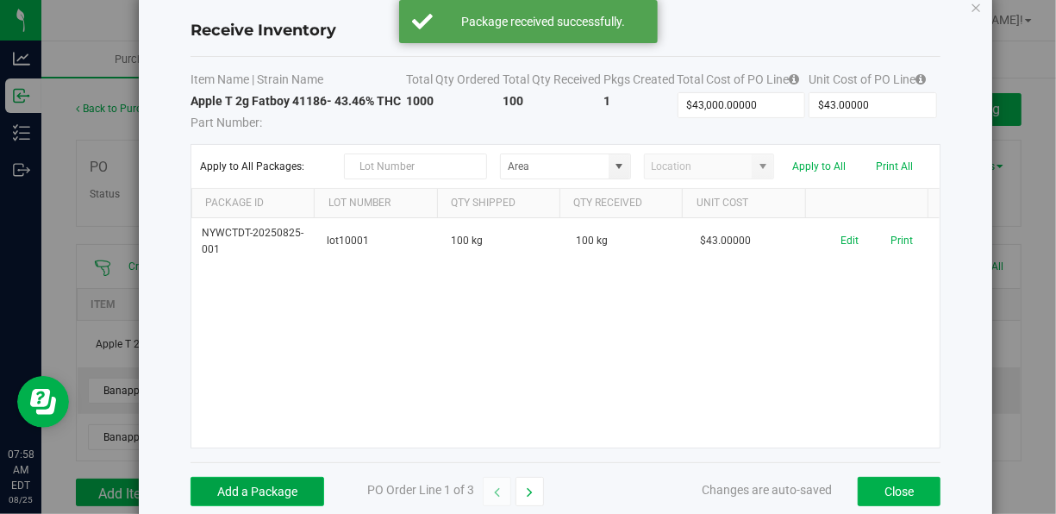
click at [248, 488] on button "Add a Package" at bounding box center [257, 491] width 134 height 29
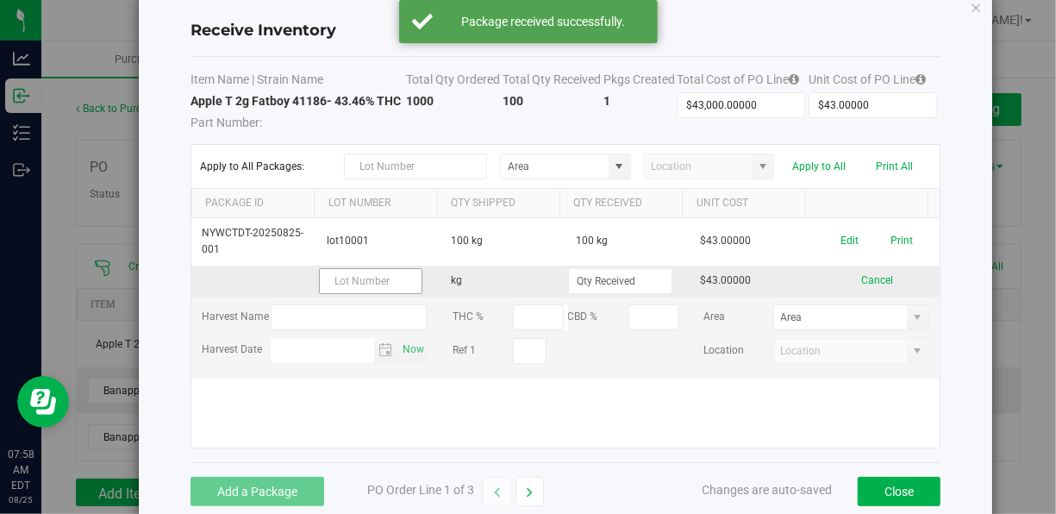
click at [355, 282] on input "text" at bounding box center [371, 281] width 104 height 26
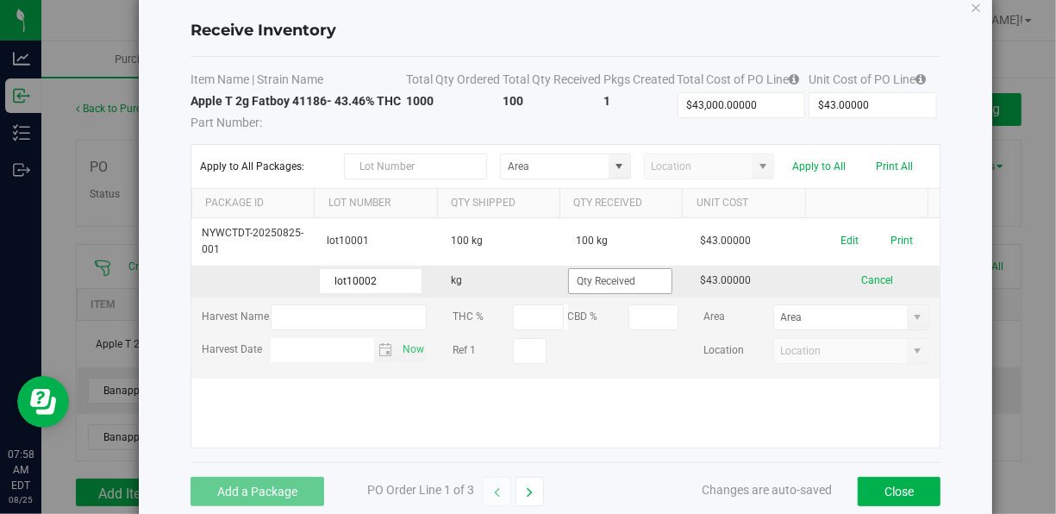
type input "lot10002"
click at [618, 282] on input at bounding box center [620, 281] width 103 height 24
type input "1"
type input "200.0000 kg"
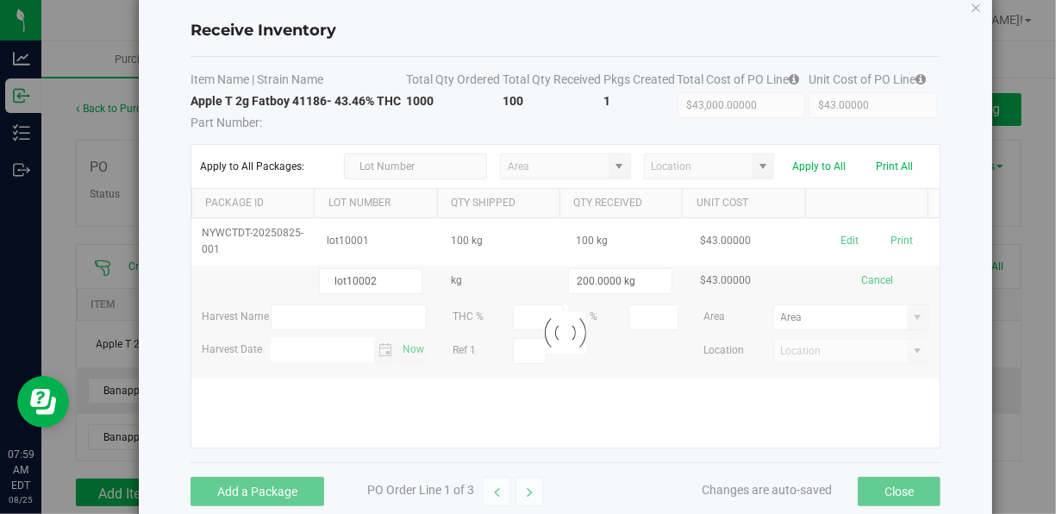
click at [580, 431] on kendo-grid-list "NYWCTDT-20250825-001 lot10001 100 kg 100 kg $43.00000 Edit Print lot10002 kg 20…" at bounding box center [565, 332] width 748 height 229
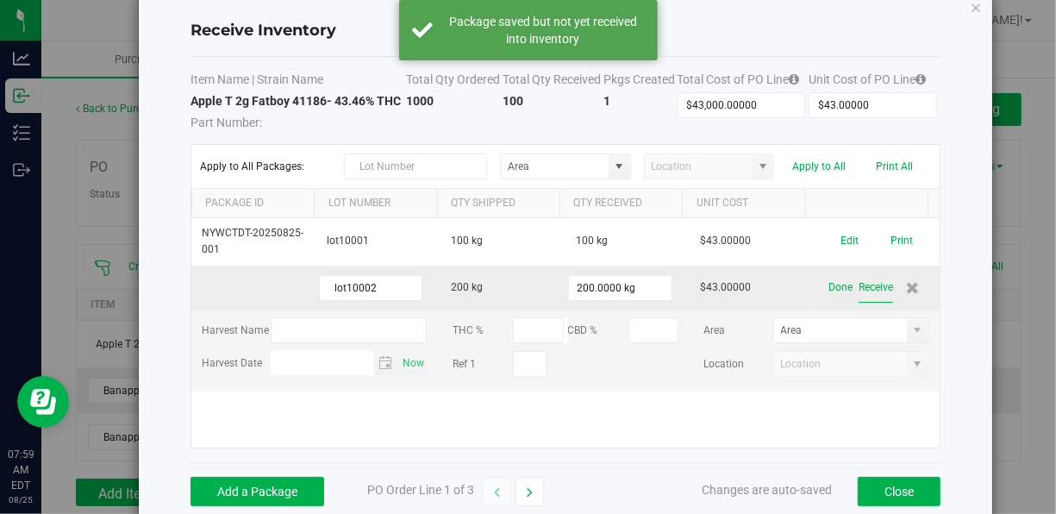
click at [862, 290] on button "Receive" at bounding box center [875, 287] width 34 height 30
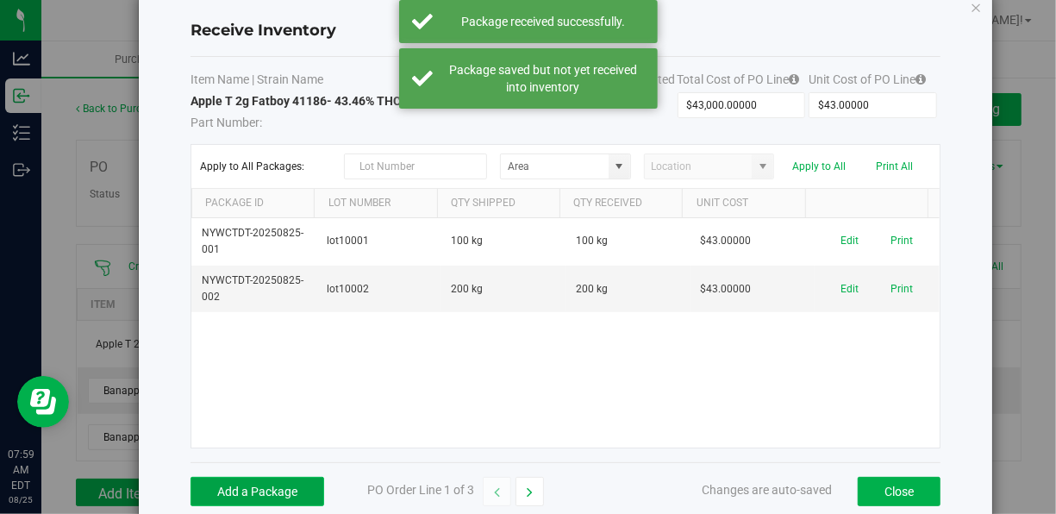
click at [268, 485] on button "Add a Package" at bounding box center [257, 491] width 134 height 29
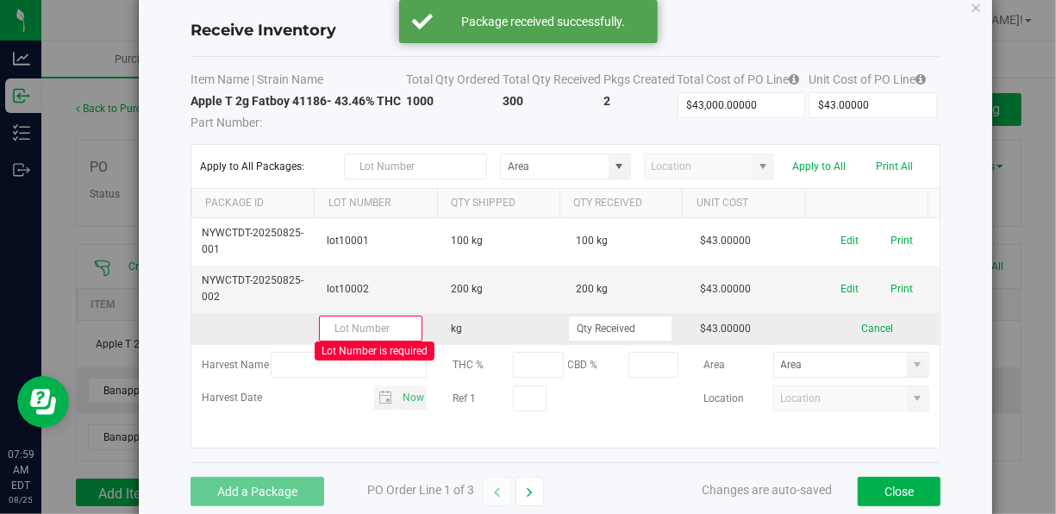
click at [353, 340] on td "Lot Number is required" at bounding box center [378, 329] width 125 height 32
click at [352, 322] on input "text" at bounding box center [371, 328] width 104 height 26
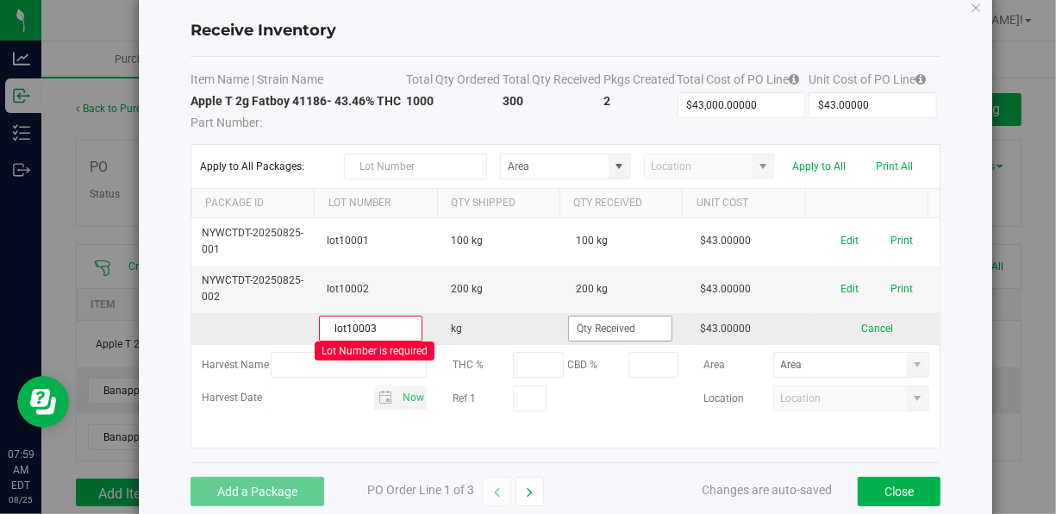
type input "lot10003"
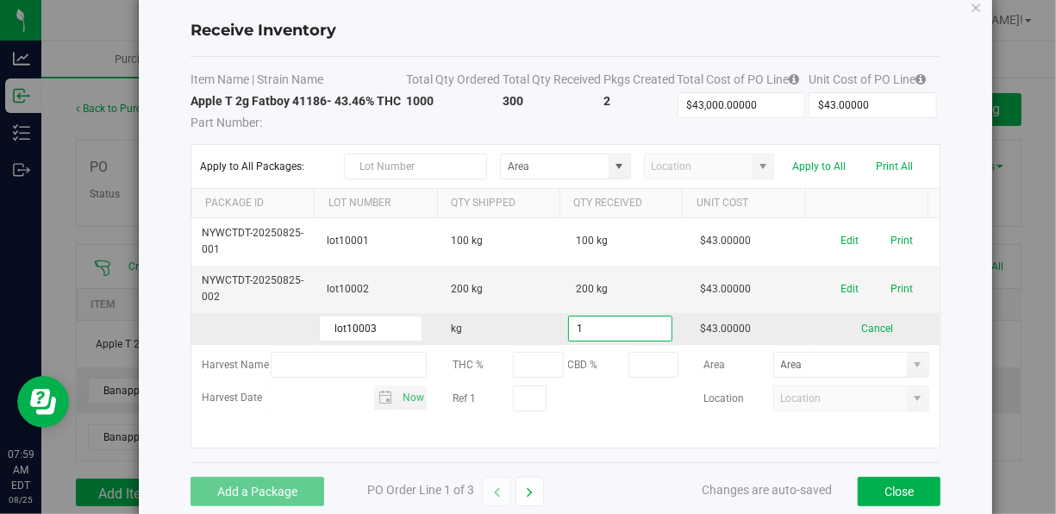
click at [595, 325] on input "1" at bounding box center [620, 328] width 103 height 24
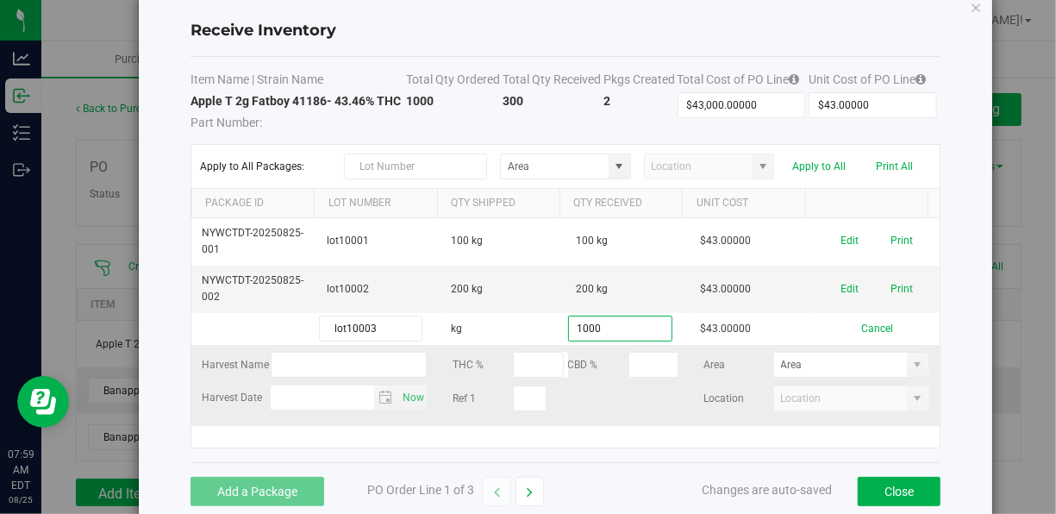
type input "1000.0000 kg"
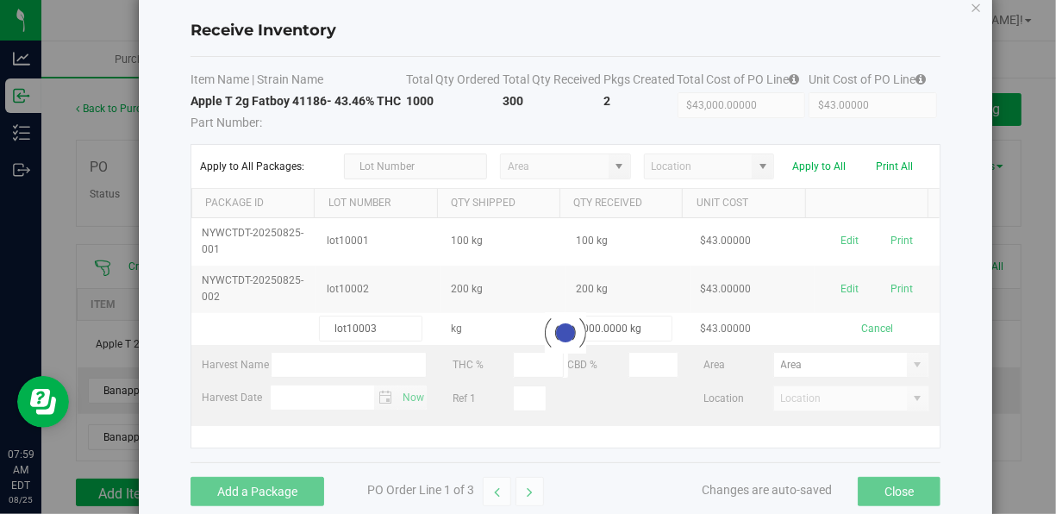
click at [633, 424] on kendo-grid-list "NYWCTDT-20250825-001 lot10001 100 kg 100 kg $43.00000 Edit Print NYWCTDT-202508…" at bounding box center [565, 332] width 748 height 229
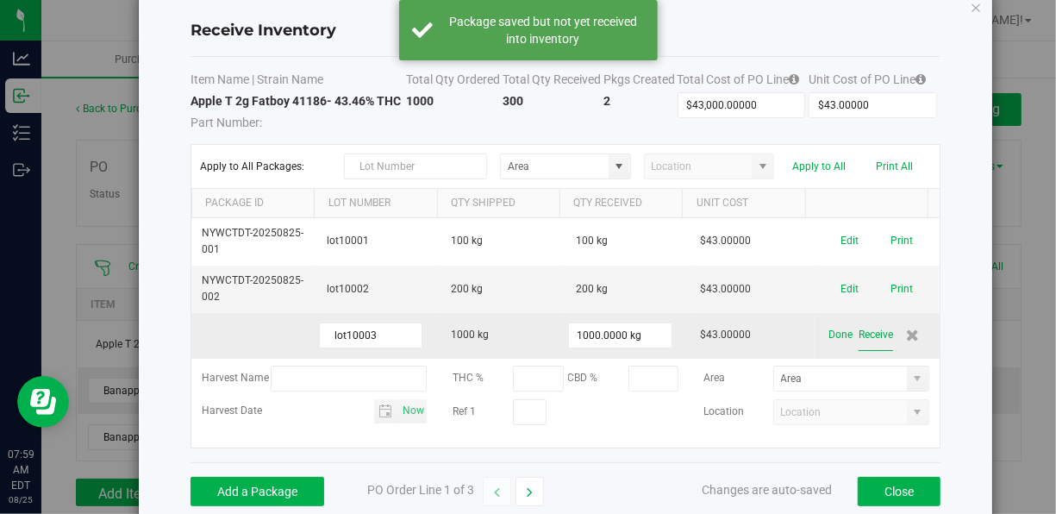
click at [858, 339] on button "Receive" at bounding box center [875, 335] width 34 height 30
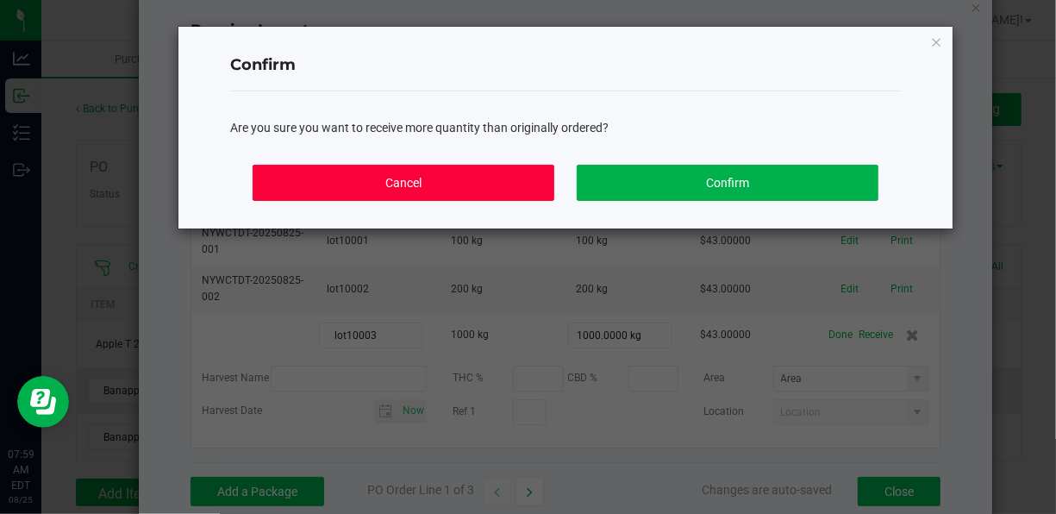
click at [490, 183] on button "Cancel" at bounding box center [403, 183] width 302 height 36
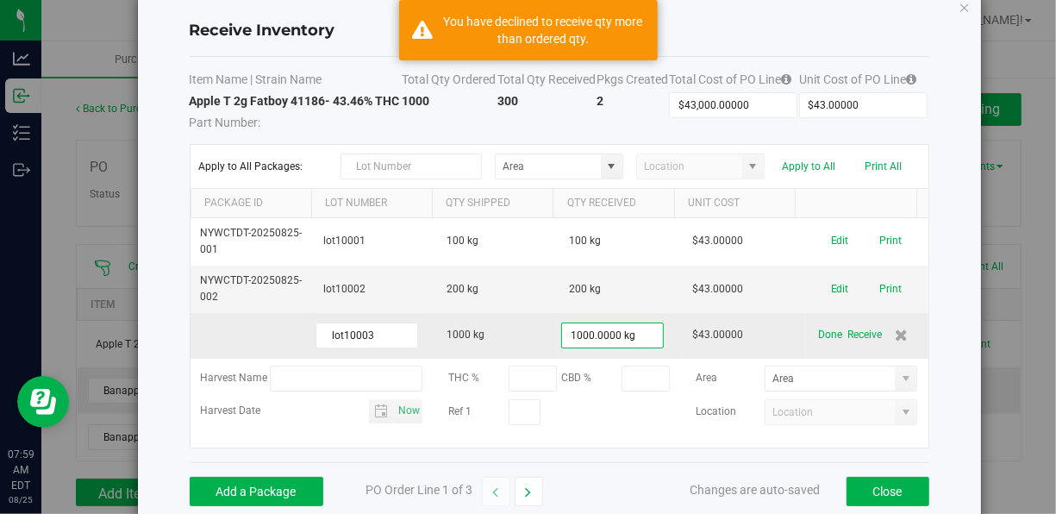
type input "1000"
click at [594, 331] on input "1000" at bounding box center [612, 335] width 101 height 24
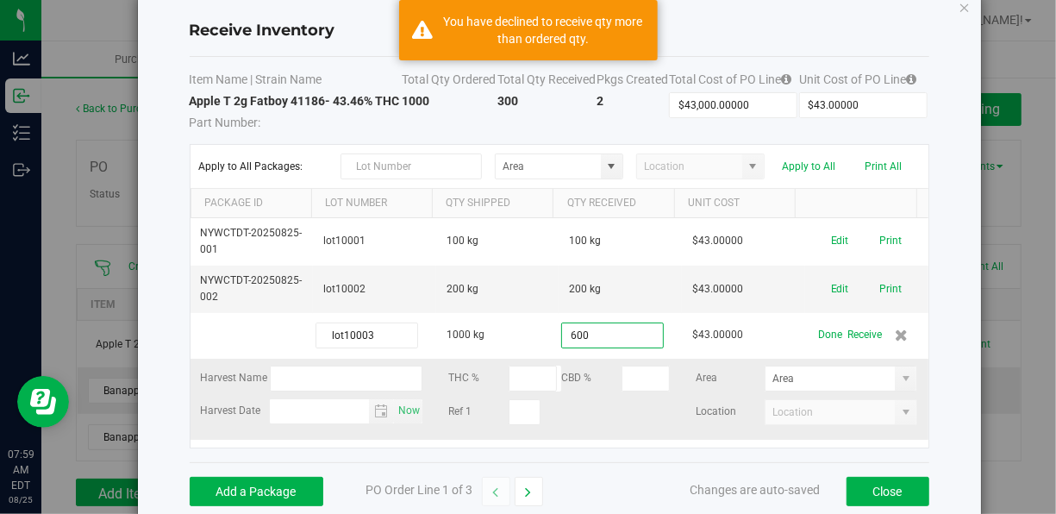
type input "600.0000 kg"
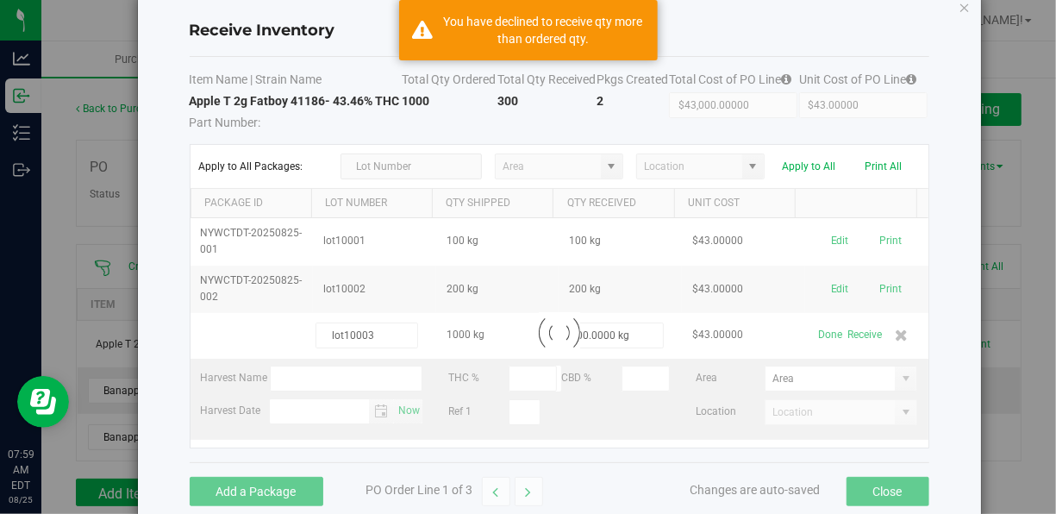
click at [651, 436] on kendo-grid-list "NYWCTDT-20250825-001 lot10001 100 kg 100 kg $43.00000 Edit Print NYWCTDT-202508…" at bounding box center [559, 332] width 738 height 229
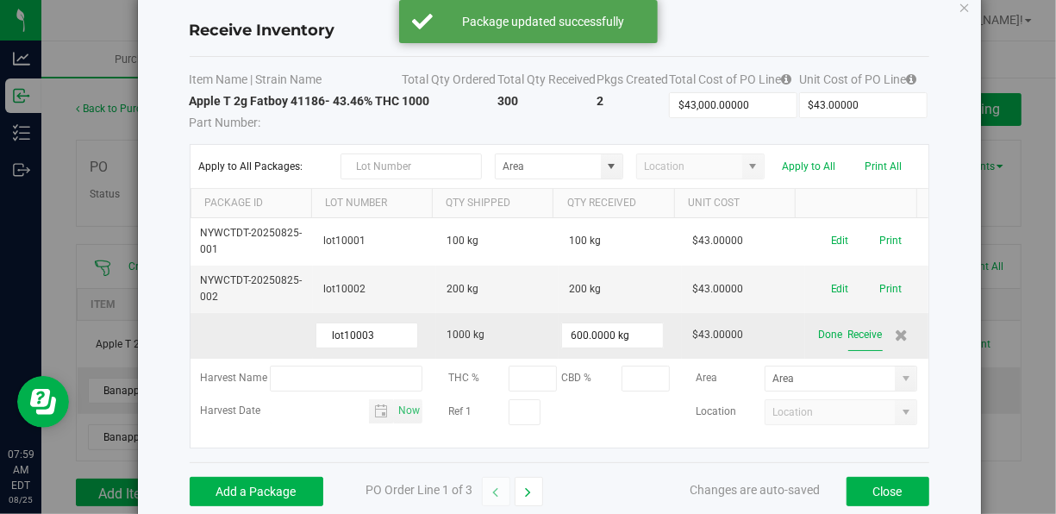
click at [854, 333] on button "Receive" at bounding box center [865, 335] width 34 height 30
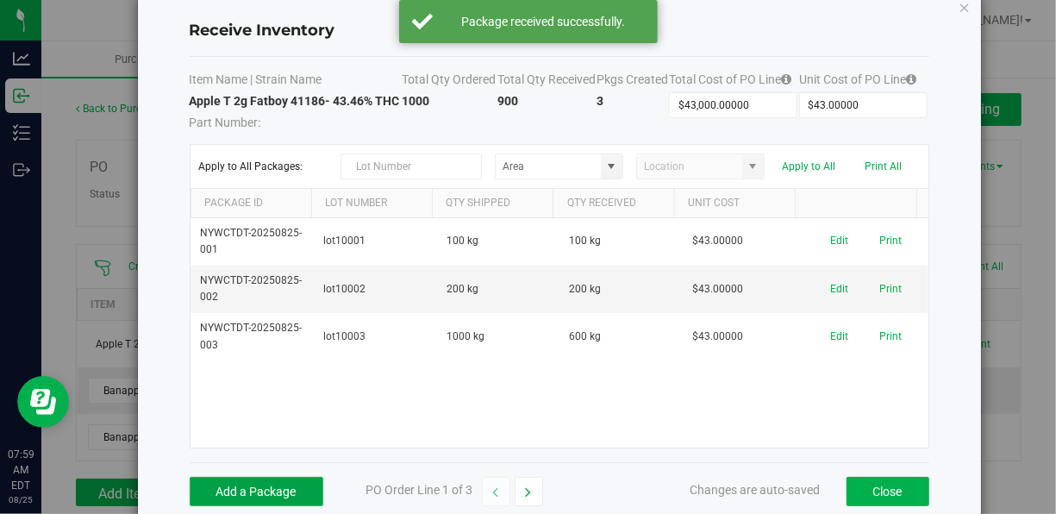
click at [255, 489] on button "Add a Package" at bounding box center [257, 491] width 134 height 29
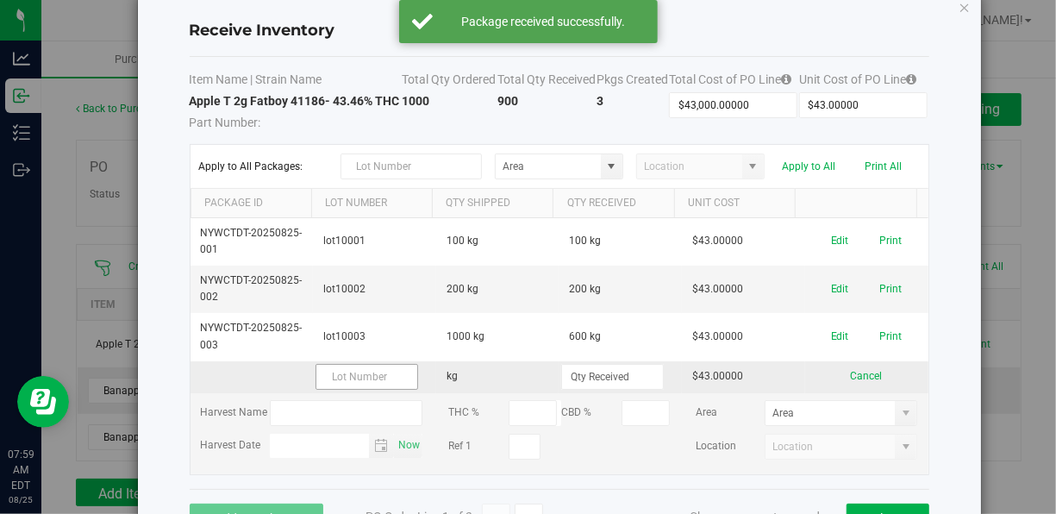
click at [365, 374] on input "text" at bounding box center [366, 377] width 103 height 26
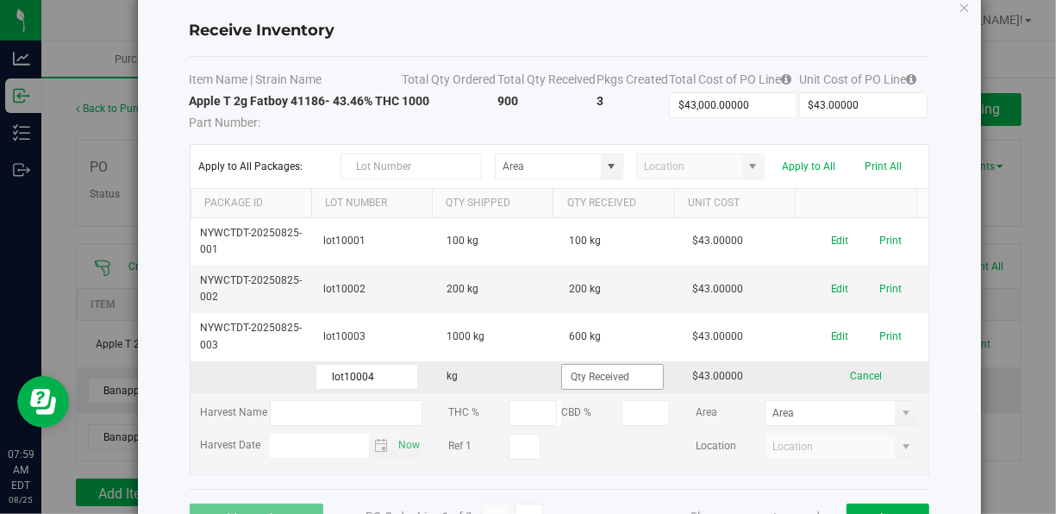
type input "lot10004"
click at [589, 371] on input at bounding box center [612, 377] width 101 height 24
type input "100.0000 kg"
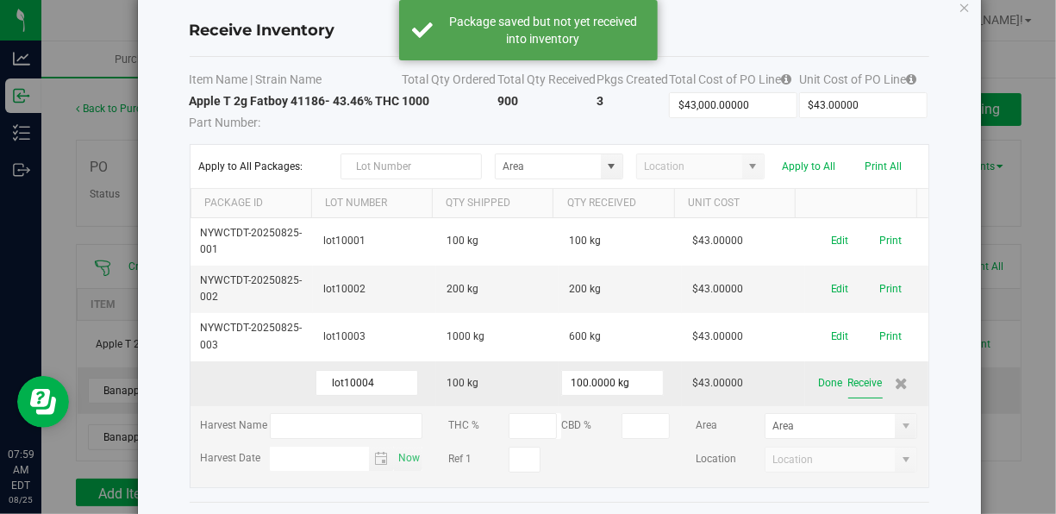
click at [849, 381] on button "Receive" at bounding box center [865, 383] width 34 height 30
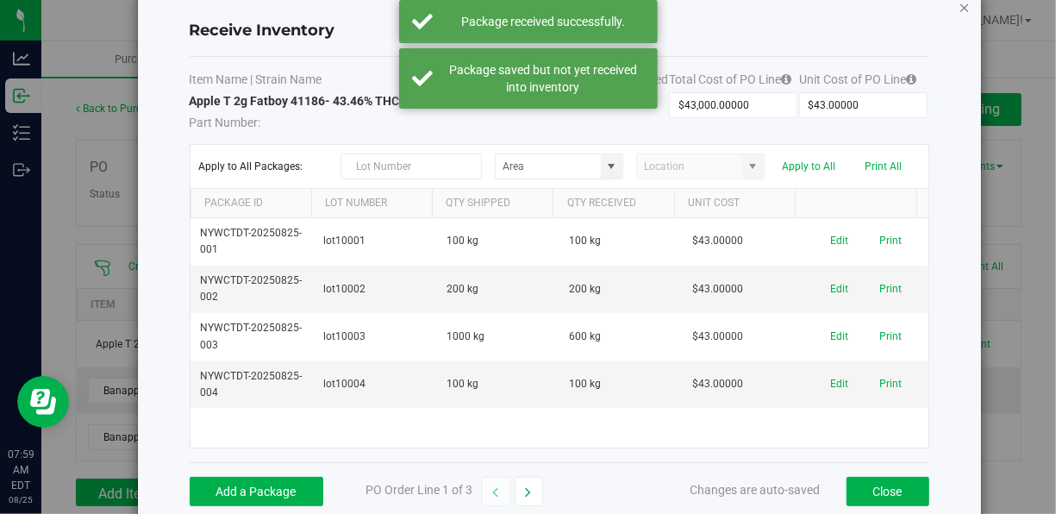
click at [968, 10] on icon "Close modal" at bounding box center [964, 7] width 12 height 21
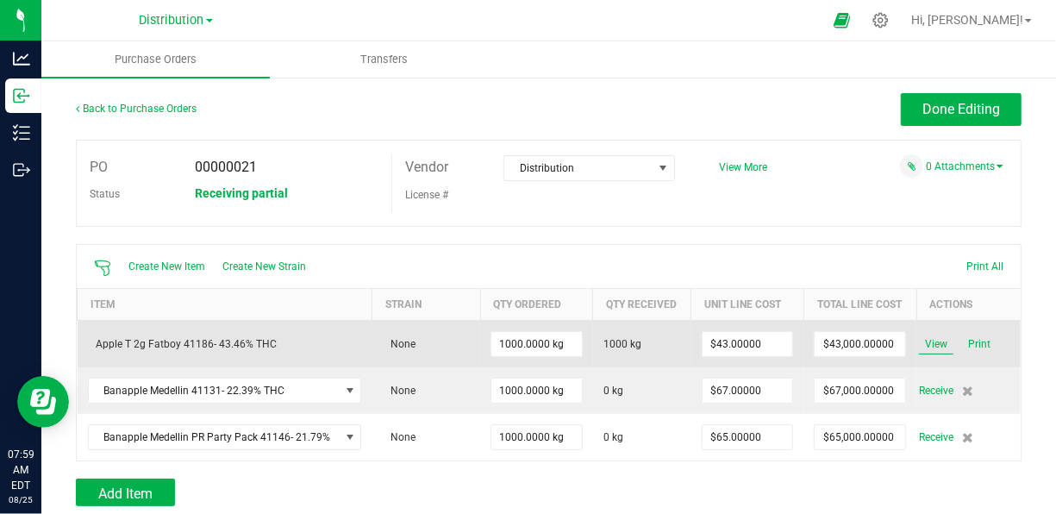
click at [928, 354] on span "View" at bounding box center [936, 344] width 34 height 21
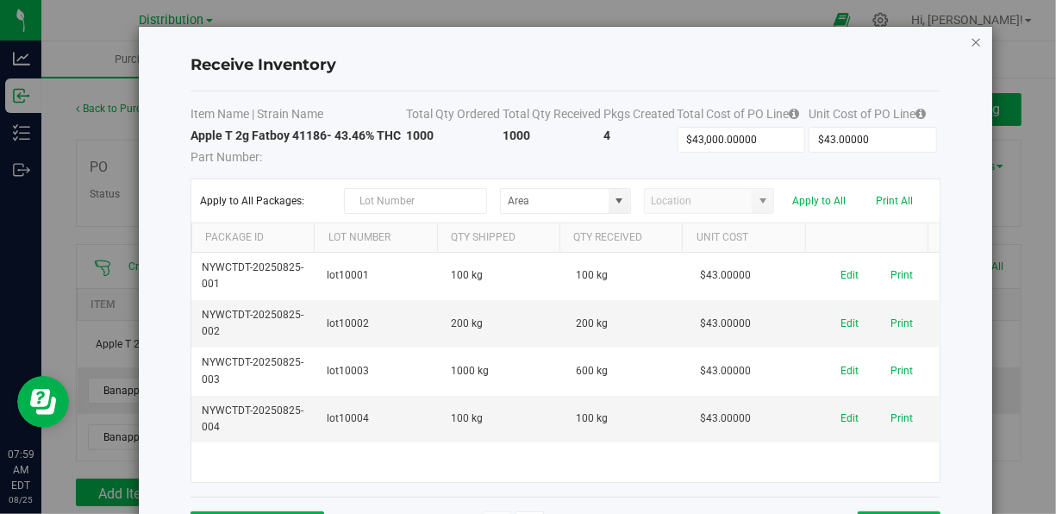
click at [969, 41] on icon "Close modal" at bounding box center [975, 41] width 12 height 21
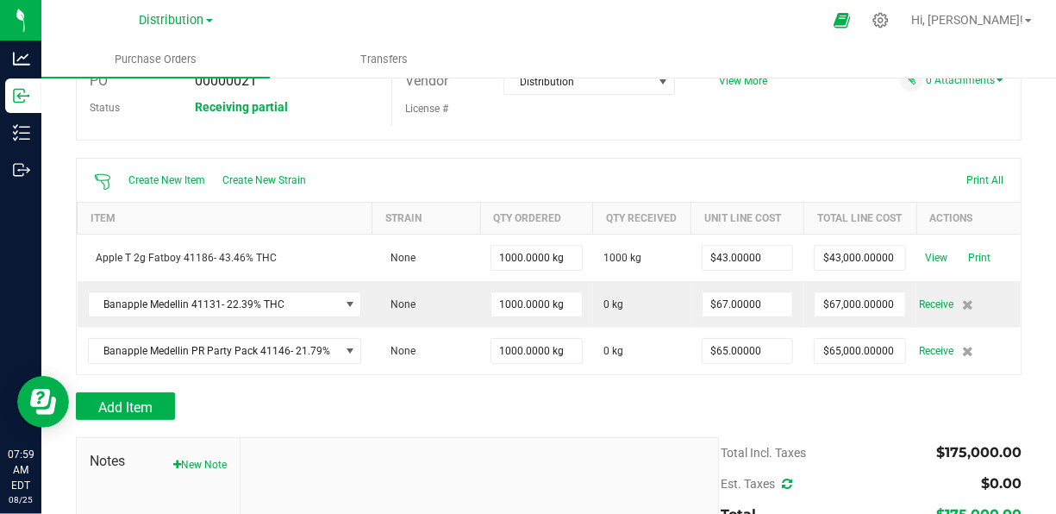
scroll to position [103, 0]
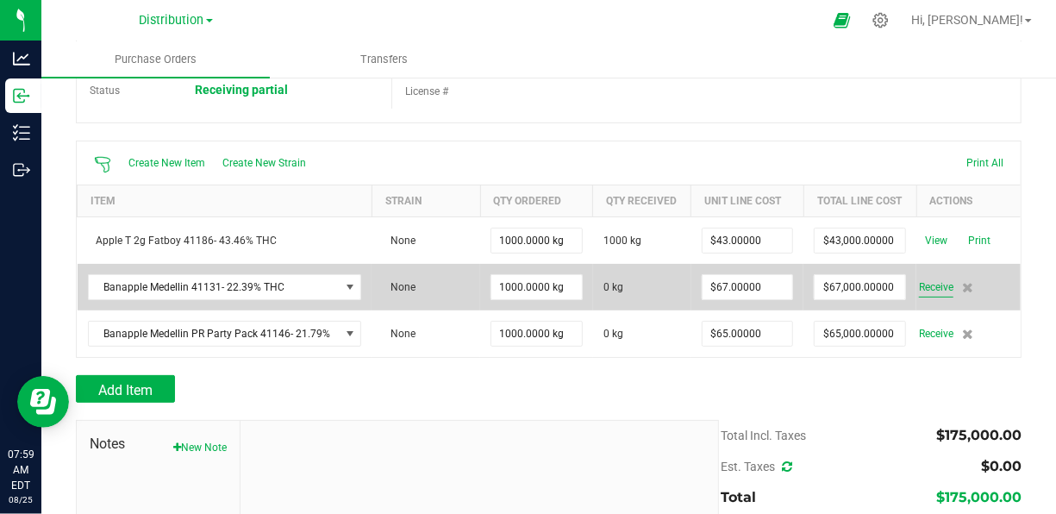
click at [935, 297] on span "Receive" at bounding box center [936, 287] width 34 height 21
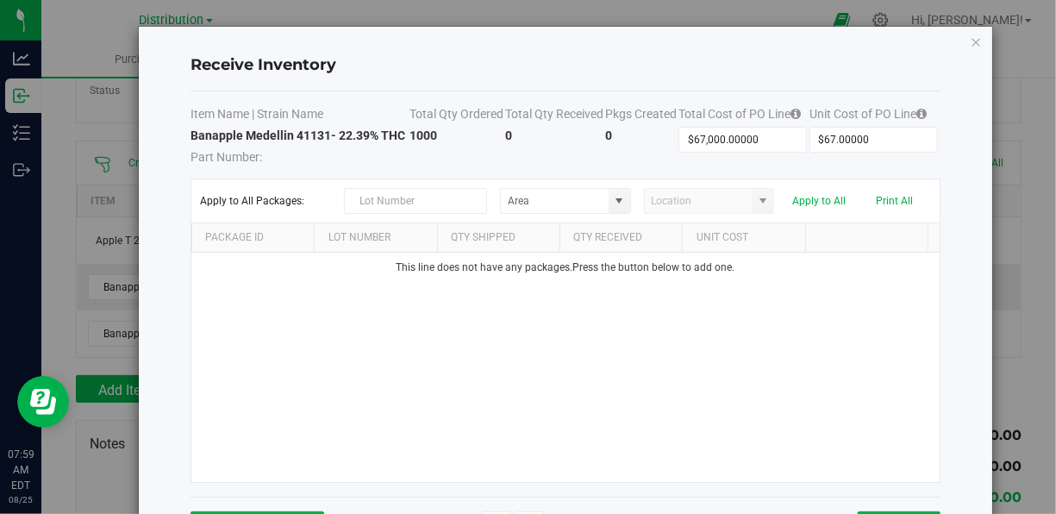
click at [439, 355] on div "This line does not have any packages. Press the button below to add one." at bounding box center [565, 366] width 748 height 229
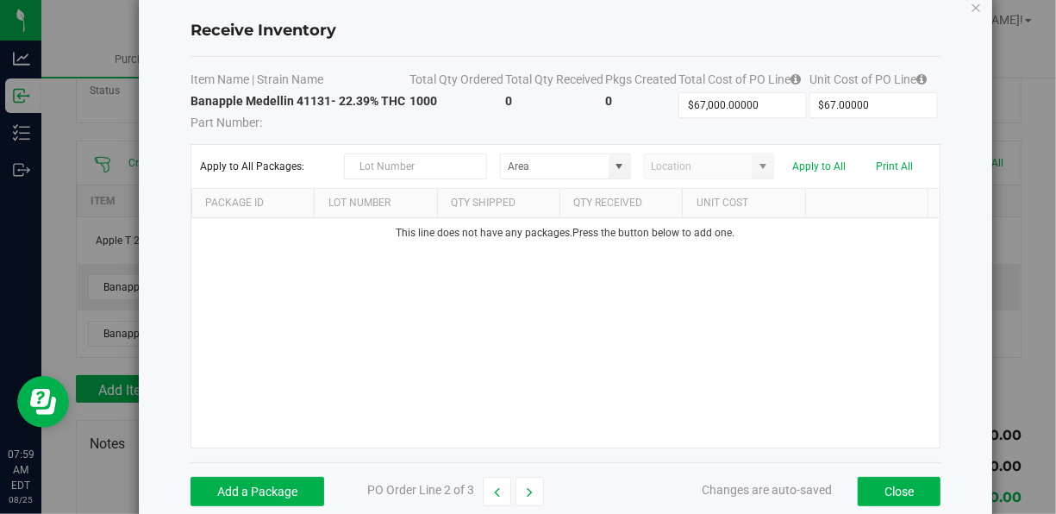
scroll to position [64, 0]
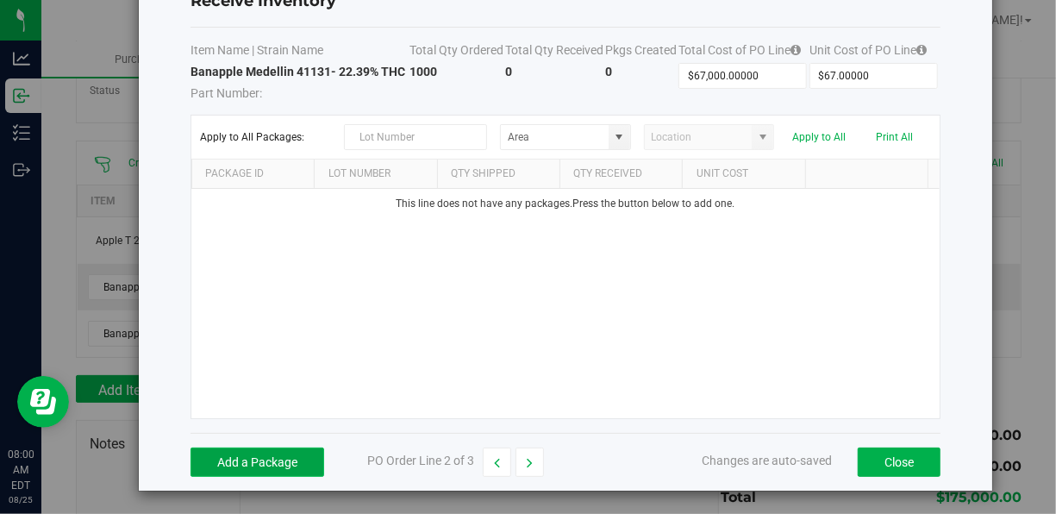
click at [279, 455] on button "Add a Package" at bounding box center [257, 461] width 134 height 29
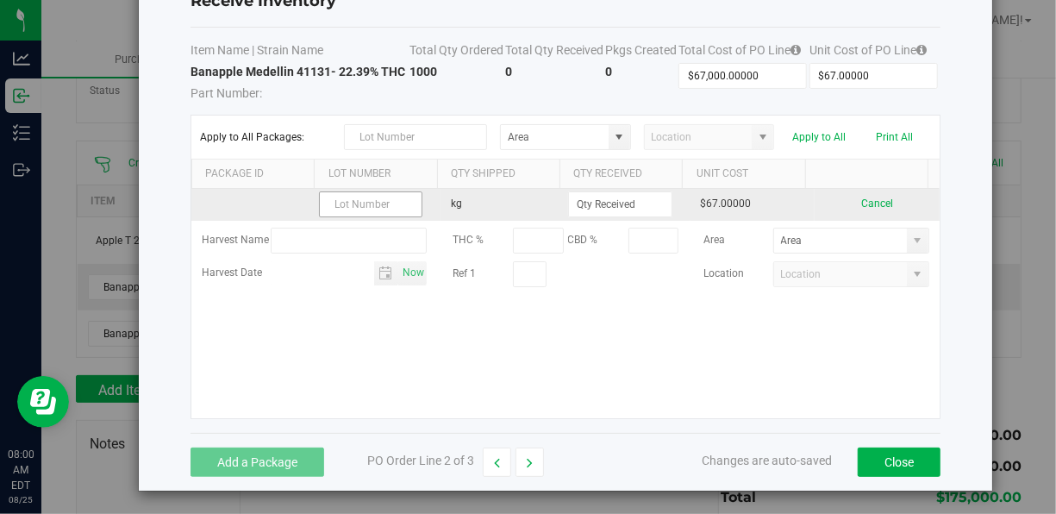
click at [358, 203] on input "text" at bounding box center [371, 204] width 104 height 26
type input "lot20001"
click at [616, 196] on input at bounding box center [620, 204] width 103 height 24
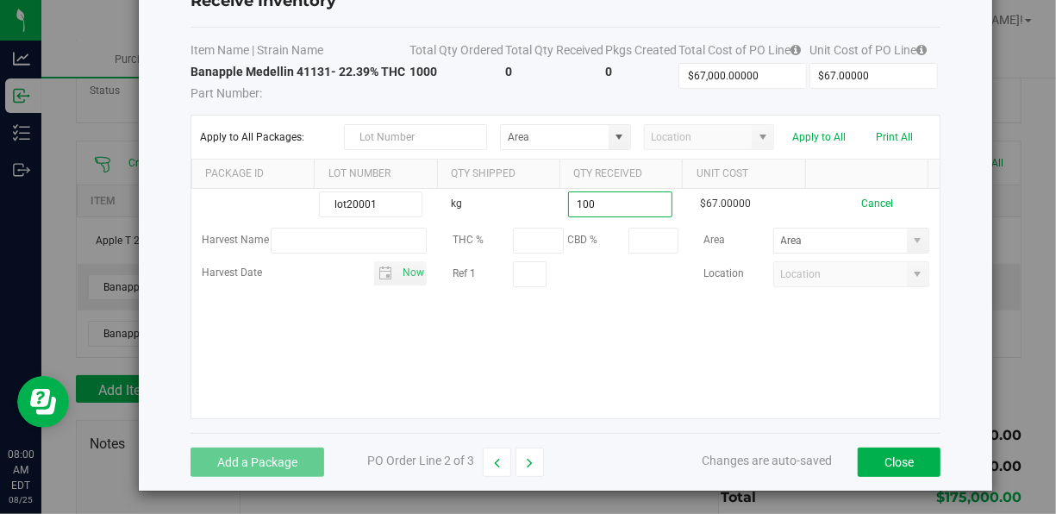
type input "100.0000 kg"
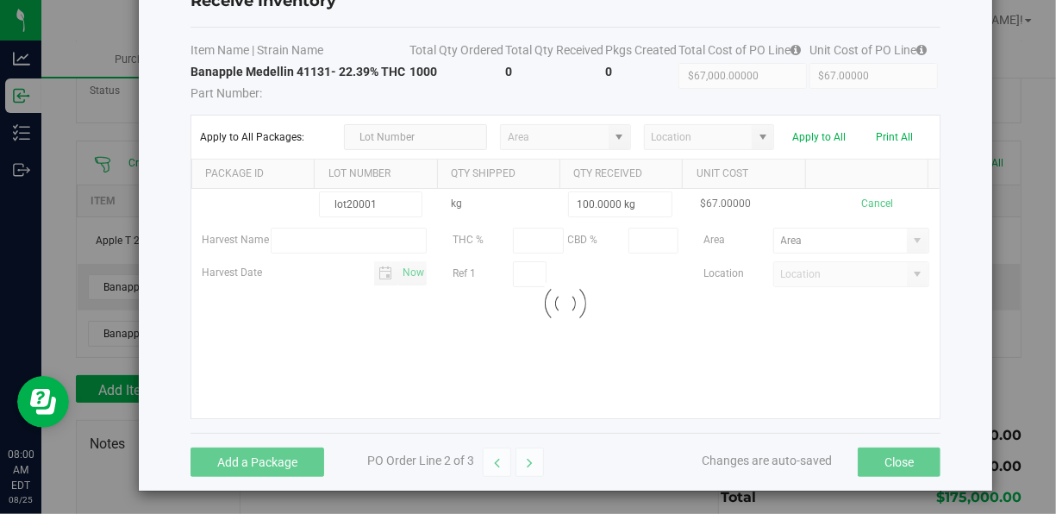
click at [550, 348] on kendo-grid-list "lot20001 kg 100.0000 kg $67.00000 Cancel Harvest Name THC % CBD % Area Harvest …" at bounding box center [565, 303] width 748 height 229
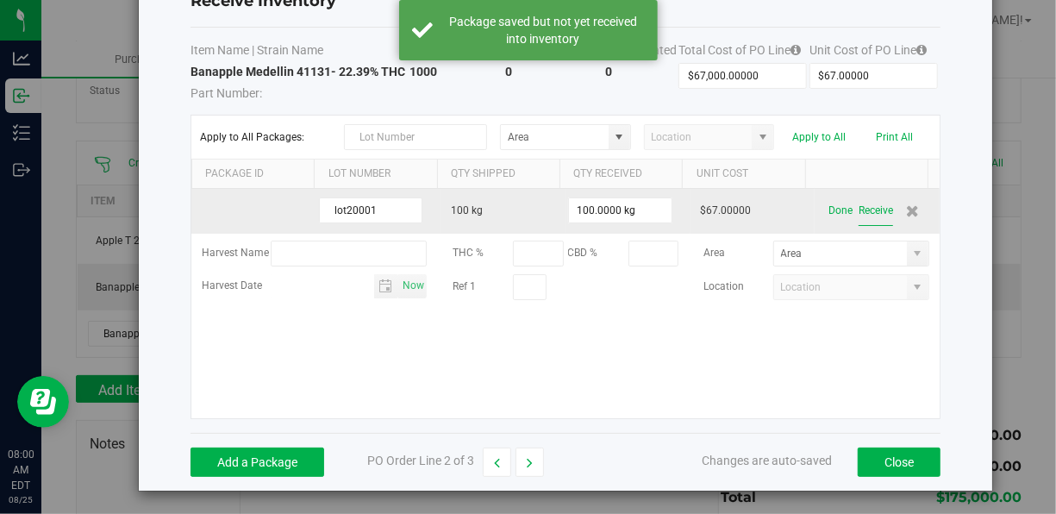
click at [858, 209] on button "Receive" at bounding box center [875, 211] width 34 height 30
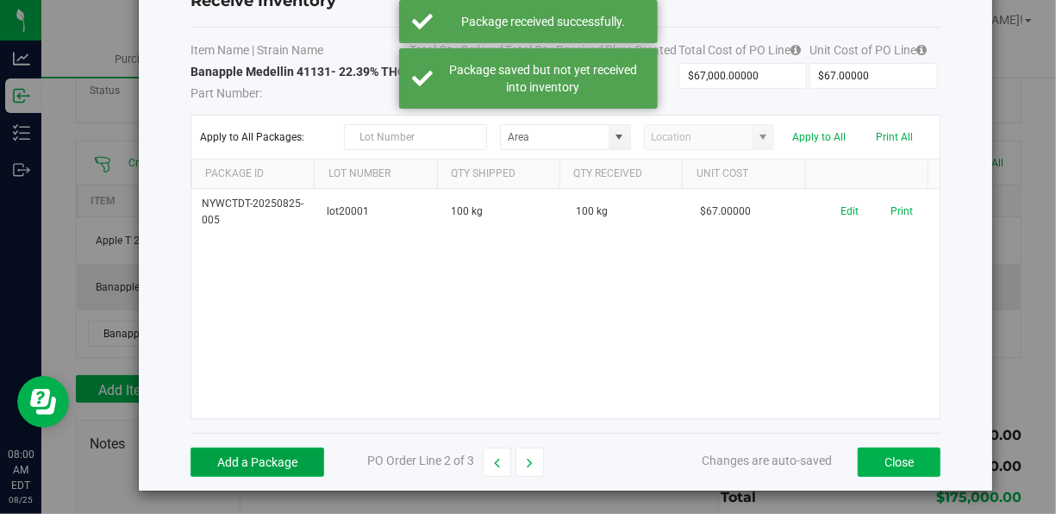
click at [278, 450] on button "Add a Package" at bounding box center [257, 461] width 134 height 29
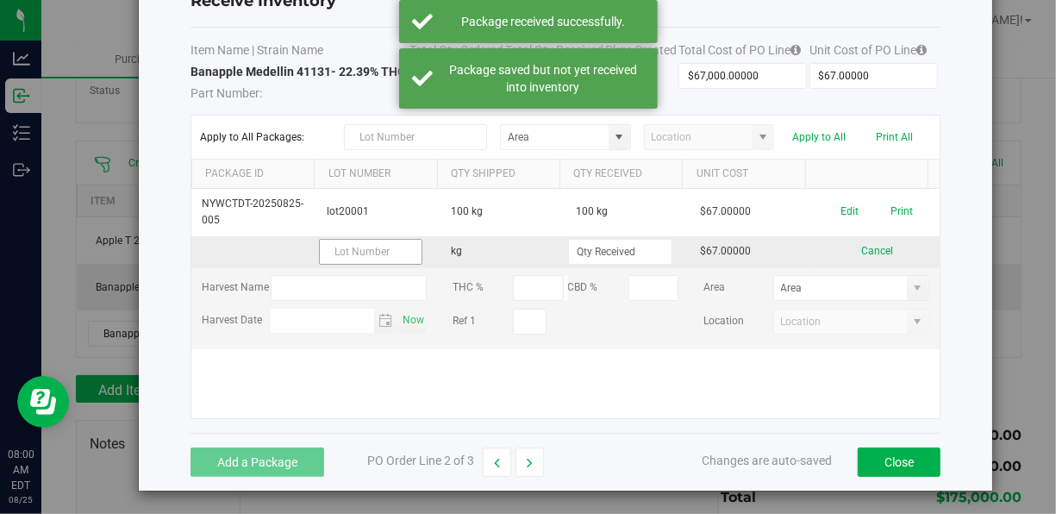
click at [327, 253] on input "text" at bounding box center [371, 252] width 104 height 26
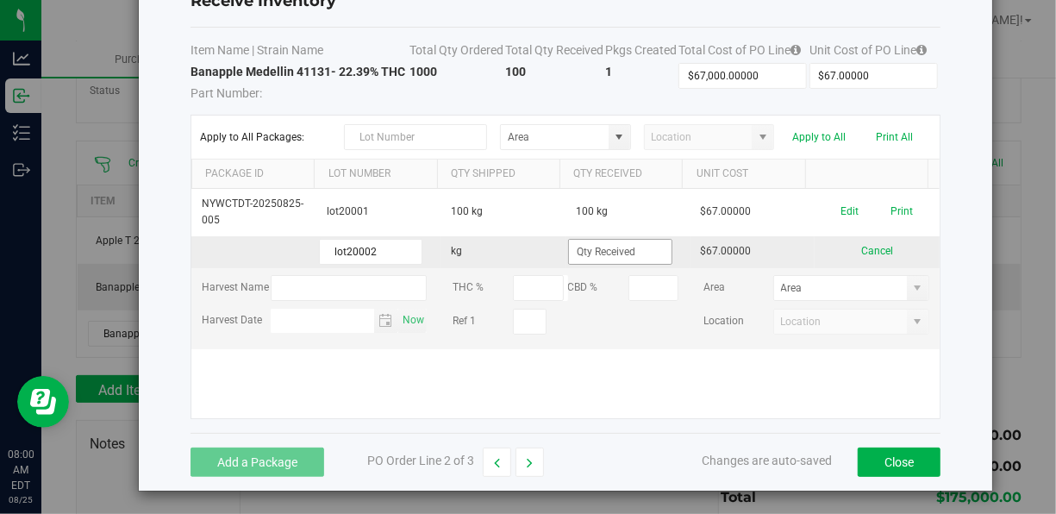
type input "lot20002"
click at [634, 248] on input at bounding box center [620, 252] width 103 height 24
type input "500.0000 kg"
click at [764, 400] on kendo-grid-list "NYWCTDT-20250825-005 lot20001 100 kg 100 kg $67.00000 Edit Print lot20002 kg 50…" at bounding box center [565, 303] width 748 height 229
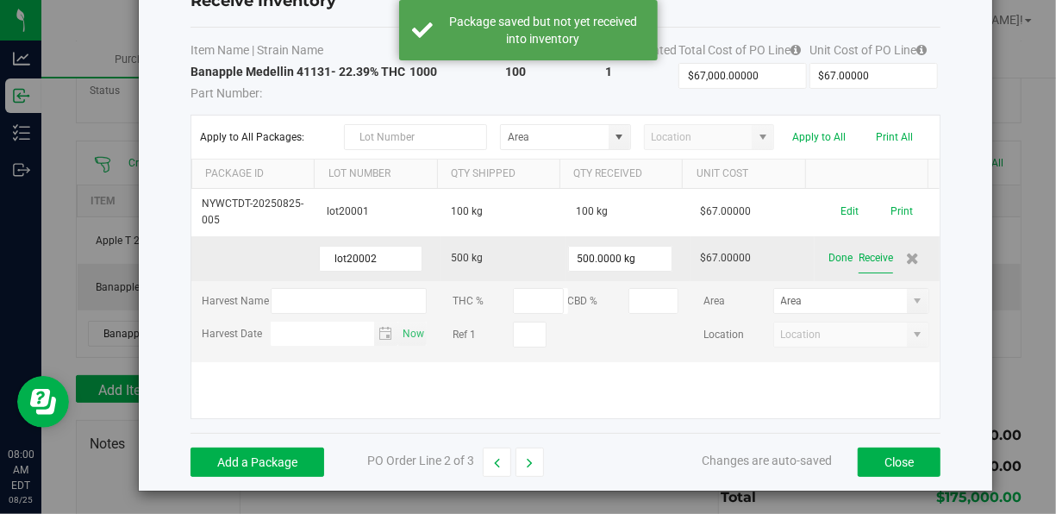
click at [870, 243] on button "Receive" at bounding box center [875, 258] width 34 height 30
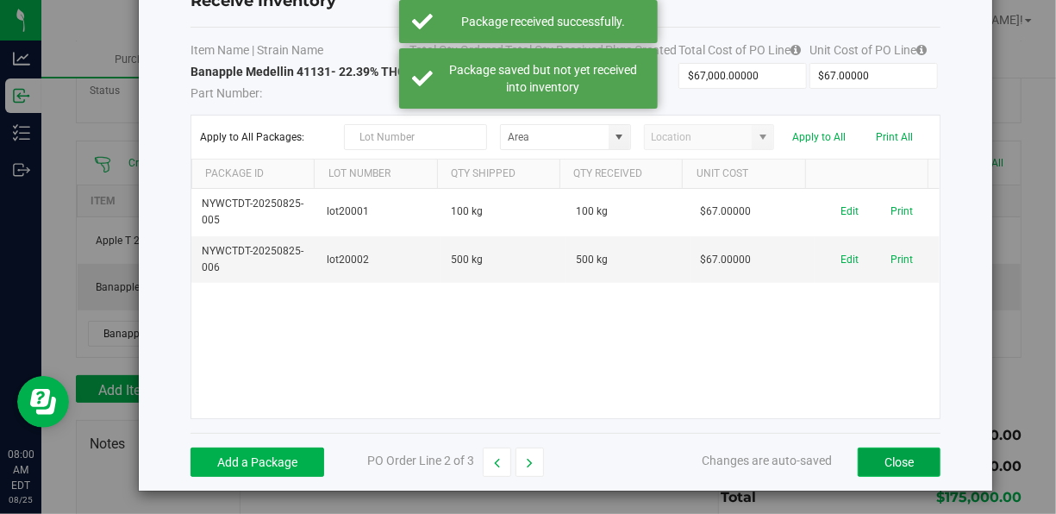
click at [914, 457] on button "Close" at bounding box center [898, 461] width 83 height 29
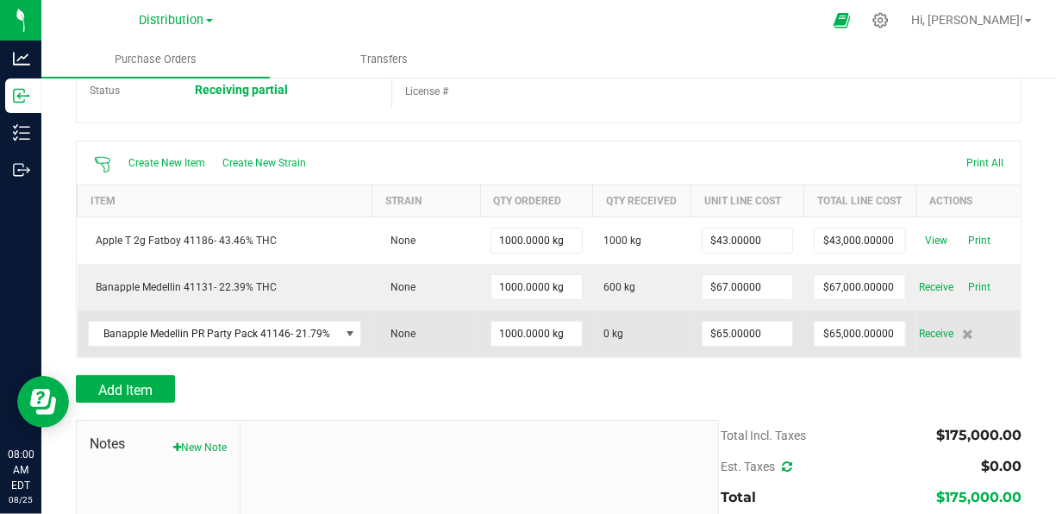
click at [604, 341] on span "0 kg" at bounding box center [613, 334] width 20 height 16
click at [919, 341] on span "Receive" at bounding box center [936, 333] width 34 height 21
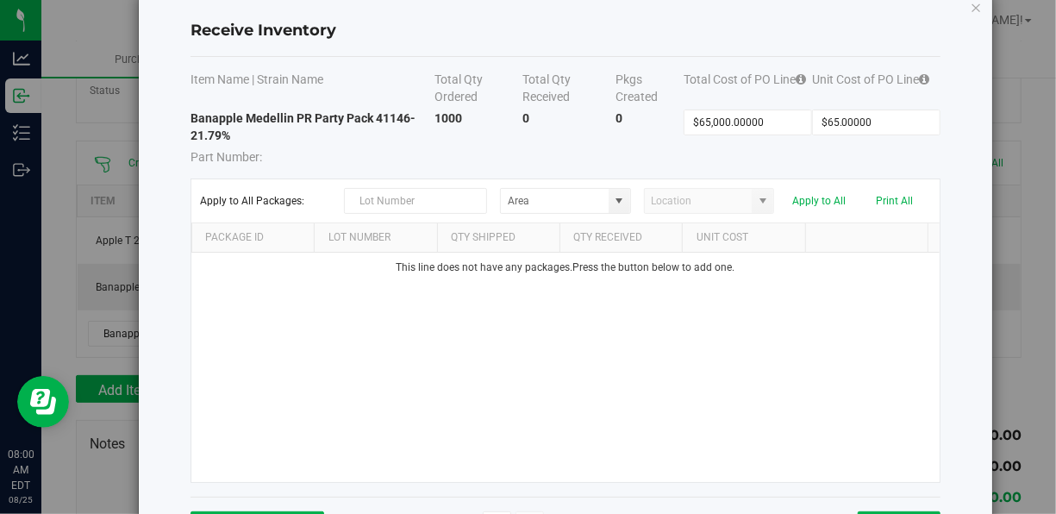
scroll to position [98, 0]
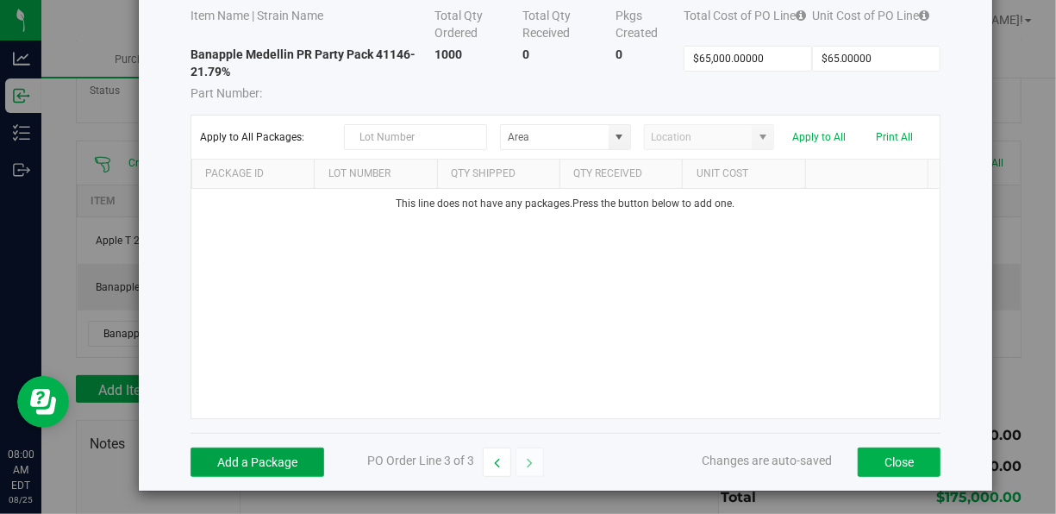
click at [227, 458] on button "Add a Package" at bounding box center [257, 461] width 134 height 29
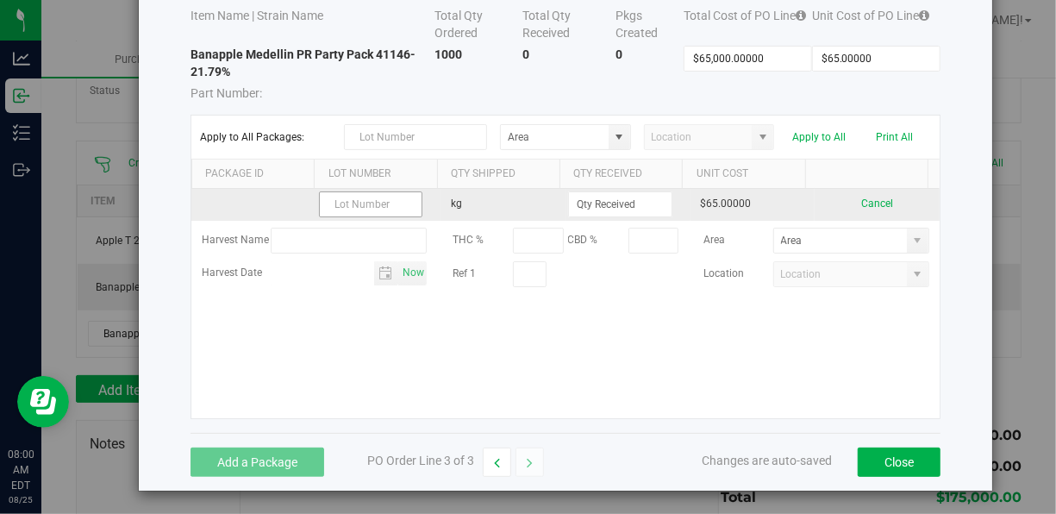
click at [341, 194] on input "text" at bounding box center [371, 204] width 104 height 26
type input "lot3001"
click at [494, 203] on td "kg" at bounding box center [502, 205] width 125 height 32
click at [578, 203] on input at bounding box center [620, 204] width 103 height 24
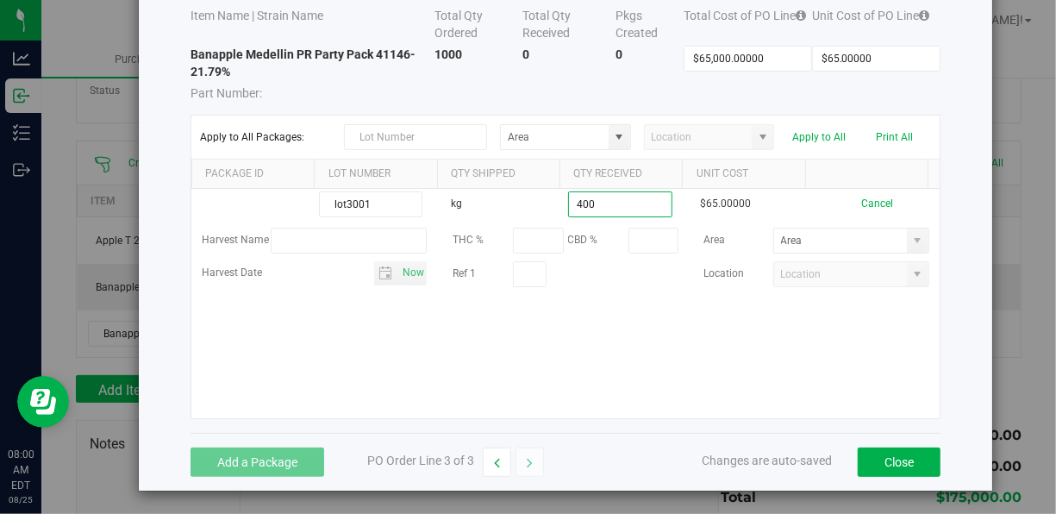
type input "400.0000 kg"
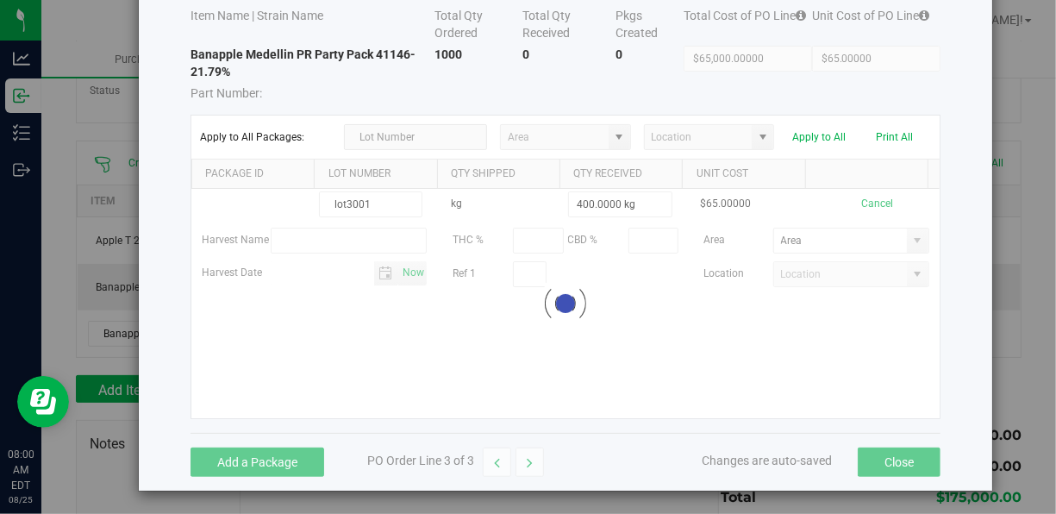
click at [555, 321] on kendo-grid-list "lot3001 kg 400.0000 kg $65.00000 Cancel Harvest Name THC % CBD % Area Harvest D…" at bounding box center [565, 303] width 748 height 229
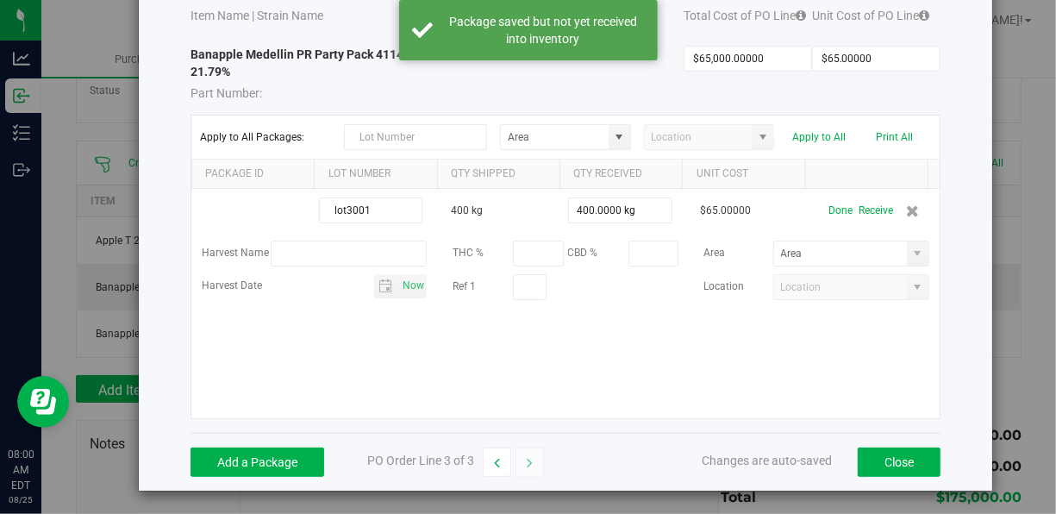
click at [858, 209] on button "Receive" at bounding box center [875, 211] width 34 height 30
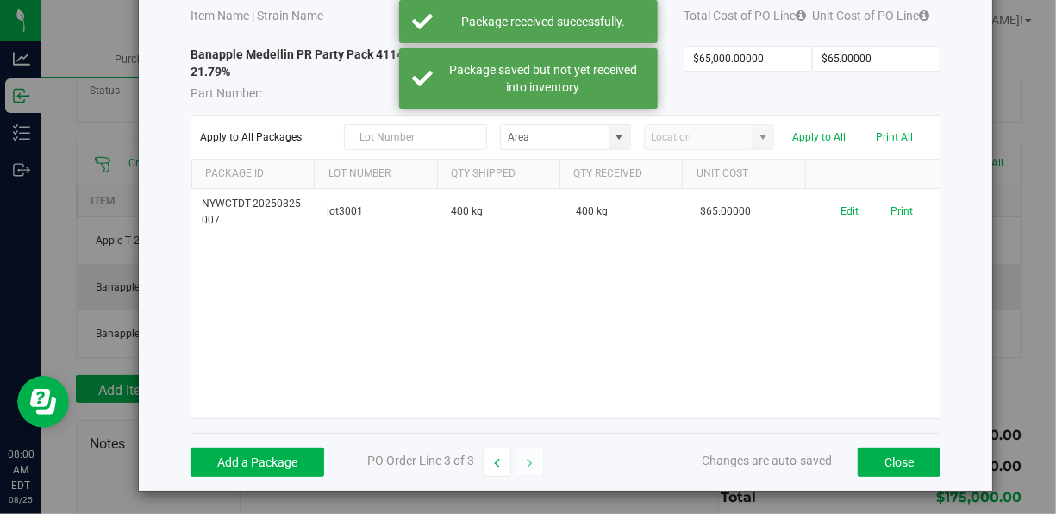
click at [267, 443] on div "Add a Package PO Order Line 3 of 3 Changes are auto-saved Close" at bounding box center [565, 462] width 750 height 58
click at [266, 460] on button "Add a Package" at bounding box center [257, 461] width 134 height 29
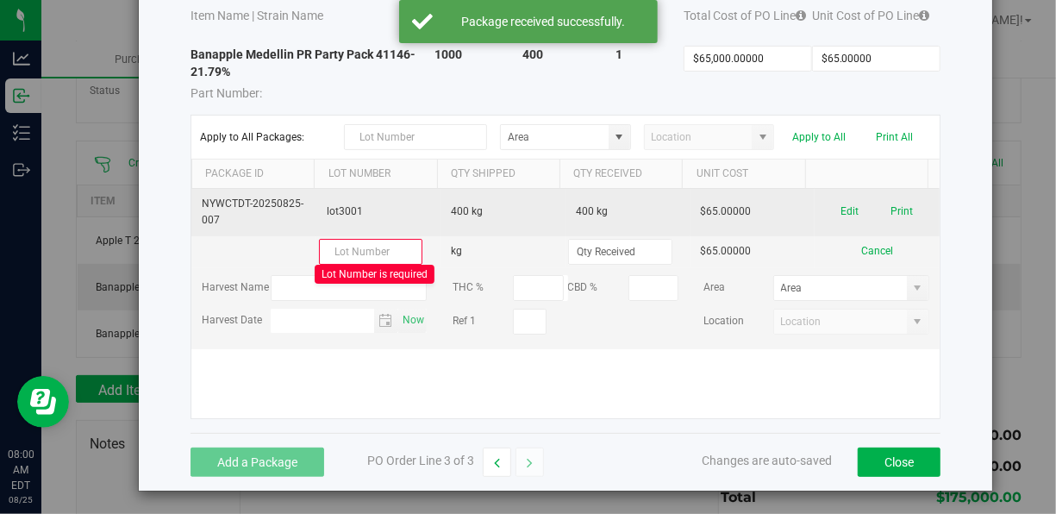
click at [382, 203] on td "lot3001" at bounding box center [378, 212] width 125 height 47
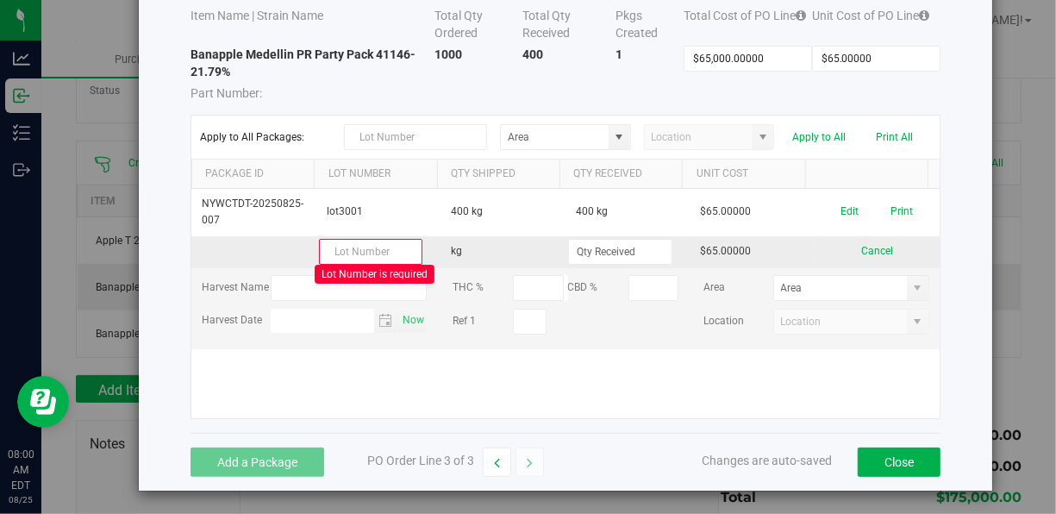
click at [349, 252] on input "text" at bounding box center [371, 252] width 104 height 26
type input "lot3002"
click at [592, 253] on input at bounding box center [620, 252] width 103 height 24
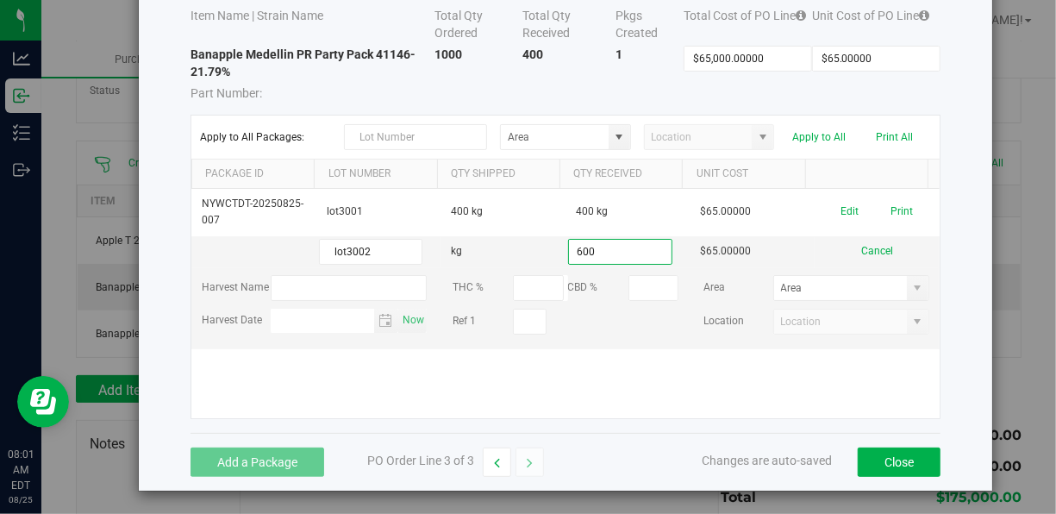
type input "600.0000 kg"
click at [634, 390] on kendo-grid-list "NYWCTDT-20250825-007 lot3001 400 kg 400 kg $65.00000 Edit Print lot3002 kg 600.…" at bounding box center [565, 303] width 748 height 229
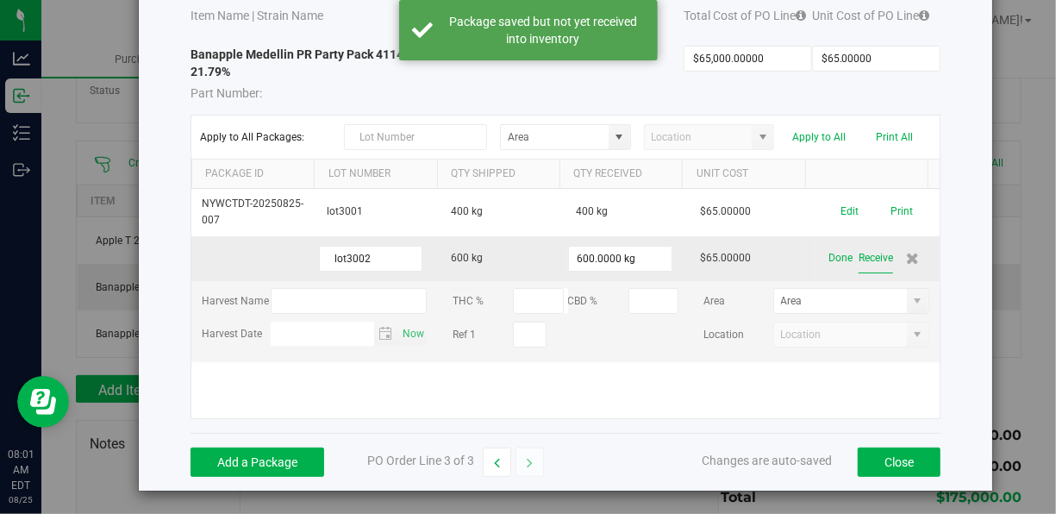
click at [858, 249] on button "Receive" at bounding box center [875, 258] width 34 height 30
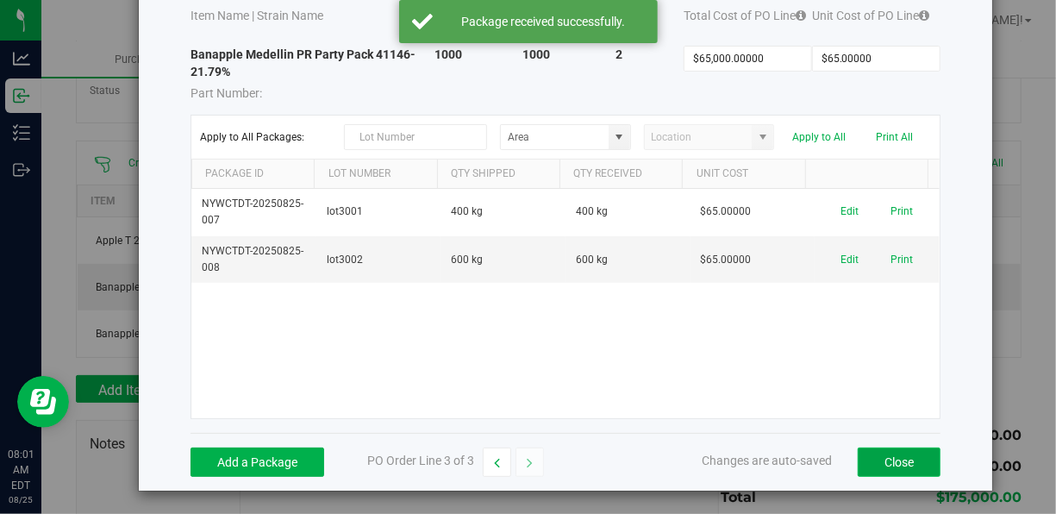
click at [862, 466] on button "Close" at bounding box center [898, 461] width 83 height 29
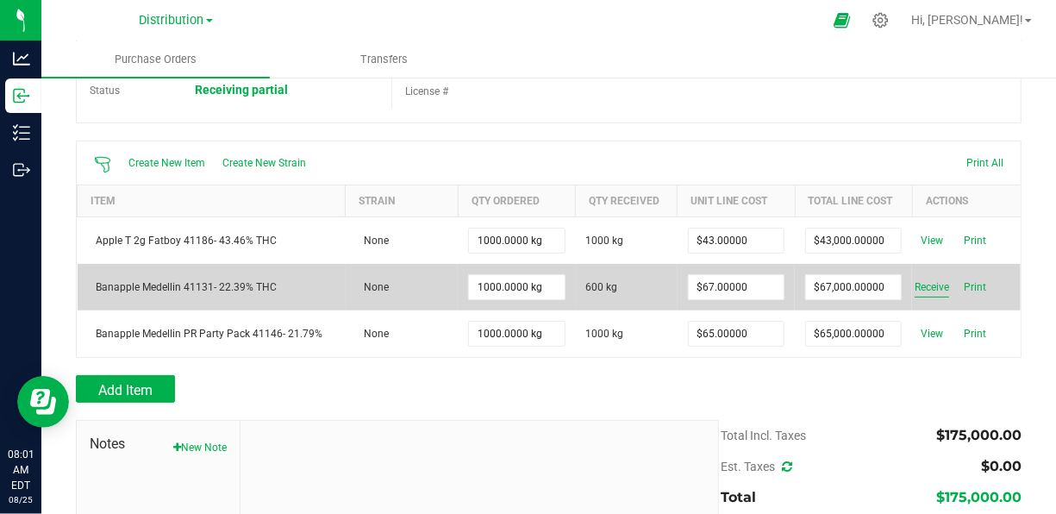
click at [926, 284] on span "Receive" at bounding box center [931, 287] width 34 height 21
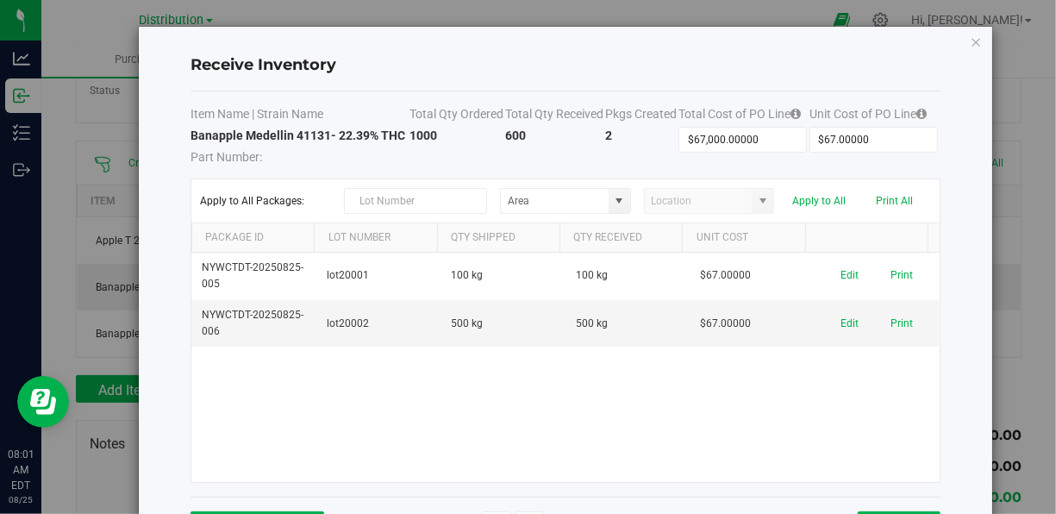
click at [986, 400] on div "Receive Inventory Item Name | Strain Name Total Qty Ordered Total Qty Received …" at bounding box center [534, 257] width 1069 height 514
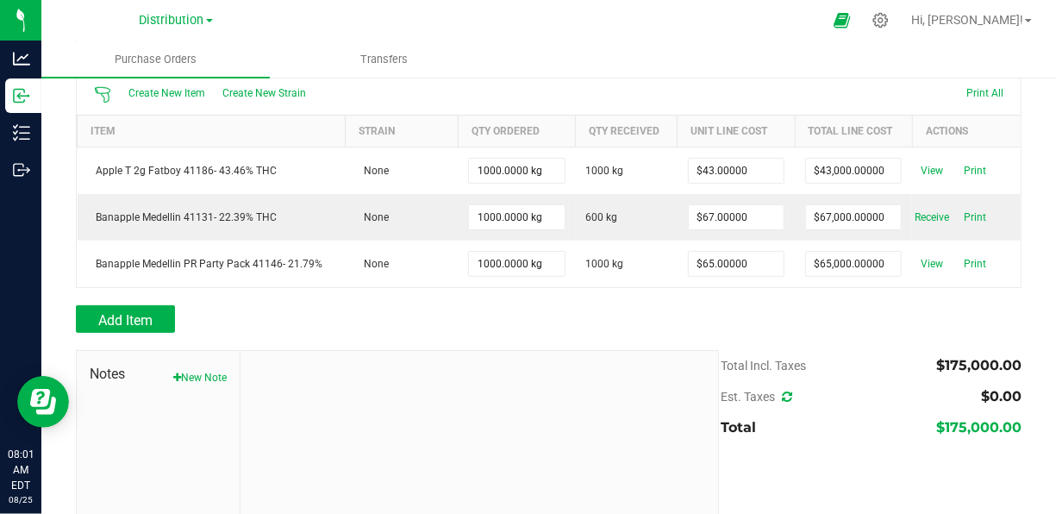
scroll to position [178, 0]
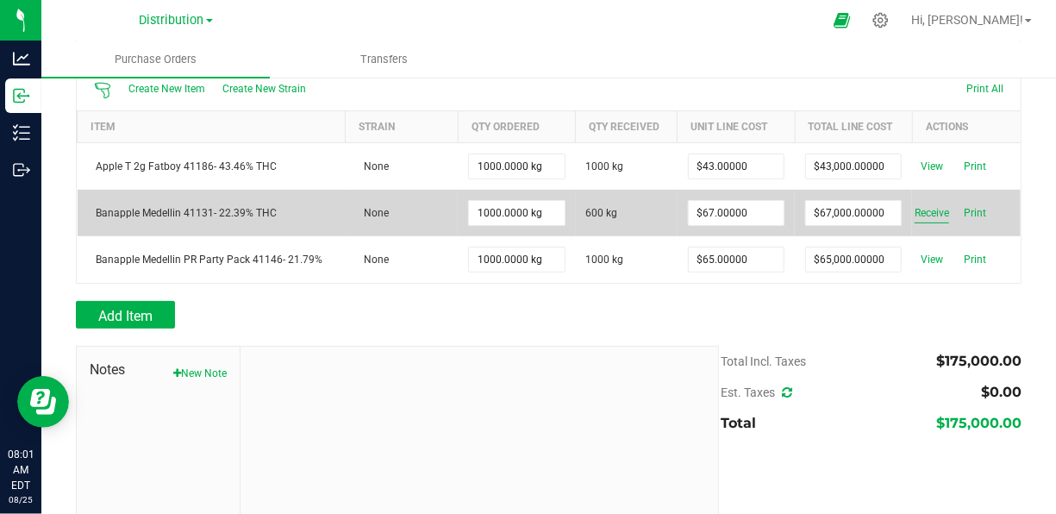
click at [917, 212] on span "Receive" at bounding box center [931, 213] width 34 height 21
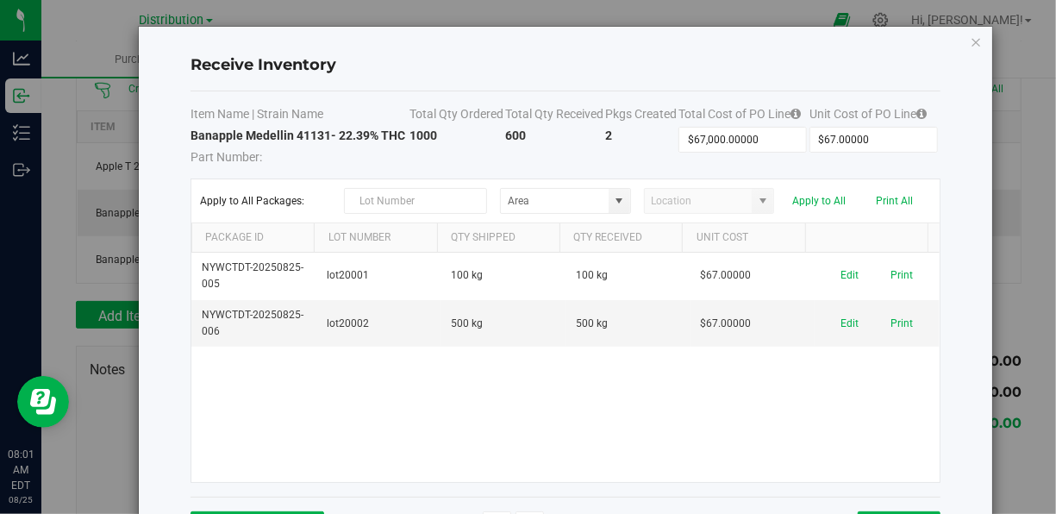
click at [964, 367] on div "Receive Inventory Item Name | Strain Name Total Qty Ordered Total Qty Received …" at bounding box center [565, 290] width 853 height 527
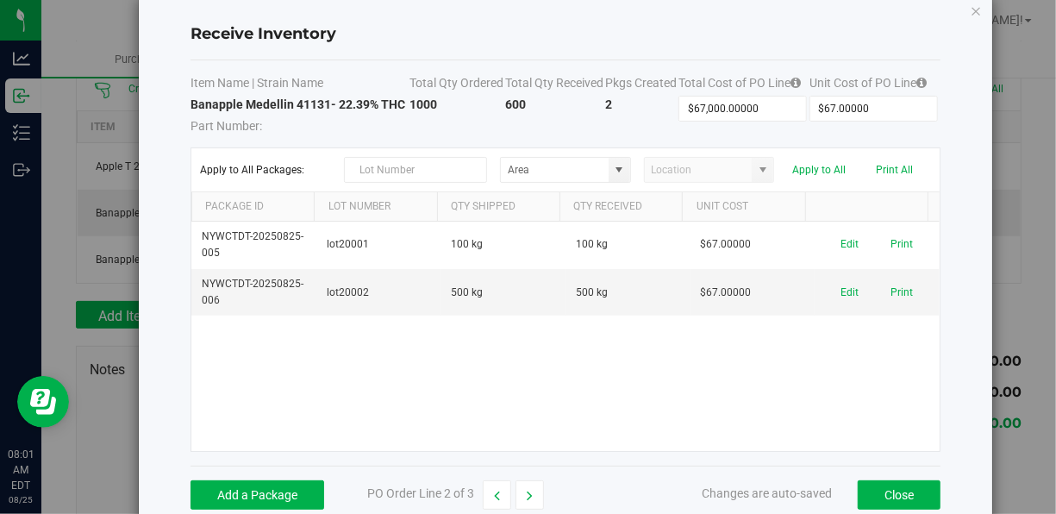
scroll to position [34, 0]
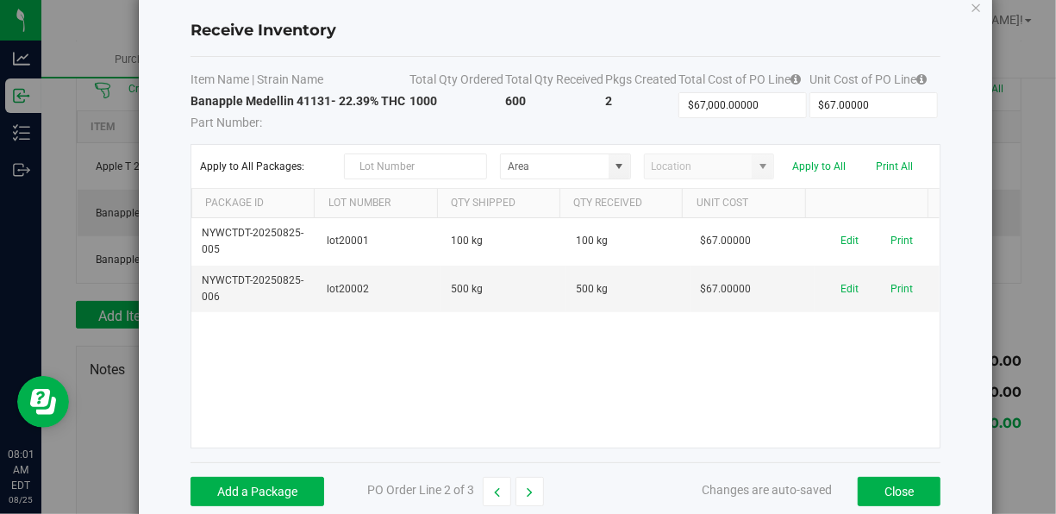
click at [897, 474] on div "Add a Package PO Order Line 2 of 3 Changes are auto-saved Close" at bounding box center [565, 491] width 750 height 58
click at [809, 167] on button "Apply to All" at bounding box center [818, 166] width 53 height 12
click at [886, 483] on button "Close" at bounding box center [898, 491] width 83 height 29
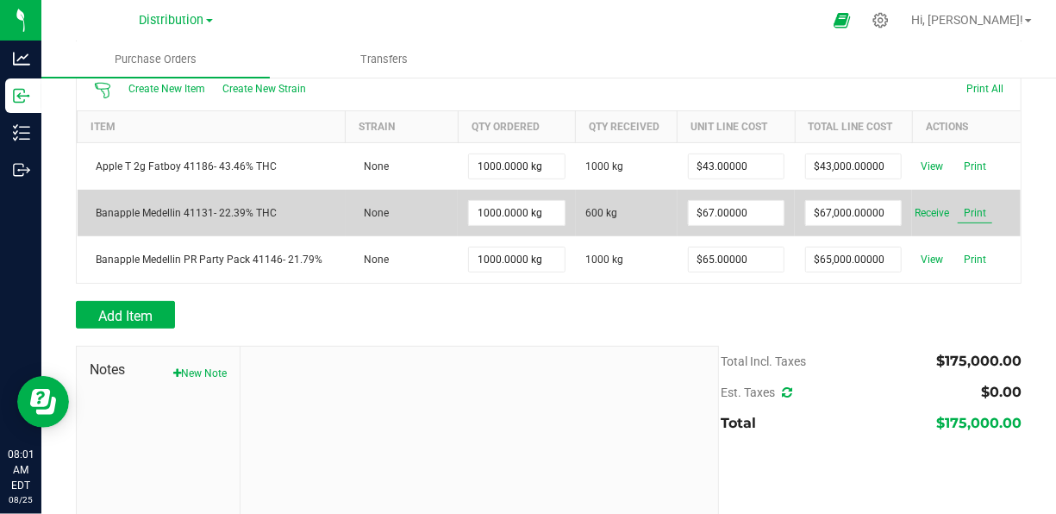
click at [957, 210] on span "Print" at bounding box center [974, 213] width 34 height 21
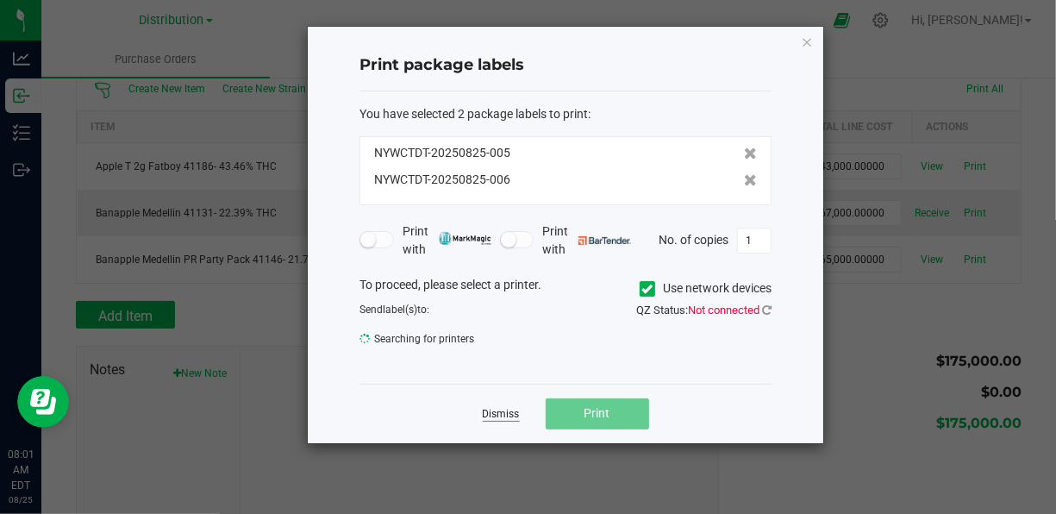
click at [510, 420] on link "Dismiss" at bounding box center [501, 414] width 37 height 15
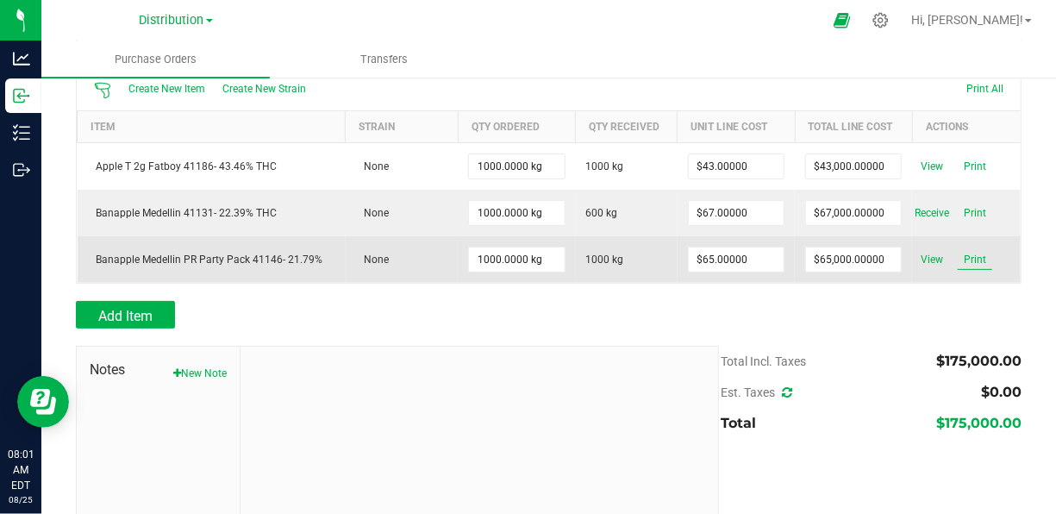
click at [964, 249] on span "Print" at bounding box center [974, 259] width 34 height 21
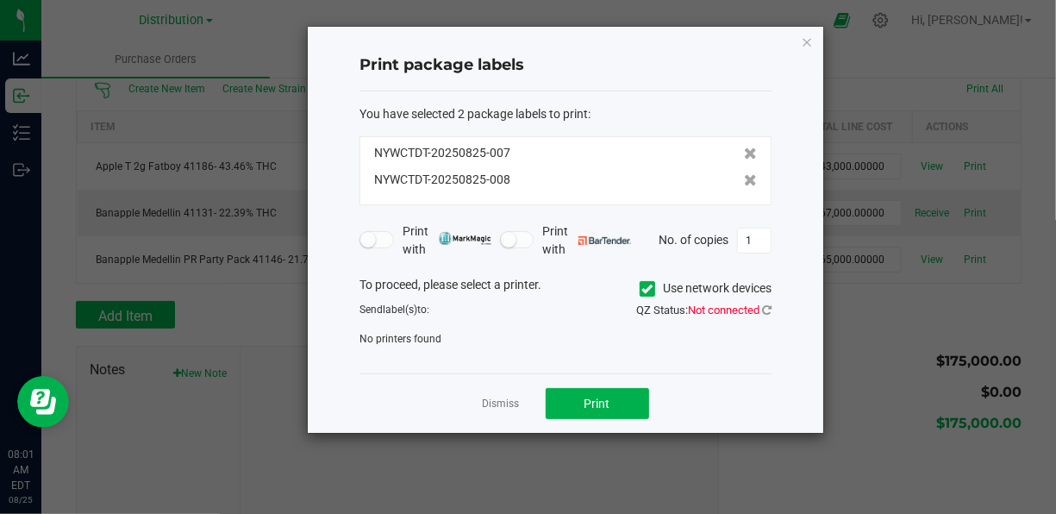
click at [506, 410] on app-cancel-button "Dismiss" at bounding box center [501, 404] width 37 height 18
click at [504, 399] on link "Dismiss" at bounding box center [501, 403] width 37 height 15
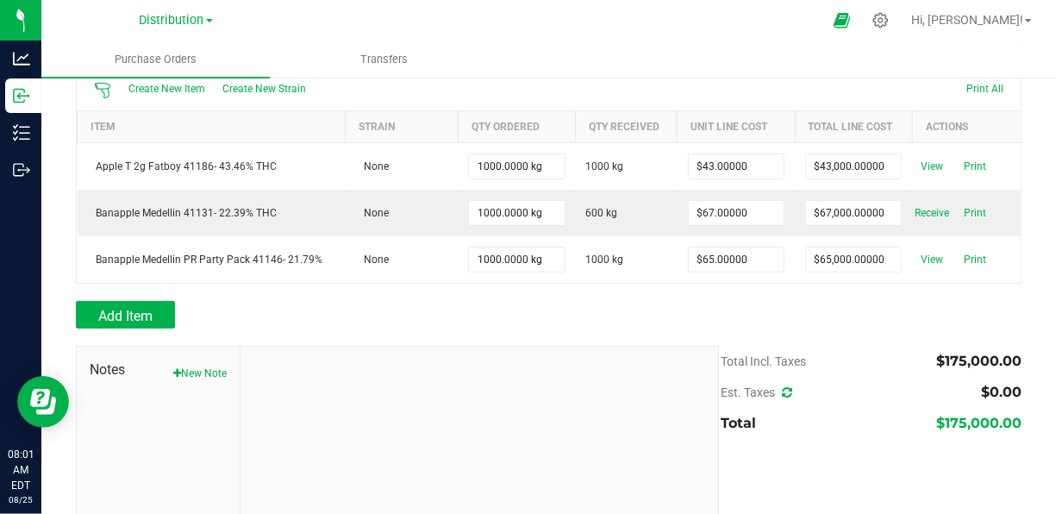
scroll to position [0, 0]
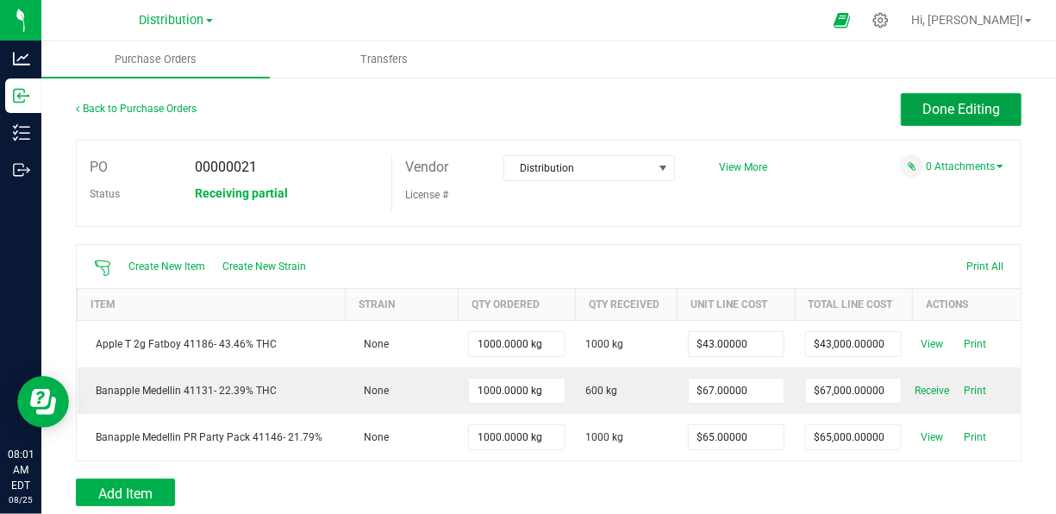
click at [968, 109] on span "Done Editing" at bounding box center [961, 109] width 78 height 16
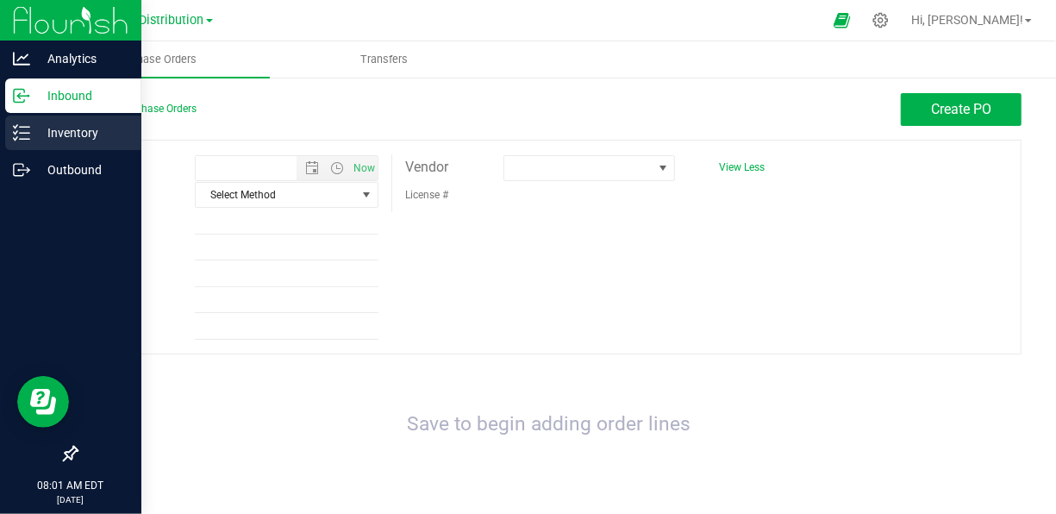
type input "8/25/2025 8:01 AM"
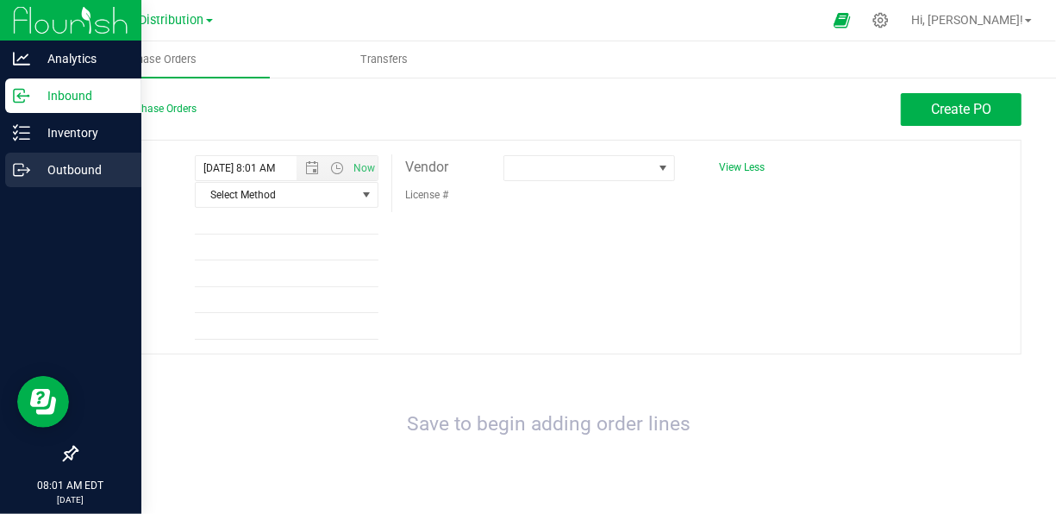
click at [59, 164] on p "Outbound" at bounding box center [81, 169] width 103 height 21
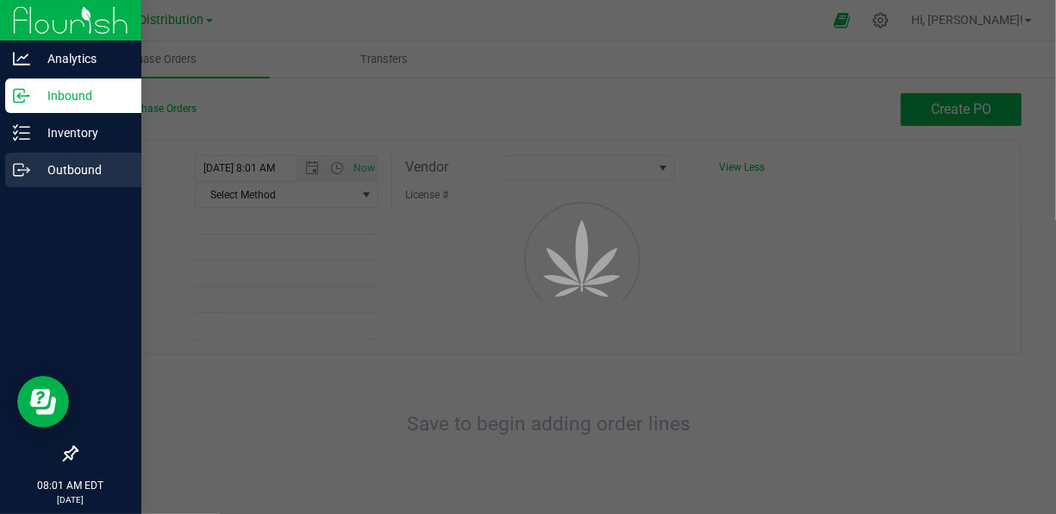
click at [59, 164] on p "Outbound" at bounding box center [81, 169] width 103 height 21
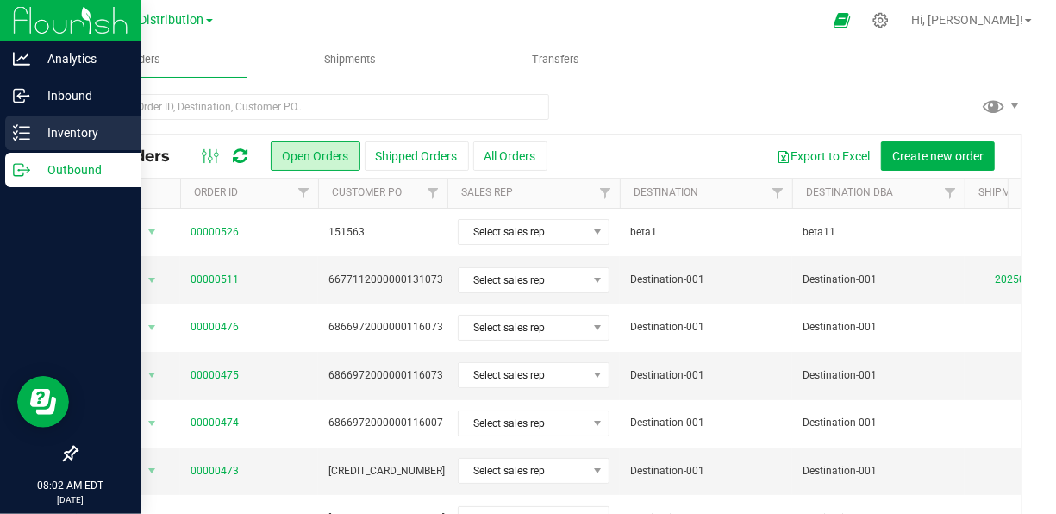
click at [28, 138] on icon at bounding box center [21, 132] width 17 height 17
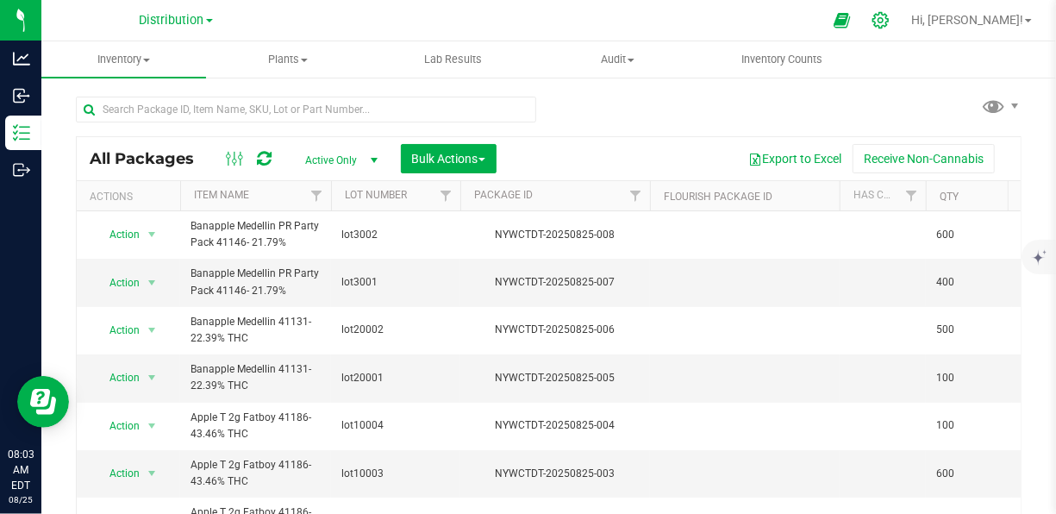
click at [889, 20] on icon at bounding box center [880, 20] width 18 height 18
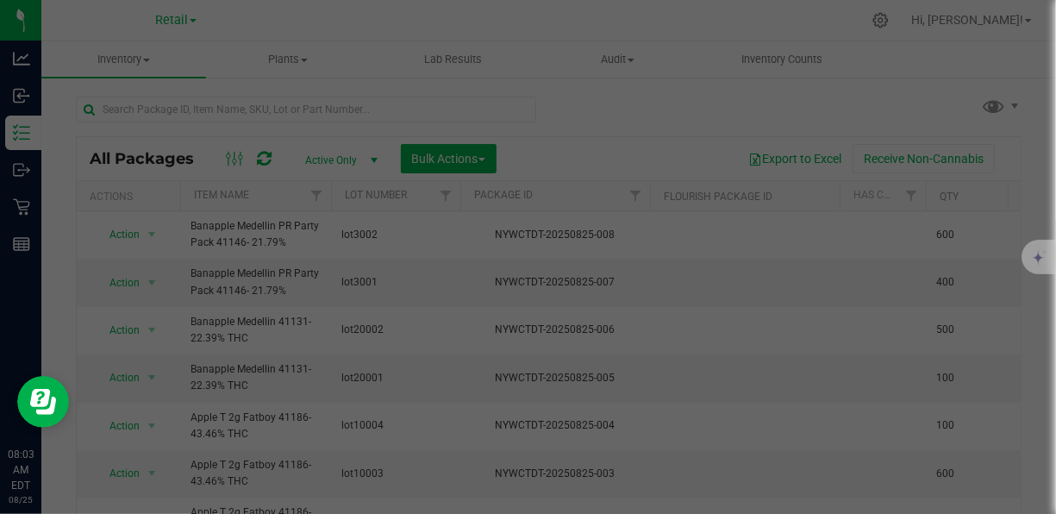
click at [934, 22] on div at bounding box center [528, 257] width 1056 height 514
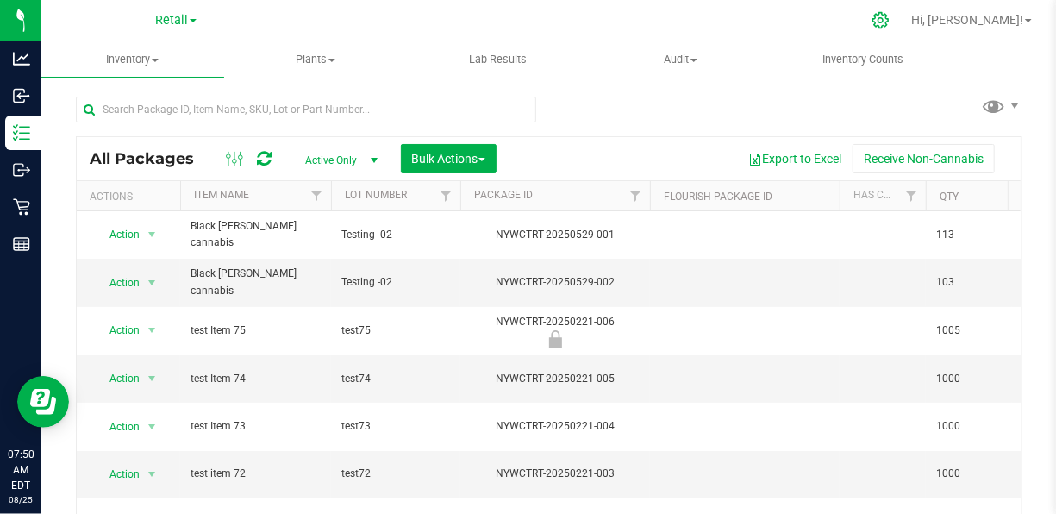
click at [888, 19] on icon at bounding box center [880, 20] width 16 height 16
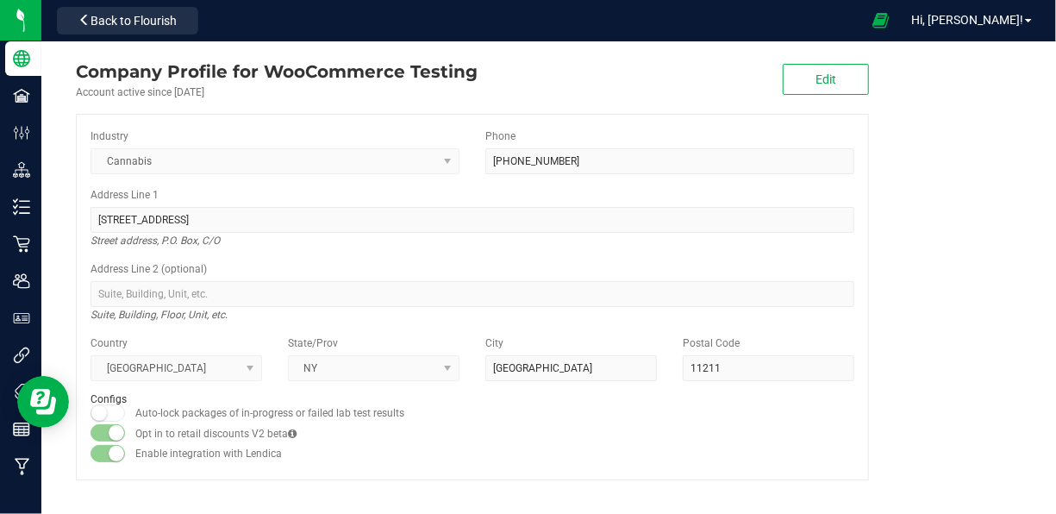
click at [987, 29] on link "Hi, Naveen!" at bounding box center [971, 20] width 134 height 18
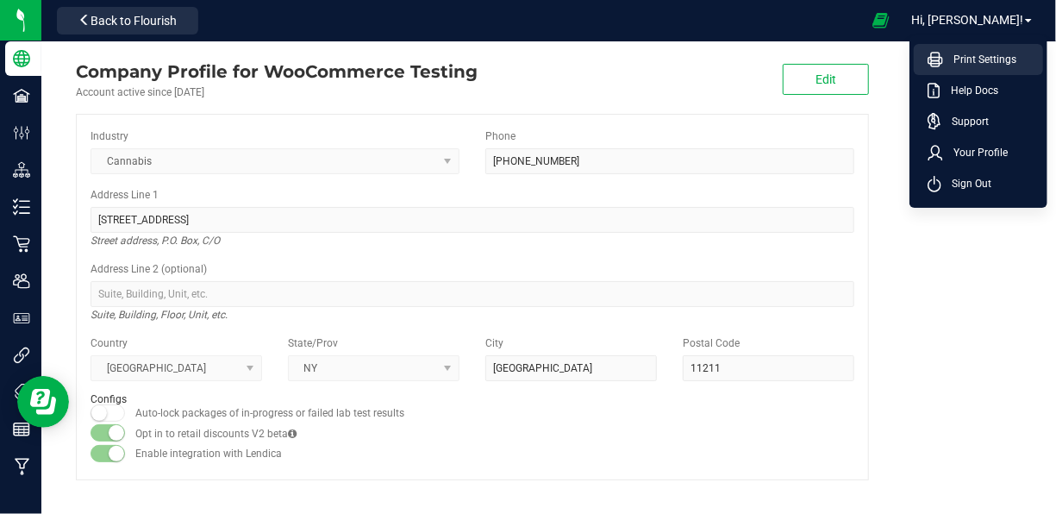
click at [985, 60] on span "Print Settings" at bounding box center [979, 59] width 73 height 17
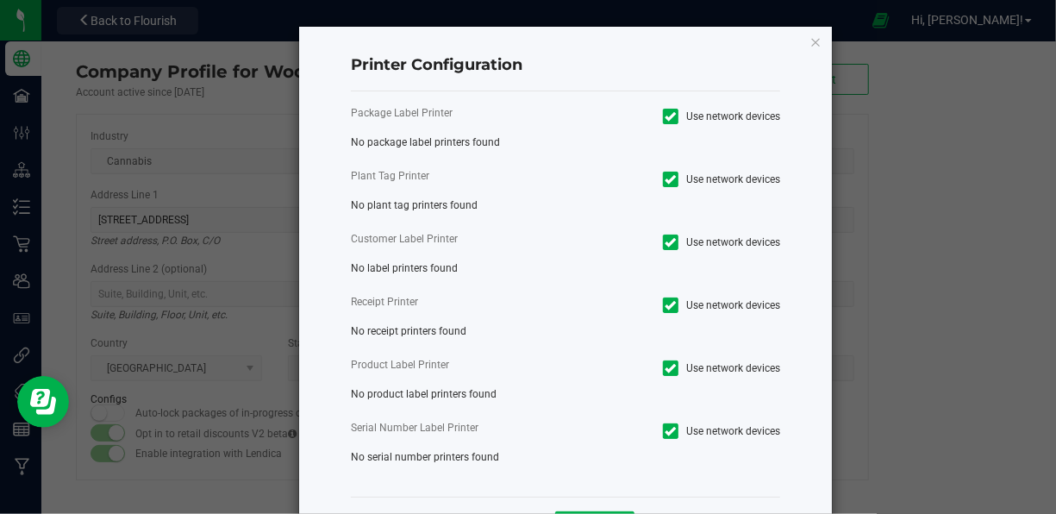
click at [812, 40] on div "Printer Configuration Package Label Printer Use network devices No package labe…" at bounding box center [565, 291] width 533 height 529
click at [796, 42] on div "Printer Configuration Package Label Printer Use network devices No package labe…" at bounding box center [565, 291] width 533 height 529
click at [809, 42] on icon "button" at bounding box center [815, 41] width 12 height 21
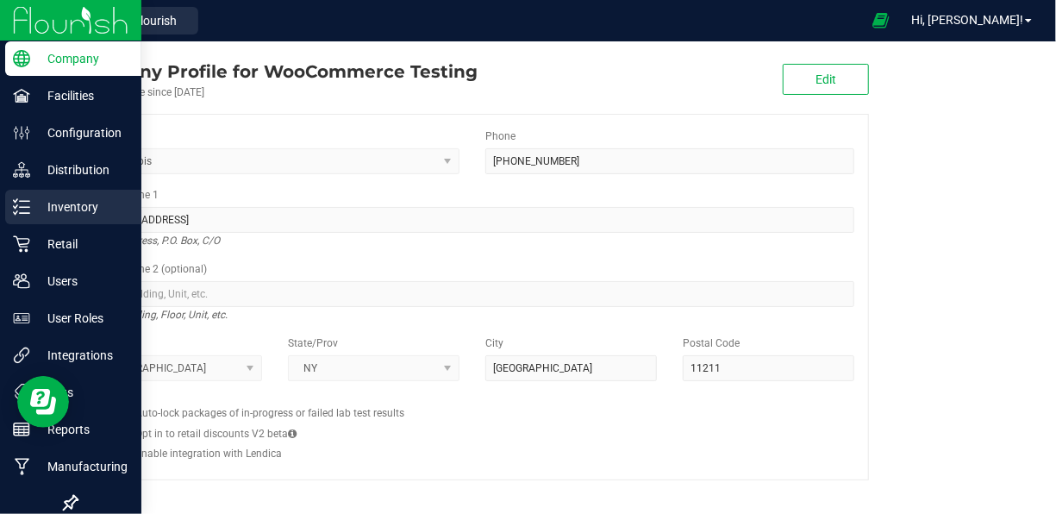
click at [50, 214] on p "Inventory" at bounding box center [81, 206] width 103 height 21
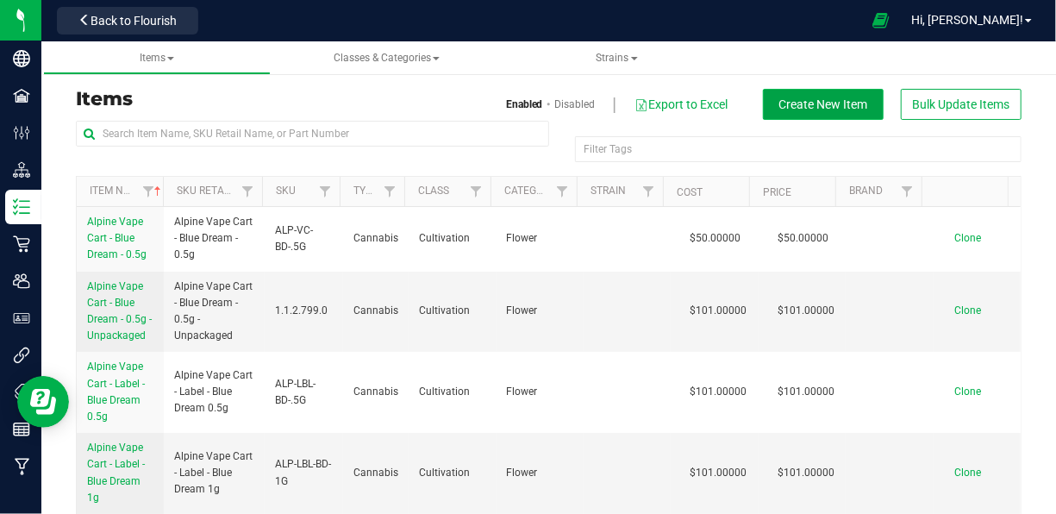
click at [789, 102] on span "Create New Item" at bounding box center [823, 104] width 89 height 14
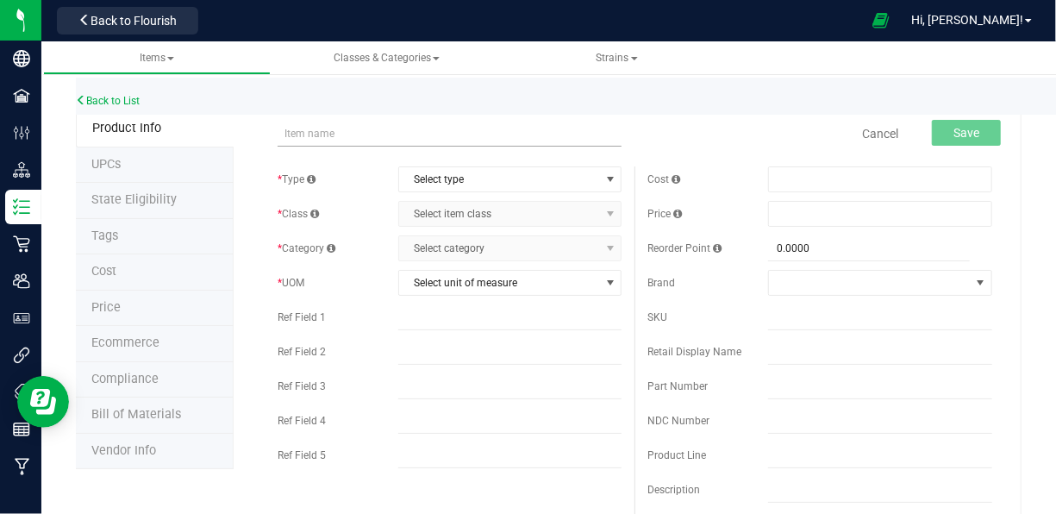
click at [315, 140] on input "text" at bounding box center [449, 134] width 345 height 26
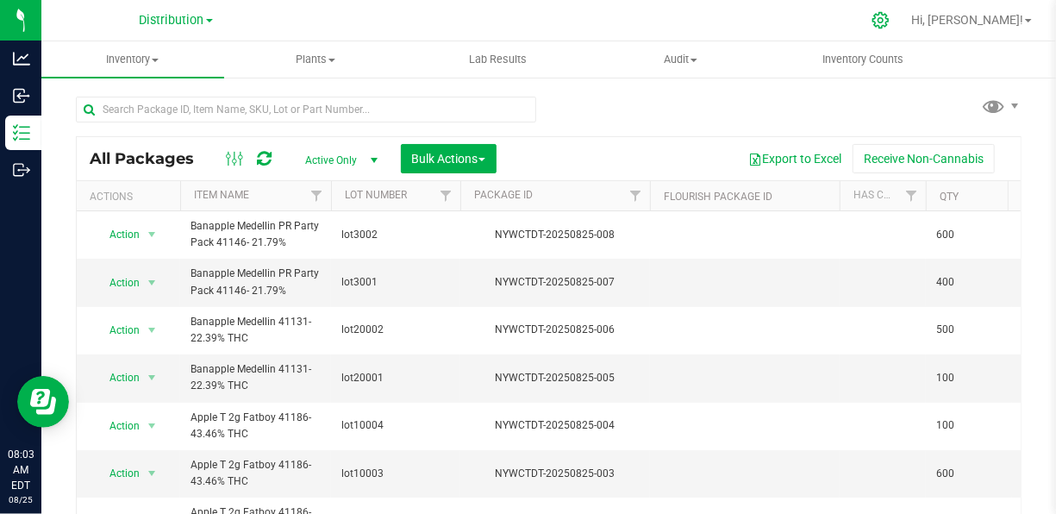
click at [893, 22] on div at bounding box center [881, 20] width 24 height 18
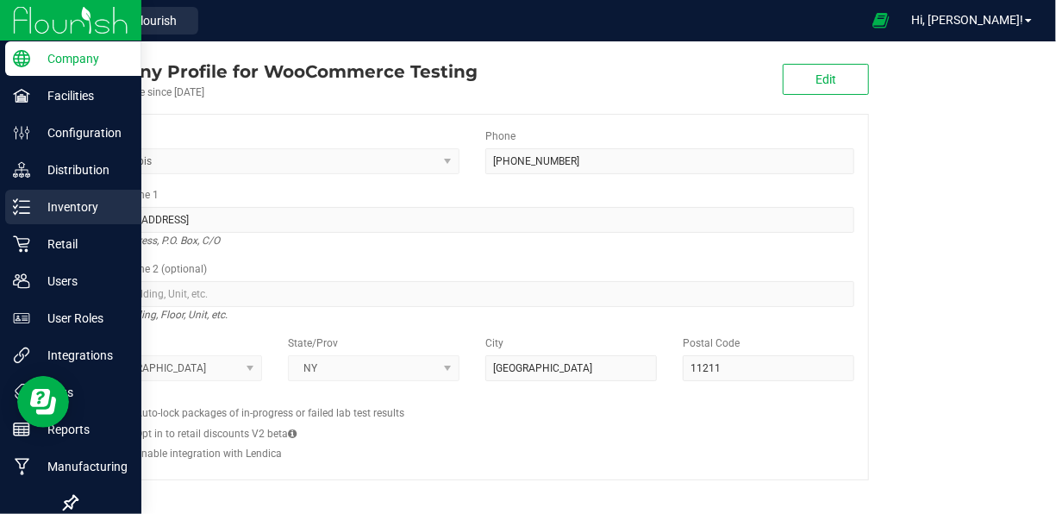
click at [84, 207] on p "Inventory" at bounding box center [81, 206] width 103 height 21
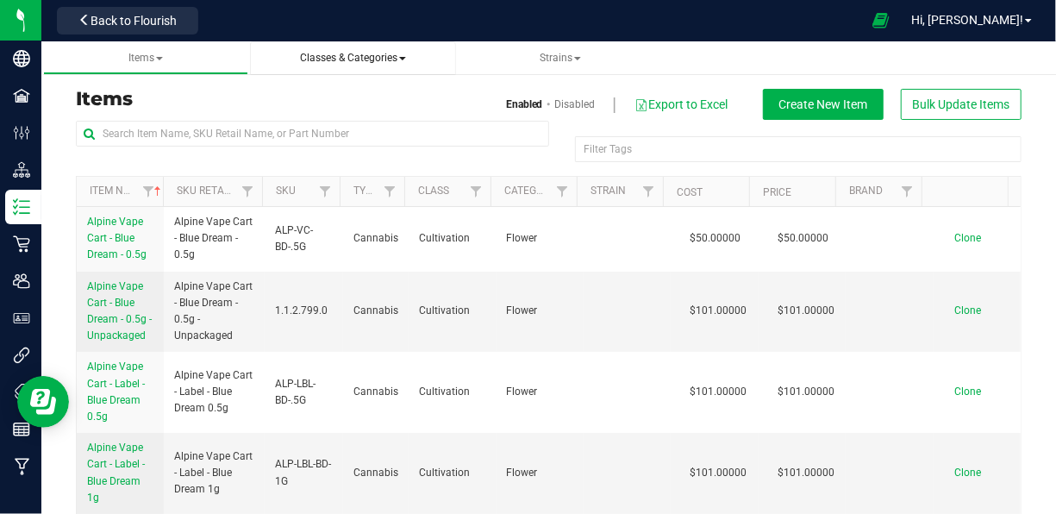
click at [342, 62] on span "Classes & Categories" at bounding box center [353, 58] width 106 height 12
click at [577, 53] on span "Strains" at bounding box center [559, 58] width 41 height 12
click at [371, 59] on span "Classes & Categories" at bounding box center [353, 58] width 106 height 12
click at [320, 109] on span "All classes" at bounding box center [304, 104] width 55 height 14
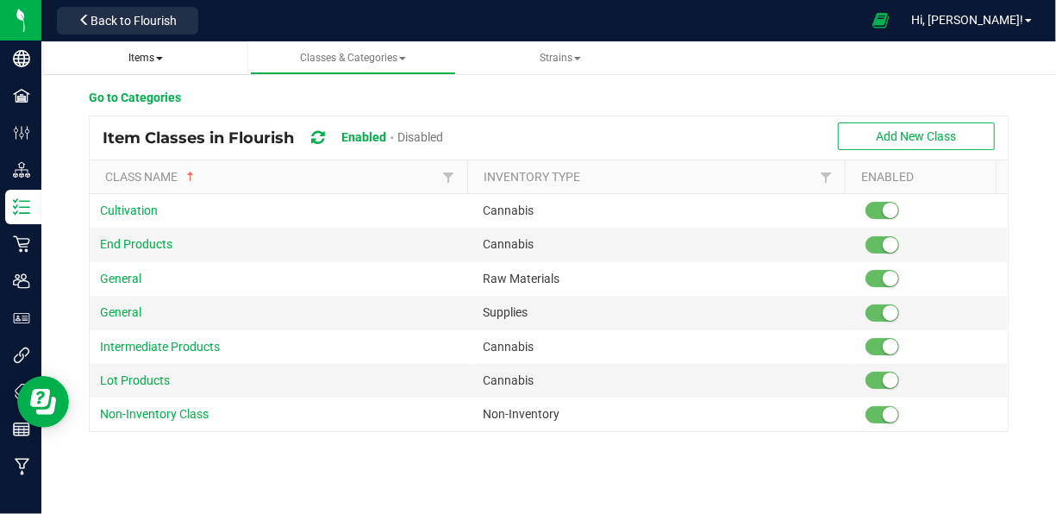
click at [144, 60] on span "Items" at bounding box center [145, 58] width 34 height 12
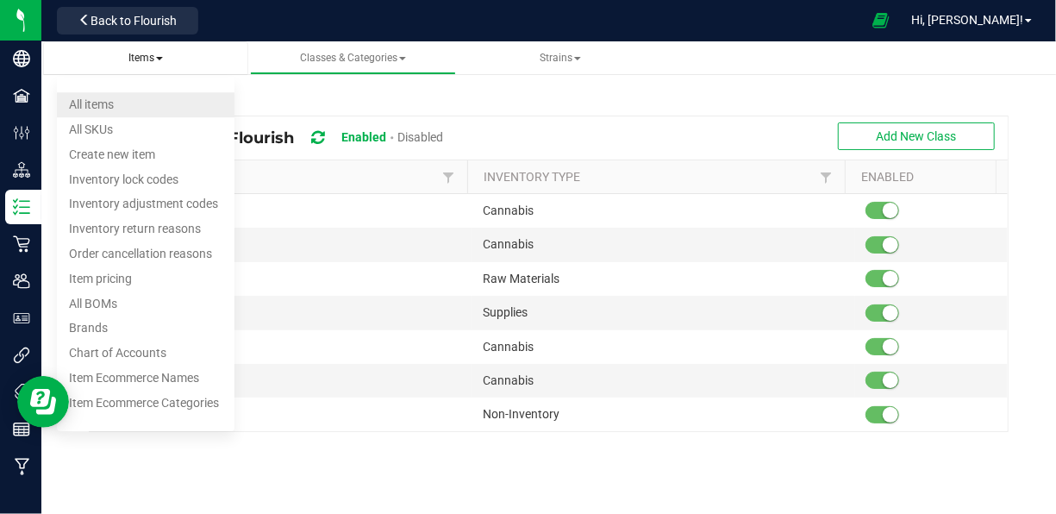
click at [131, 105] on li "All items" at bounding box center [146, 104] width 178 height 25
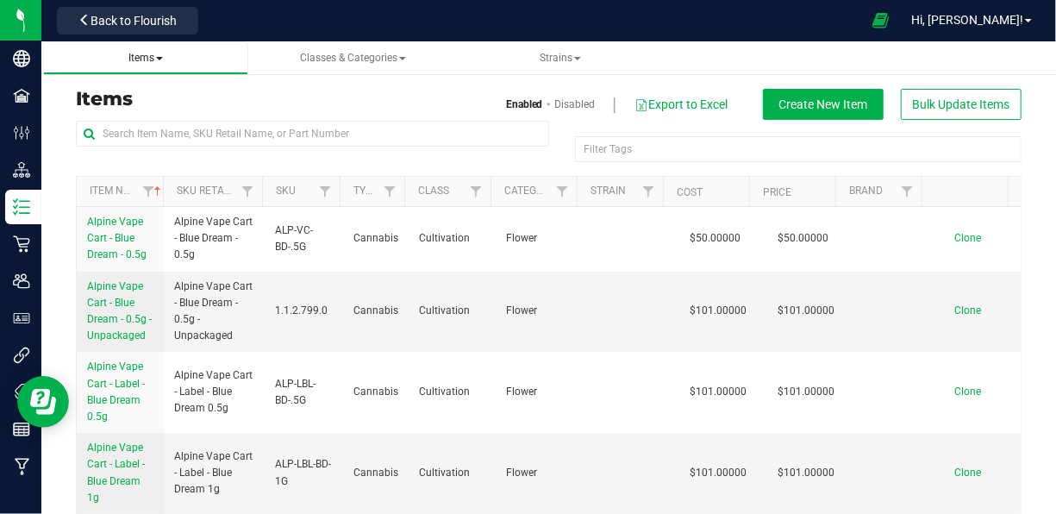
click at [159, 53] on span "Items" at bounding box center [145, 58] width 34 height 12
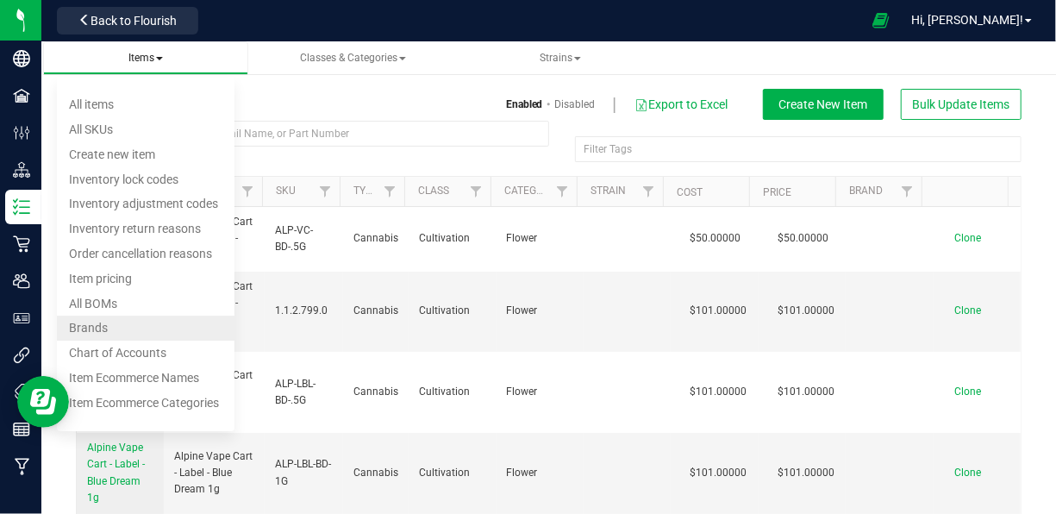
click at [102, 323] on span "Brands" at bounding box center [88, 328] width 39 height 14
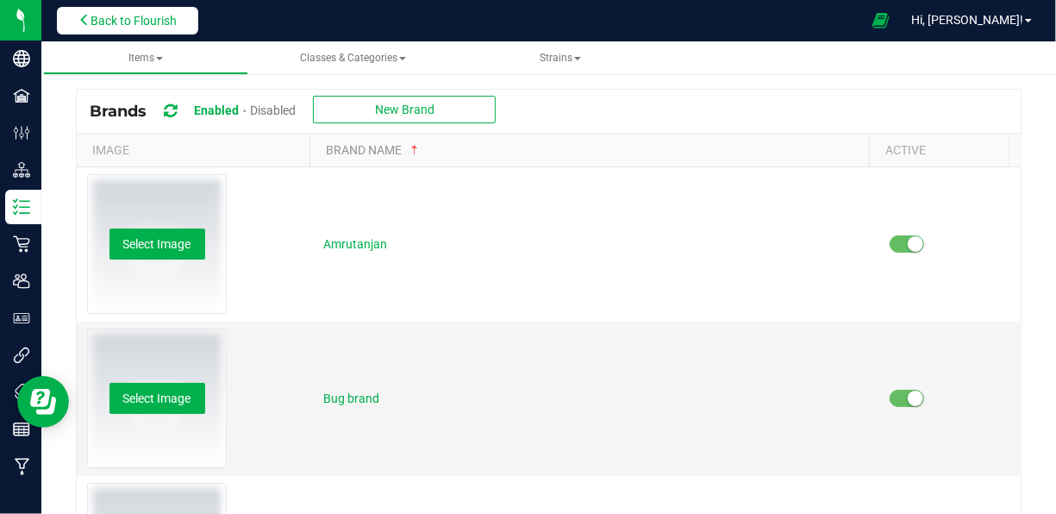
click at [116, 22] on span "Back to Flourish" at bounding box center [133, 21] width 86 height 14
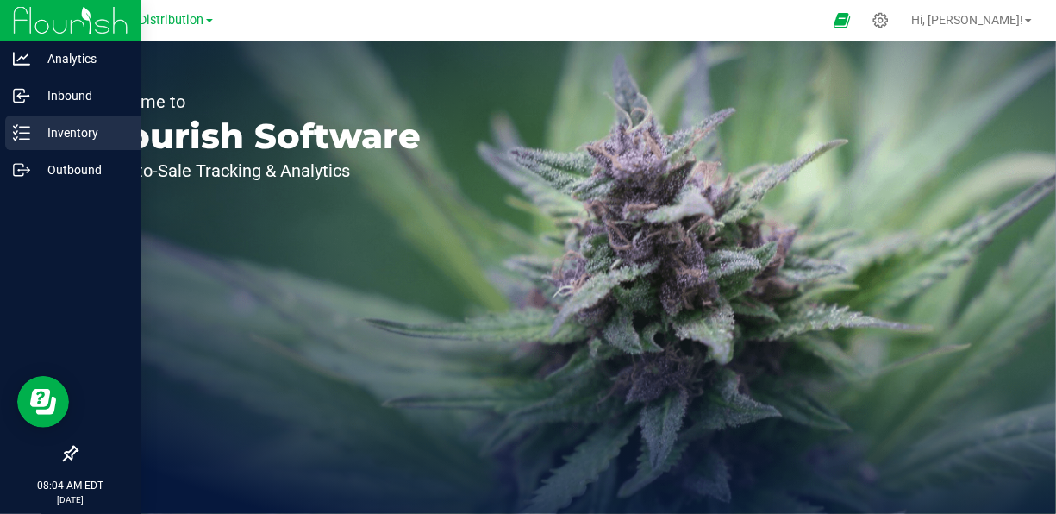
click at [85, 140] on p "Inventory" at bounding box center [81, 132] width 103 height 21
